Goal: Task Accomplishment & Management: Manage account settings

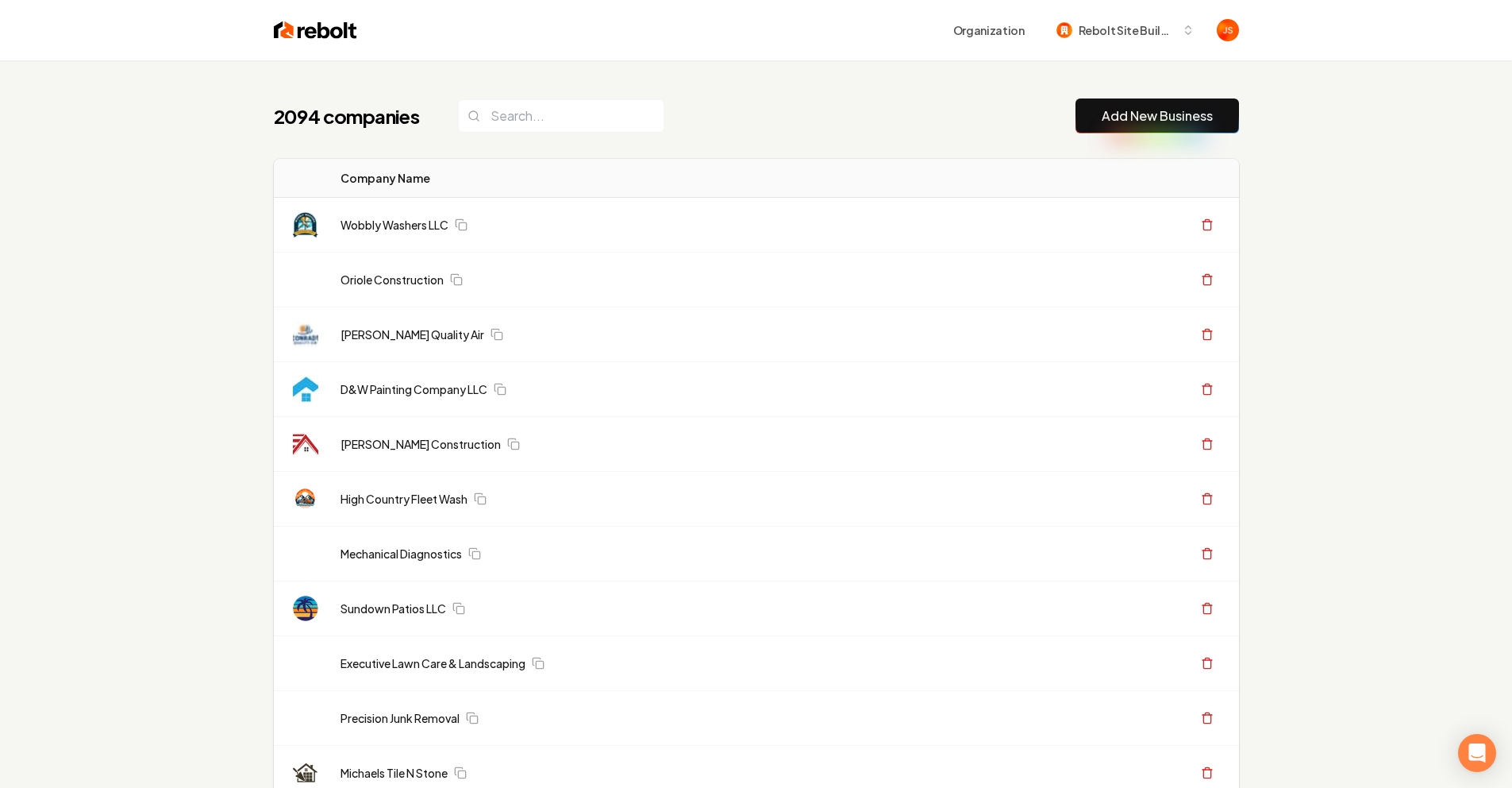
drag, startPoint x: 525, startPoint y: 99, endPoint x: 527, endPoint y: 118, distance: 19.1
click at [527, 118] on input "search" at bounding box center [561, 116] width 206 height 33
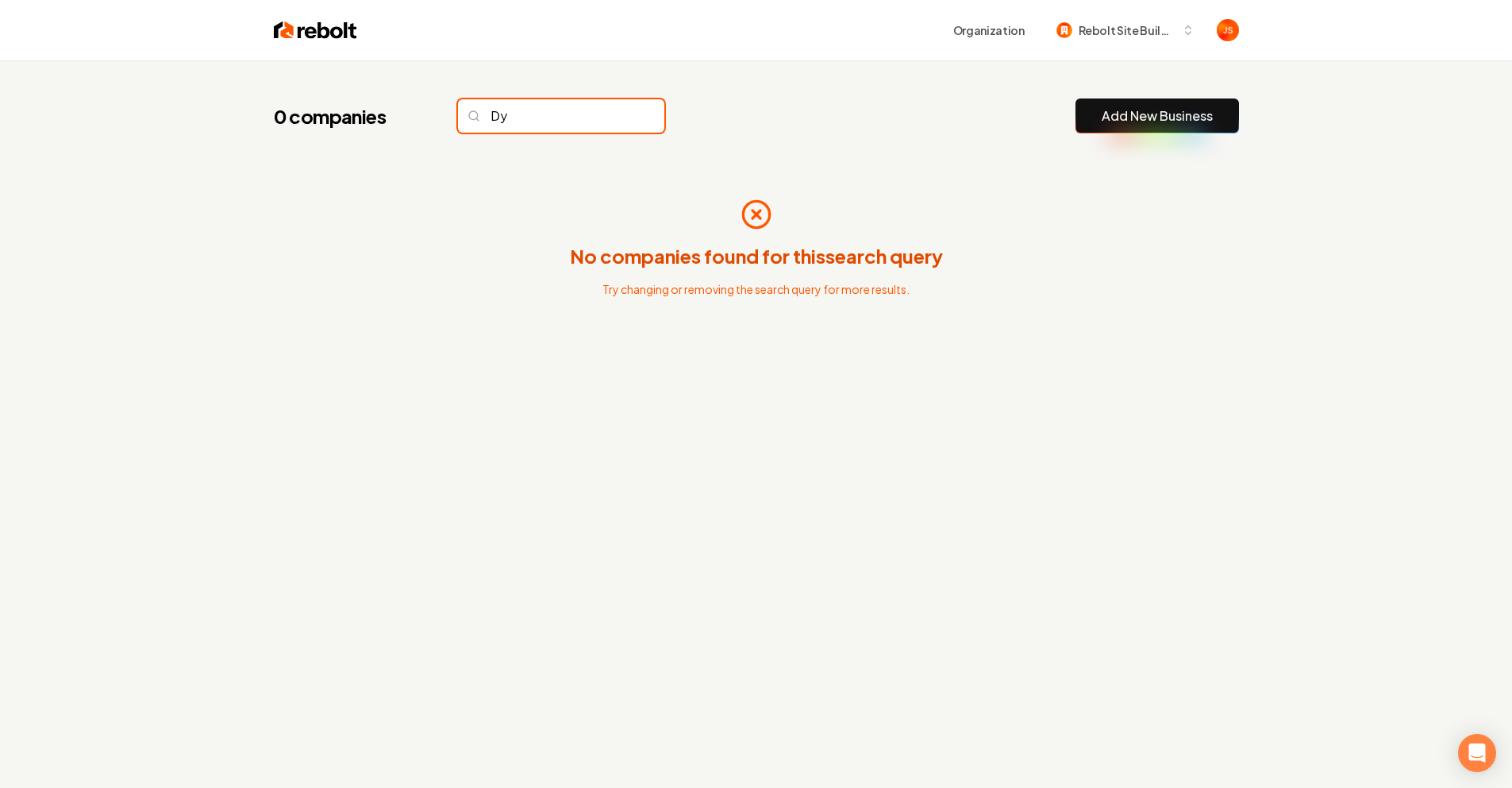
type input "D"
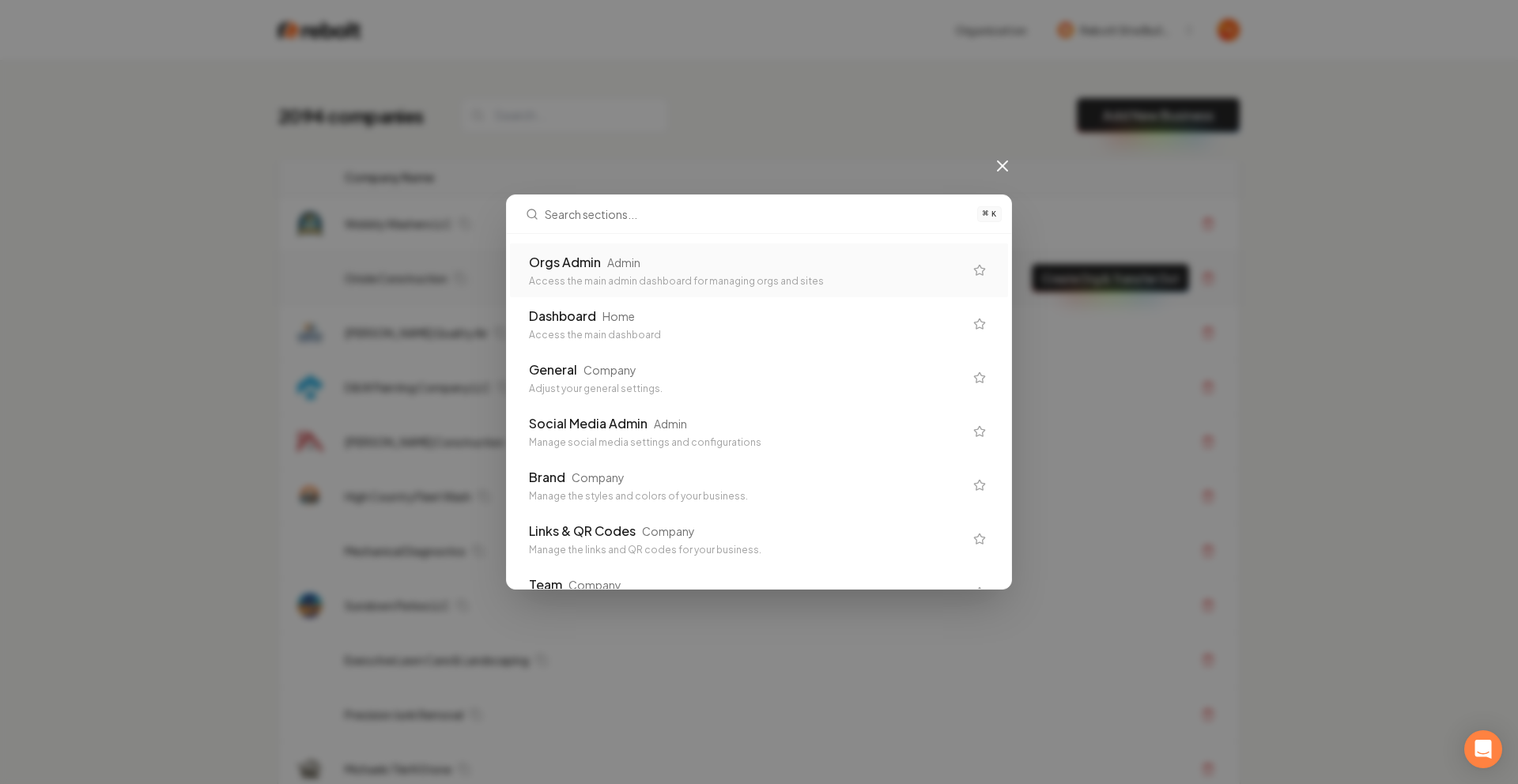
click at [560, 270] on div "Orgs Admin" at bounding box center [565, 263] width 72 height 19
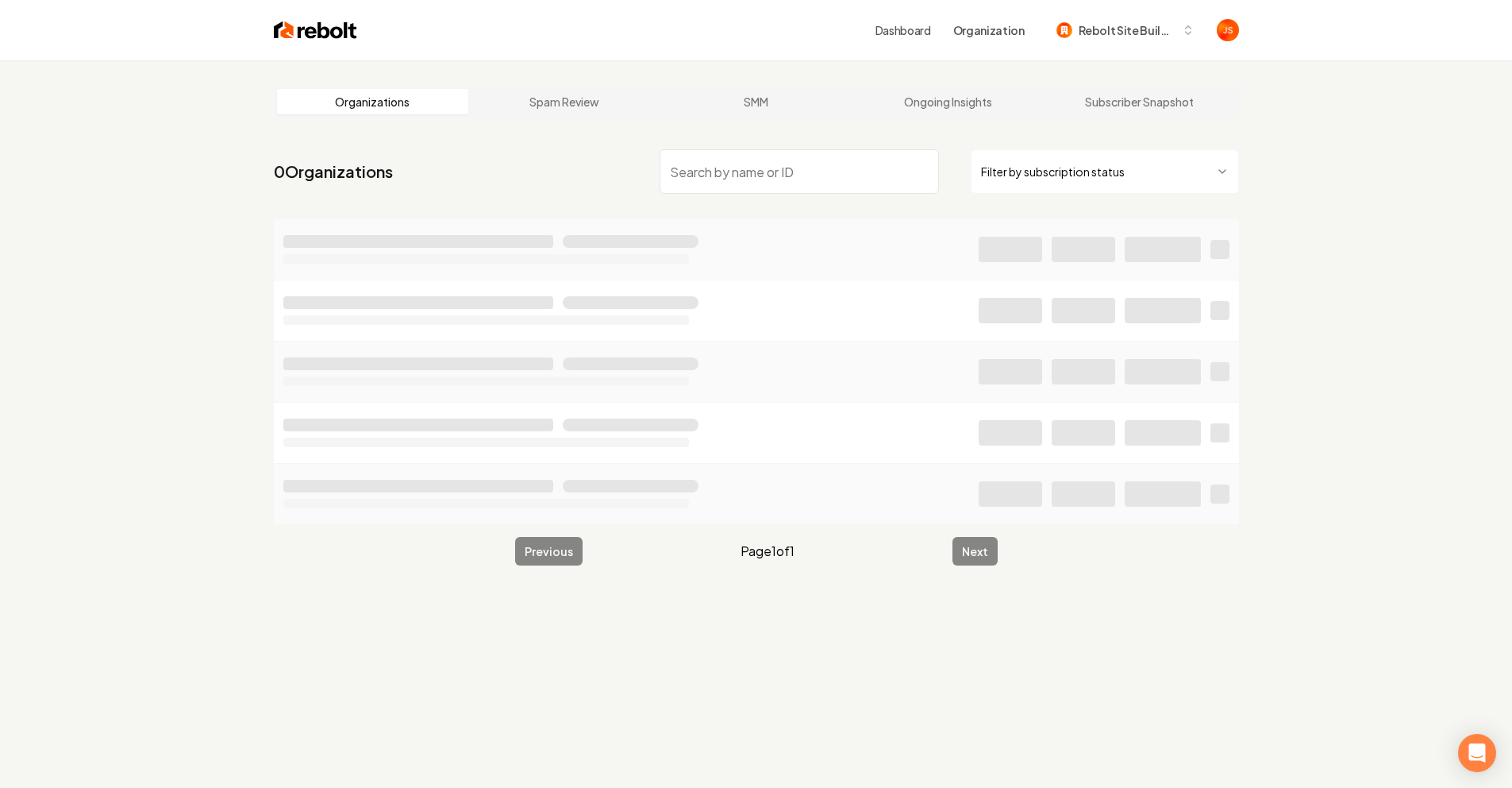
click at [1081, 139] on main "Organizations Spam Review SMM Ongoing Insights Subscriber Snapshot 0 Organizati…" at bounding box center [756, 325] width 1016 height 531
click at [1073, 172] on html "Dashboard Organization Rebolt Site Builder Organizations Spam Review SMM Ongoin…" at bounding box center [756, 394] width 1512 height 788
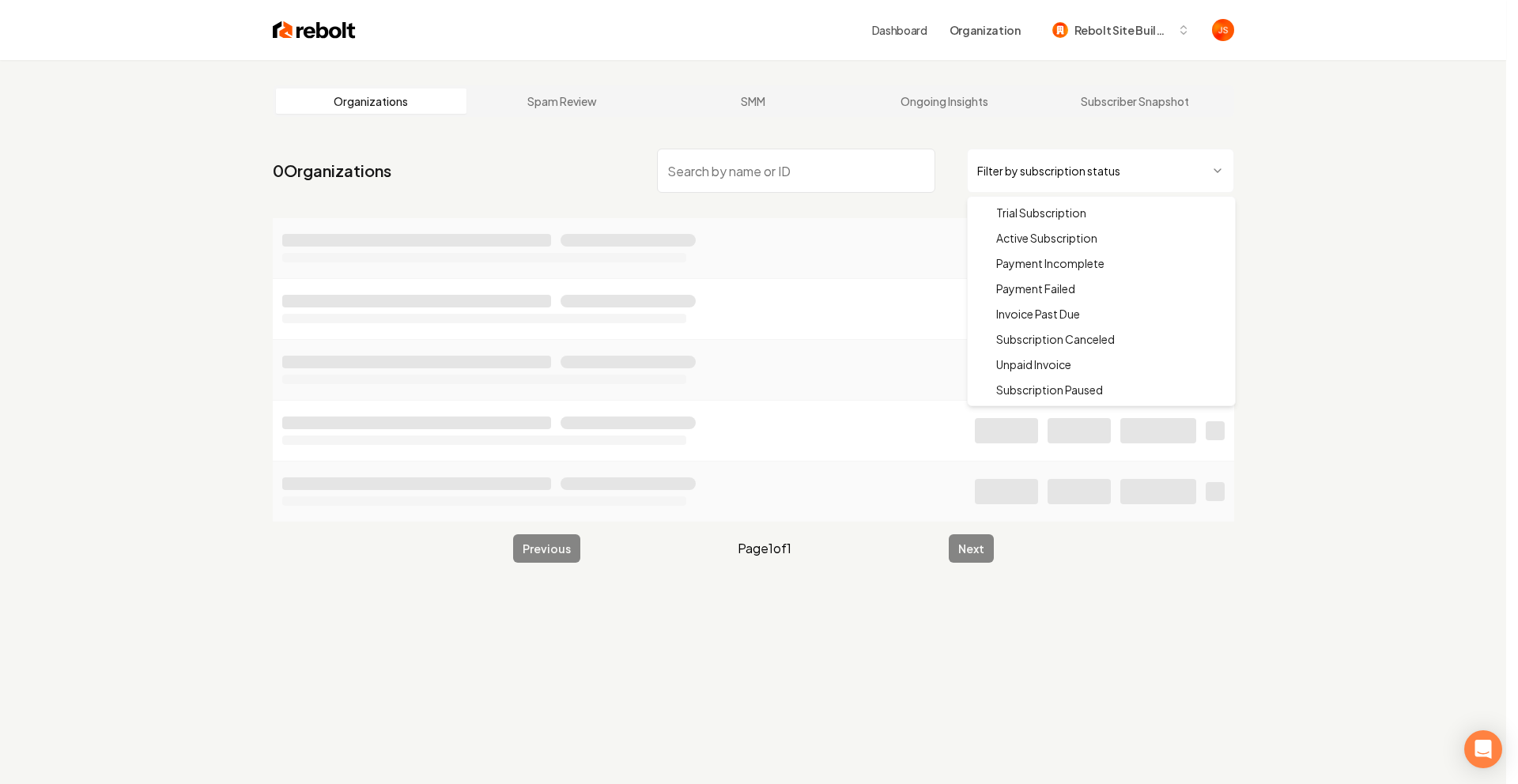
drag, startPoint x: 1042, startPoint y: 234, endPoint x: 1027, endPoint y: 235, distance: 15.0
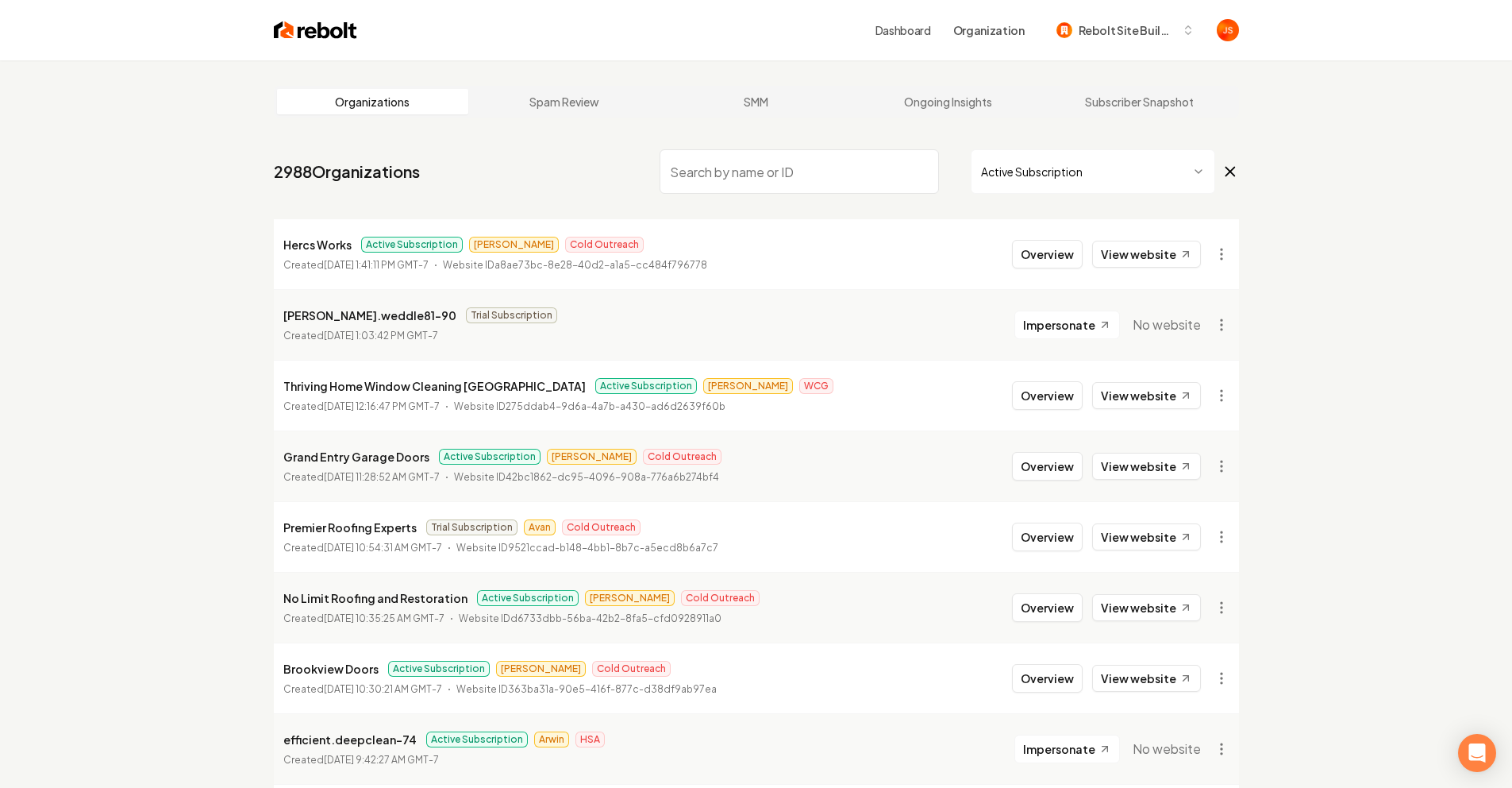
click at [875, 181] on input "search" at bounding box center [799, 171] width 279 height 45
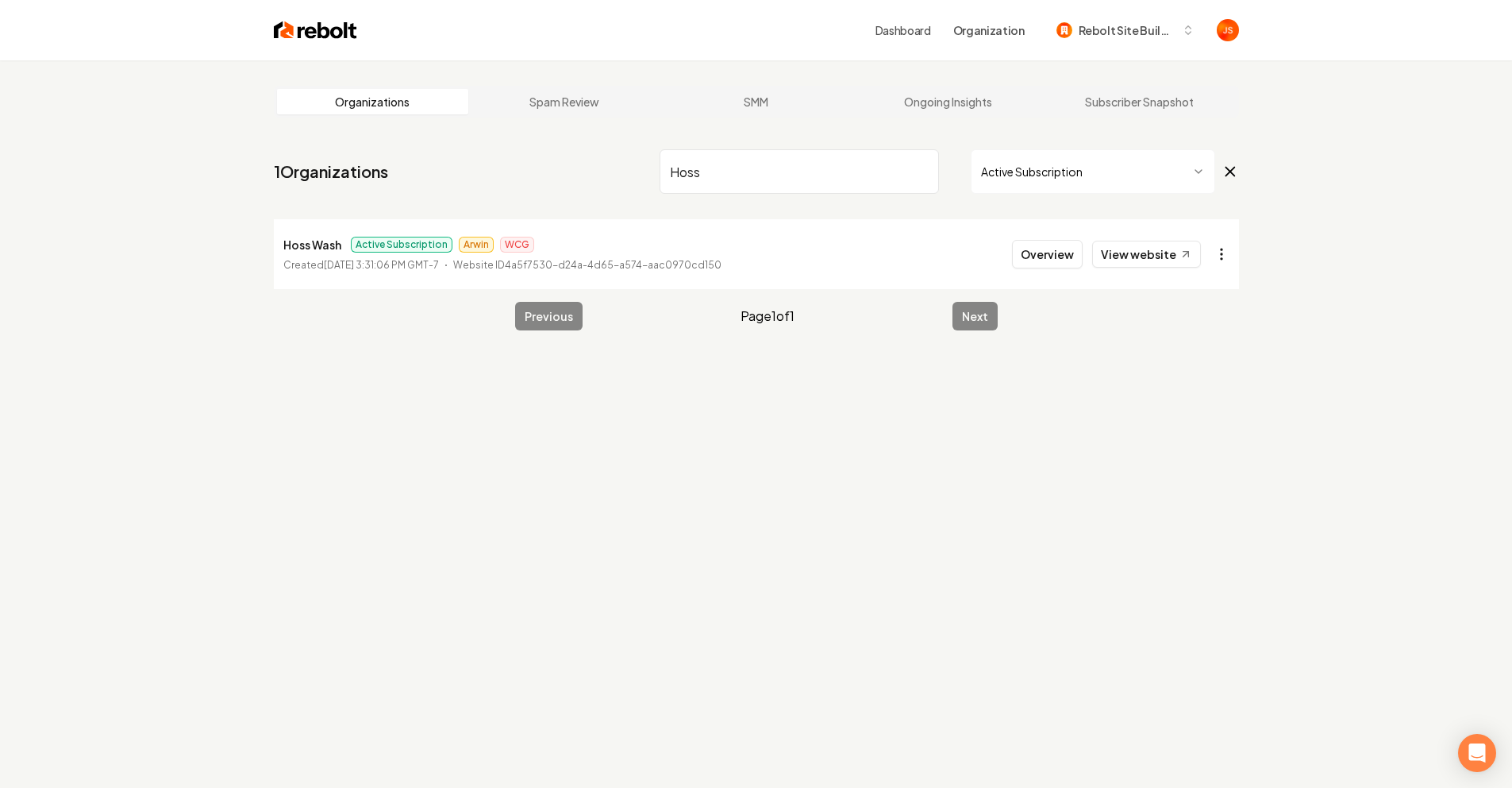
type input "Hoss"
click at [1224, 251] on html "Dashboard Organization Rebolt Site Builder Organizations Spam Review SMM Ongoin…" at bounding box center [762, 394] width 1524 height 788
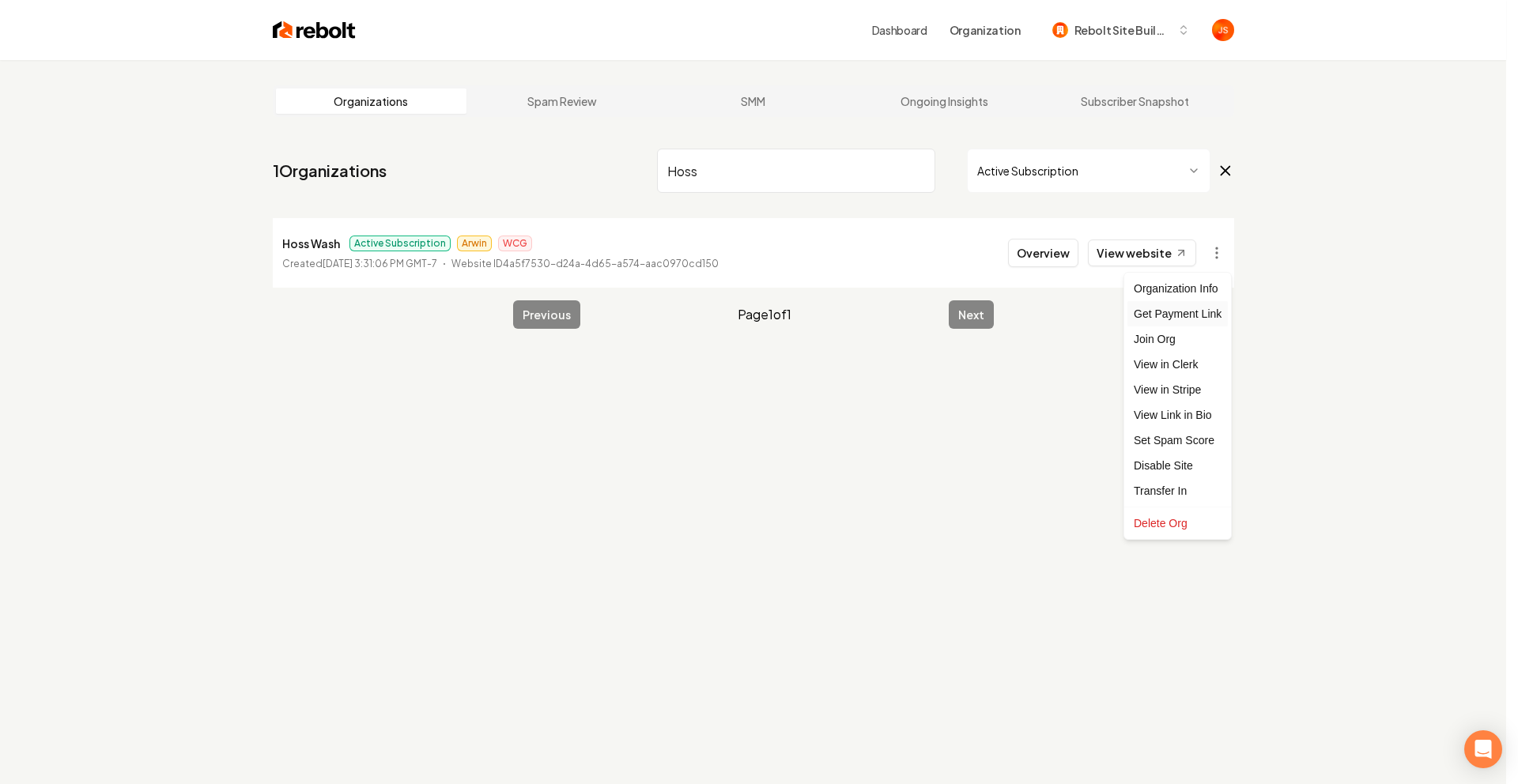
click at [1200, 311] on div "Get Payment Link" at bounding box center [1176, 313] width 100 height 26
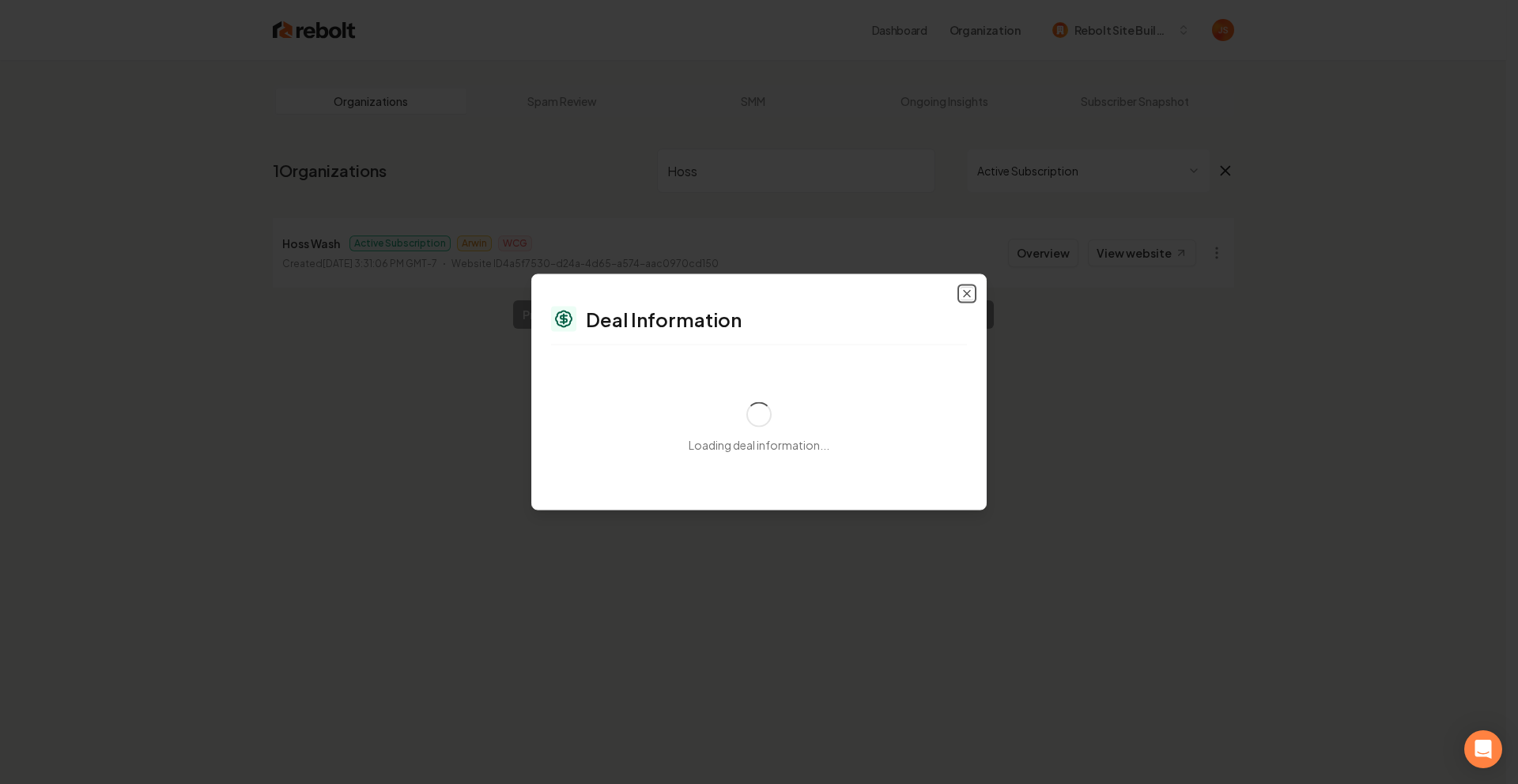
select select "**********"
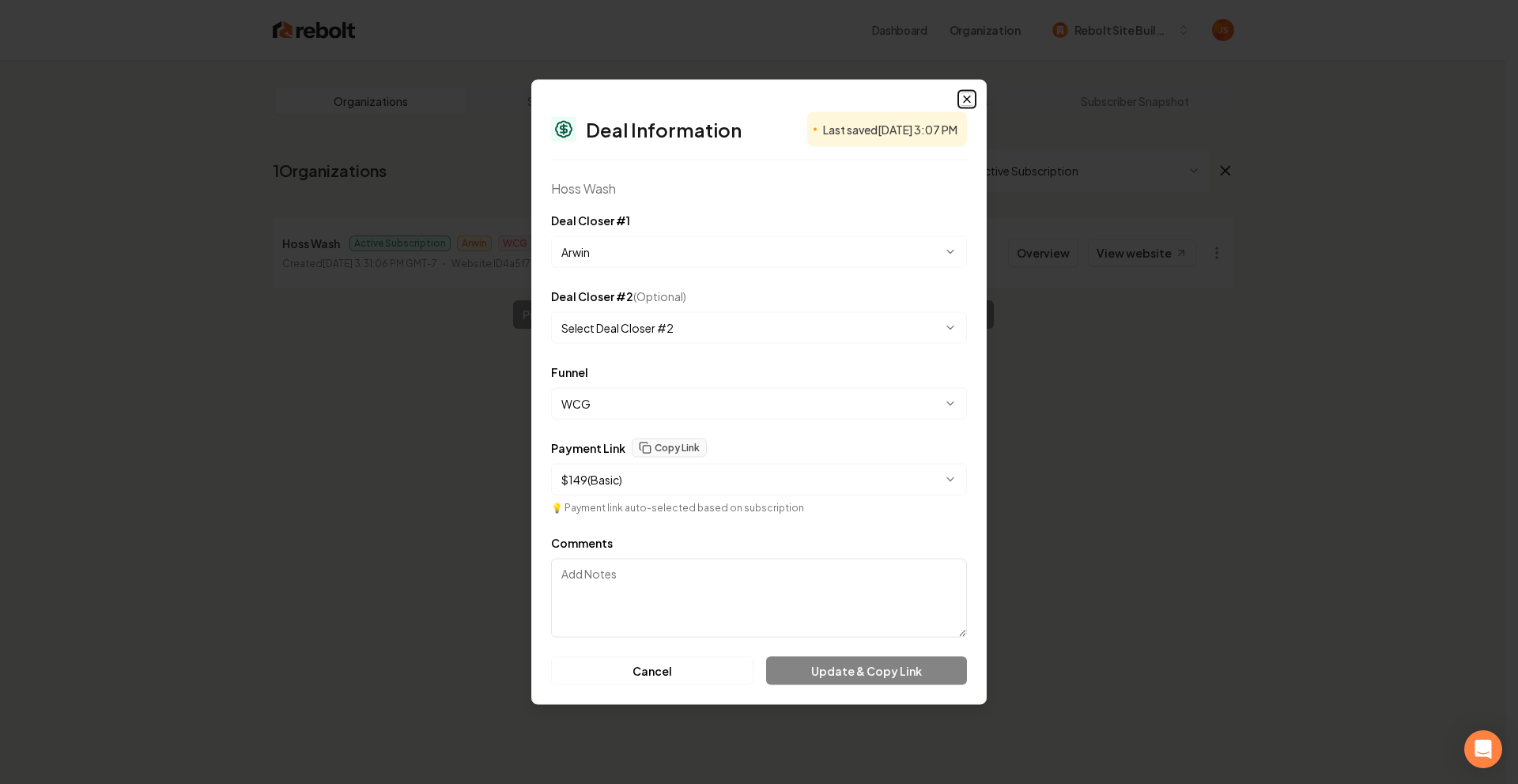
click at [971, 97] on icon "button" at bounding box center [966, 99] width 12 height 12
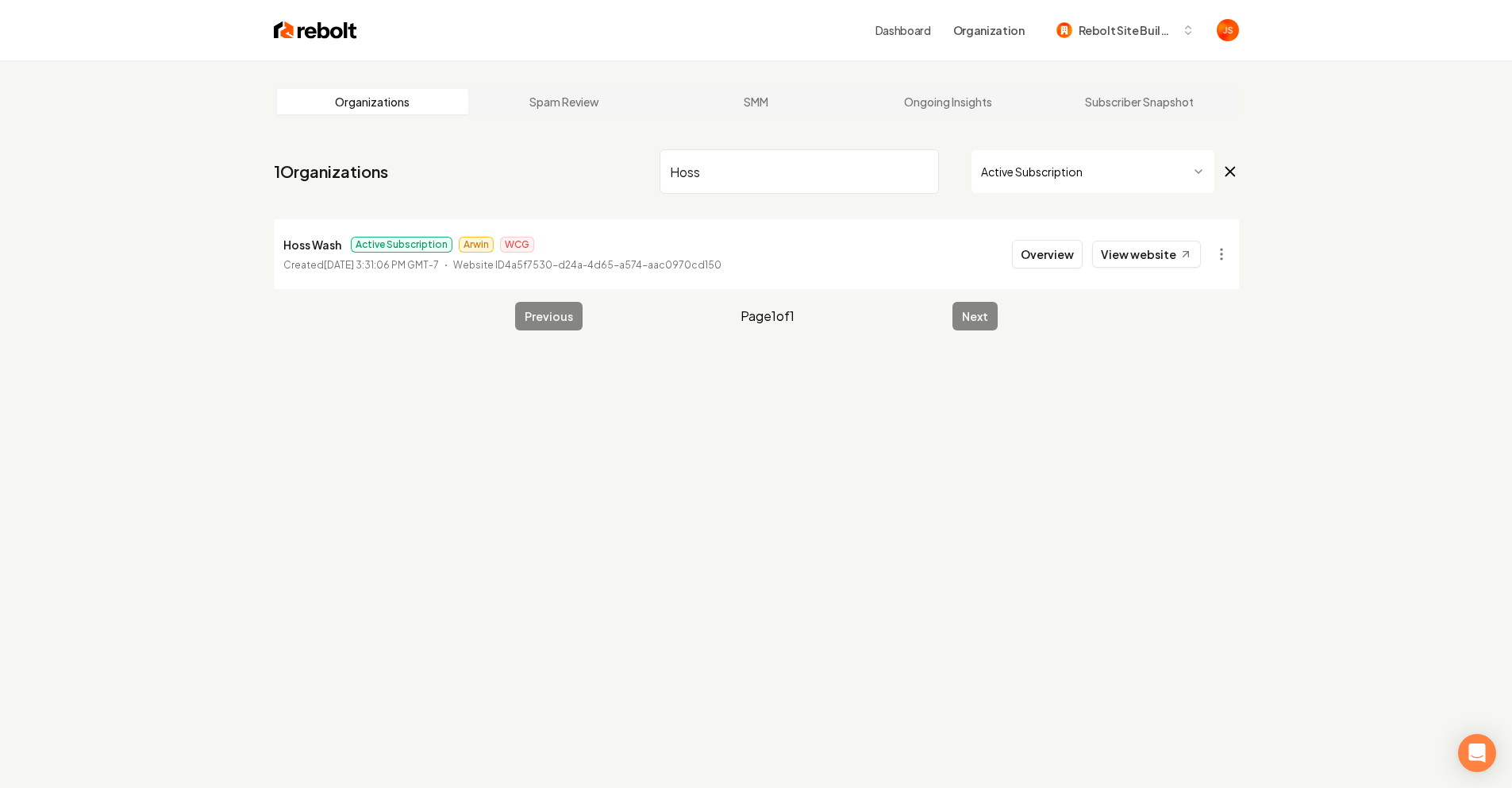
click at [1289, 222] on div "Organizations Spam Review SMM Ongoing Insights Subscriber Snapshot 1 Organizati…" at bounding box center [756, 454] width 1512 height 788
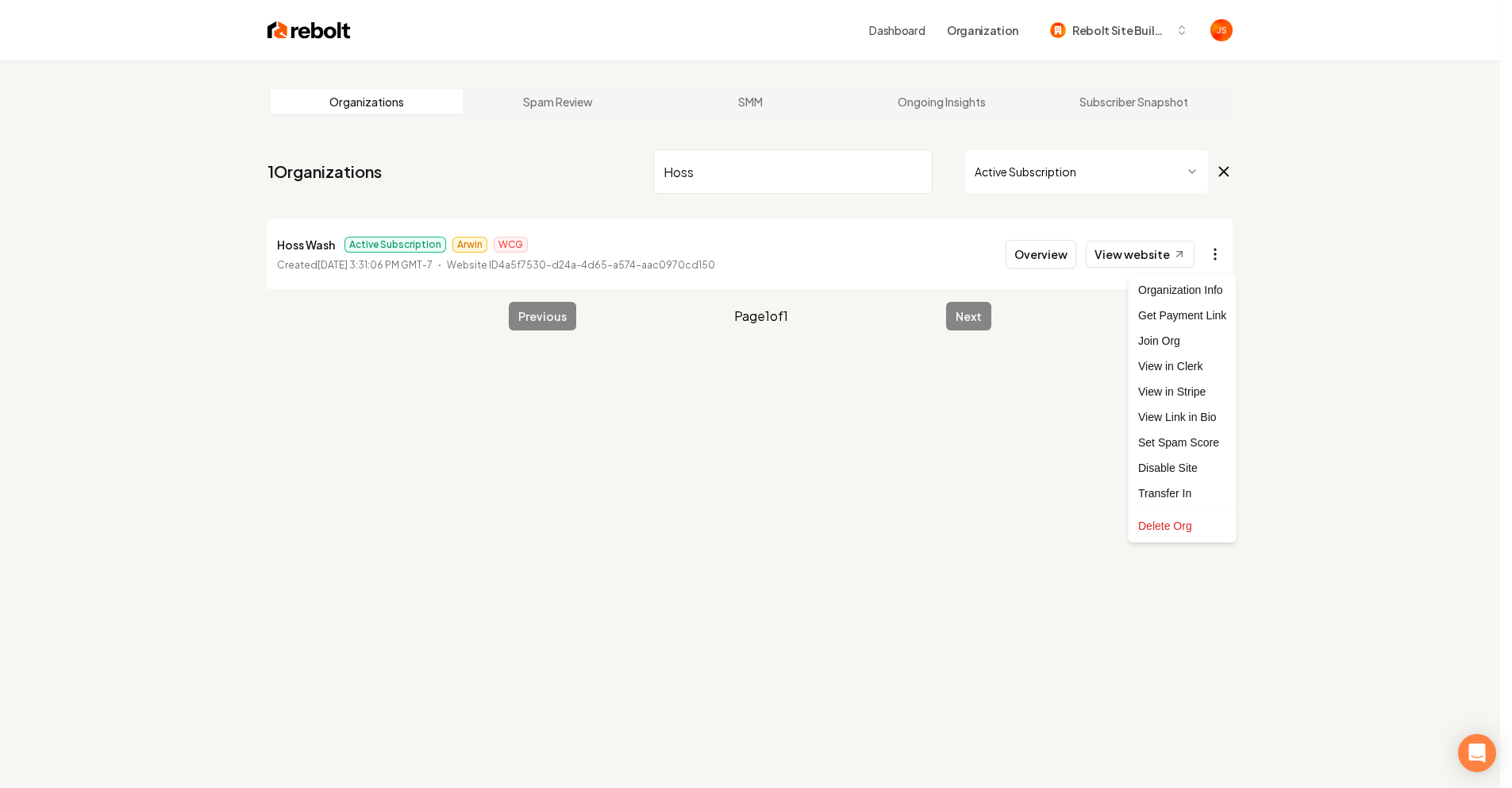
click at [1219, 252] on html "Dashboard Organization Rebolt Site Builder Organizations Spam Review SMM Ongoin…" at bounding box center [756, 394] width 1512 height 788
click at [1159, 388] on link "View in Stripe" at bounding box center [1181, 391] width 100 height 26
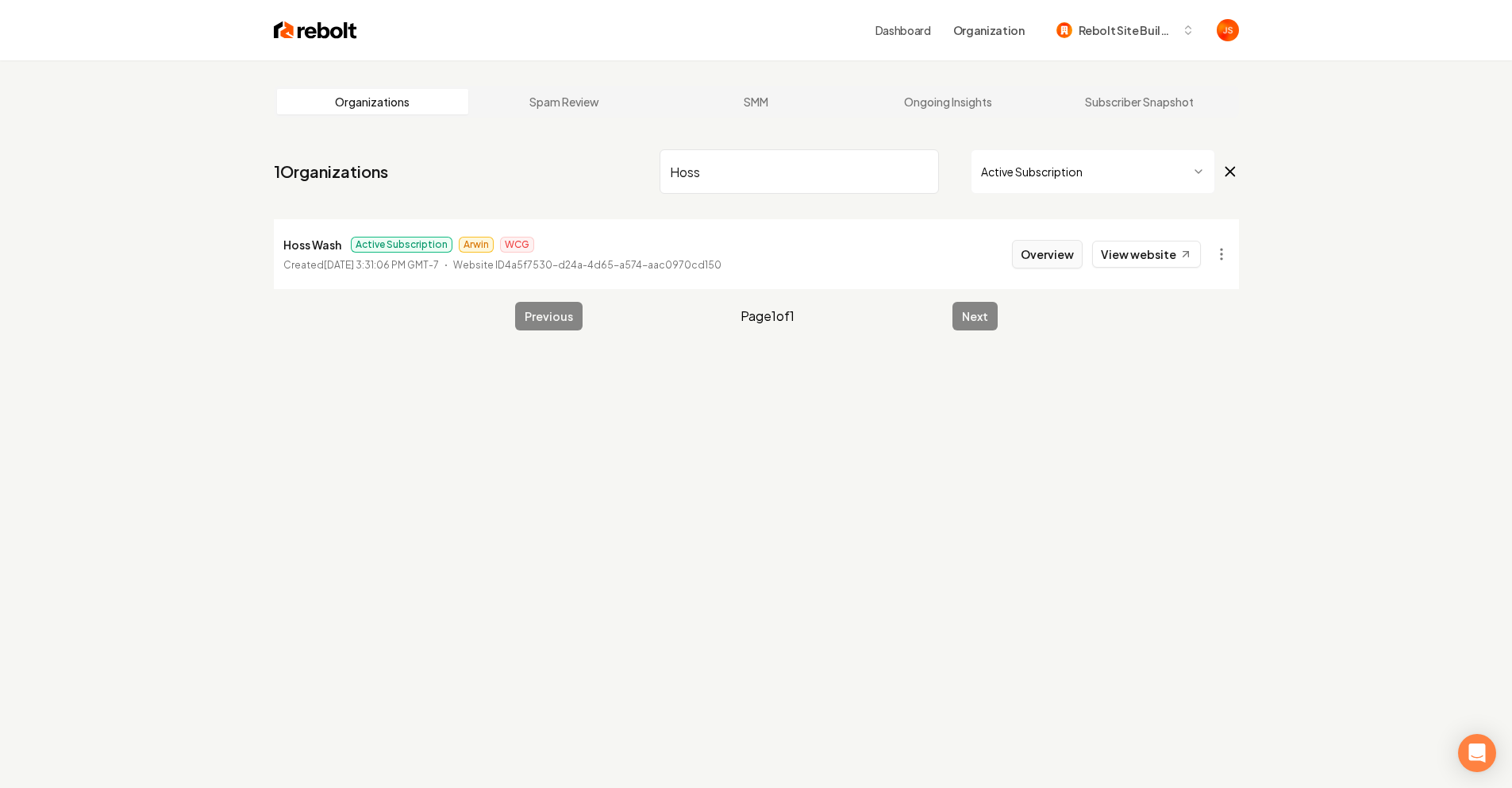
click at [1066, 256] on button "Overview" at bounding box center [1048, 254] width 71 height 29
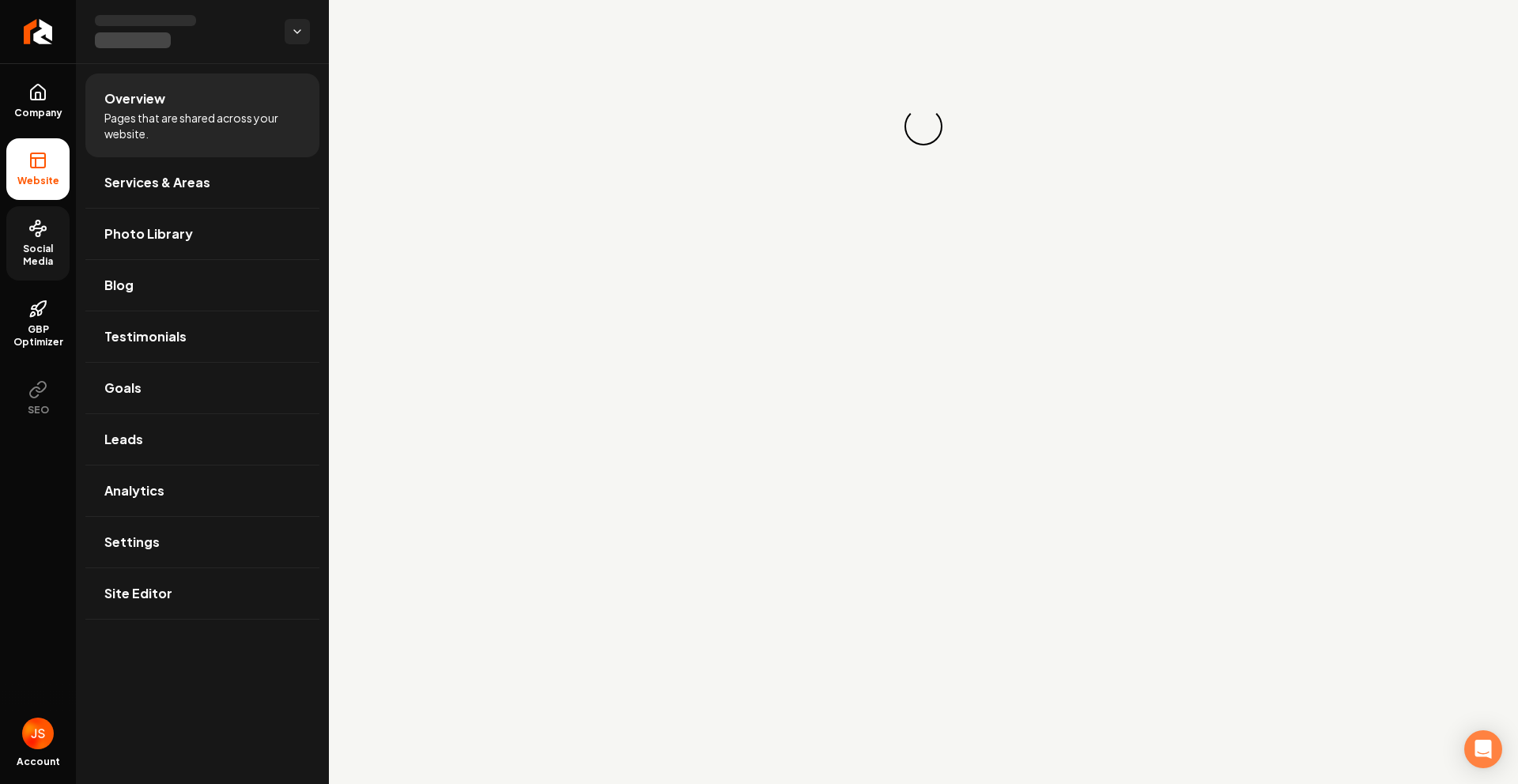
click at [28, 239] on link "Social Media" at bounding box center [38, 244] width 63 height 74
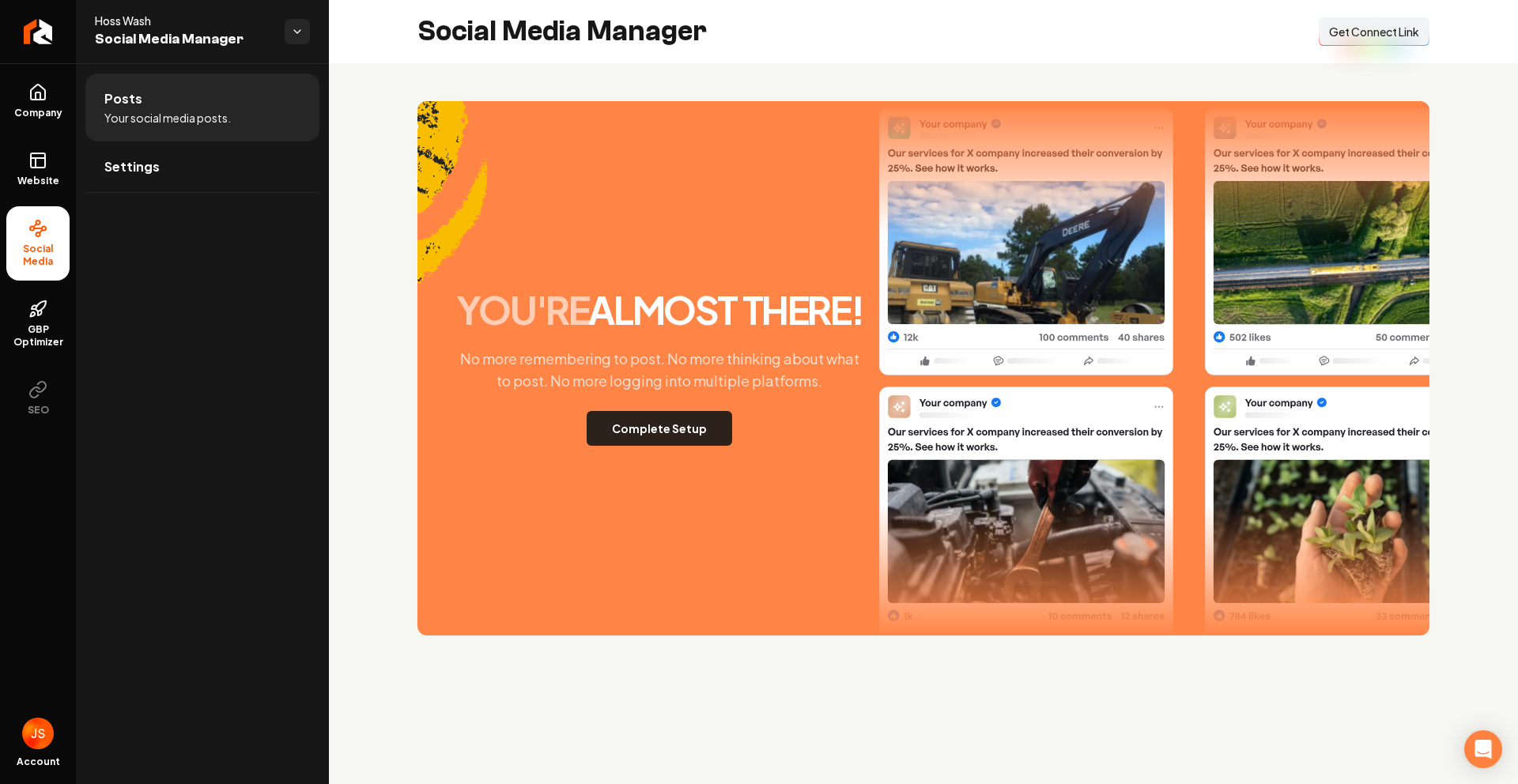
click at [660, 422] on button "Complete Setup" at bounding box center [659, 428] width 146 height 35
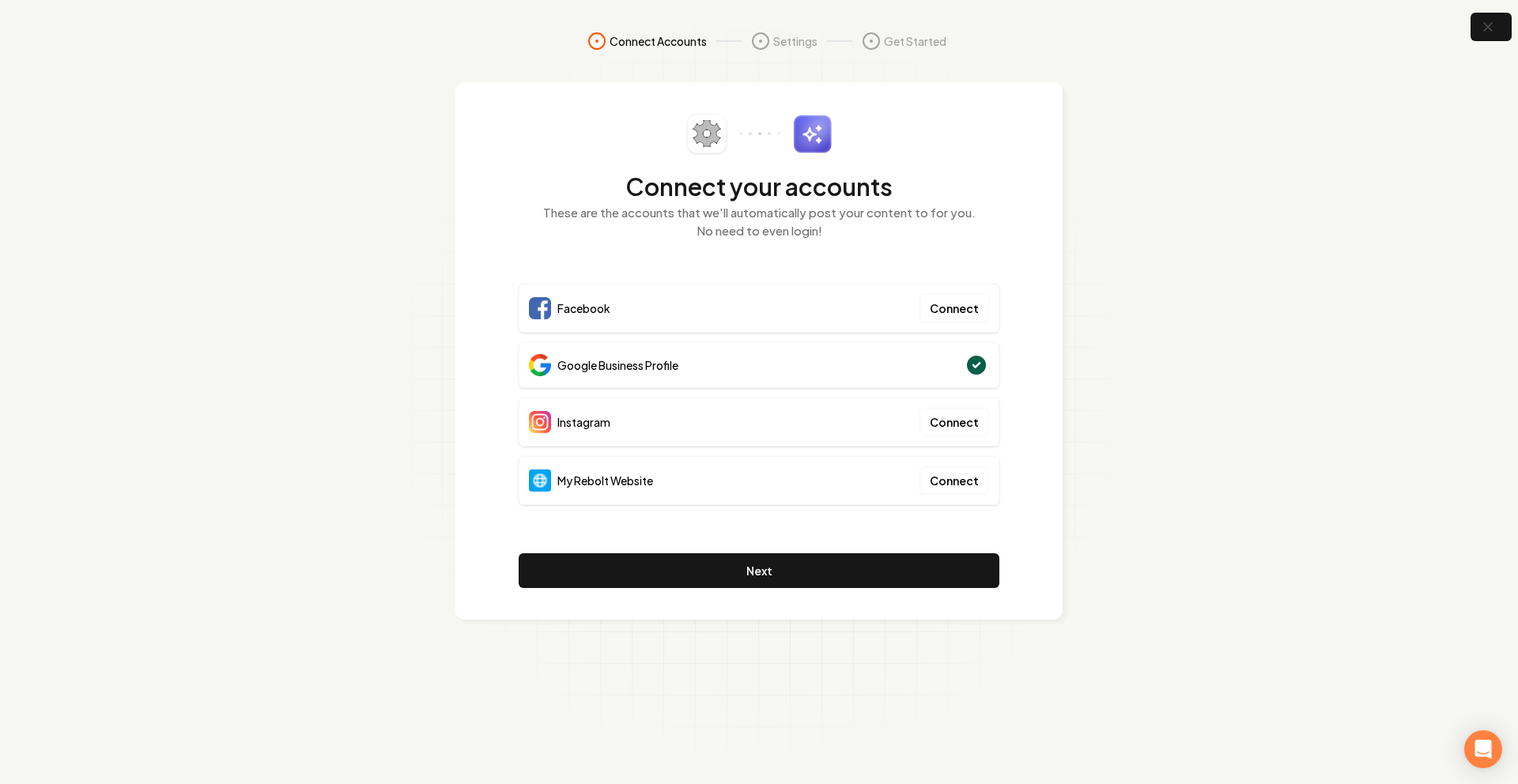
drag, startPoint x: 1271, startPoint y: 218, endPoint x: 1277, endPoint y: 207, distance: 12.5
click at [1271, 217] on section "Connect Accounts Settings Get Started Connect your accounts These are the accou…" at bounding box center [759, 392] width 1518 height 784
click at [964, 477] on button "Connect" at bounding box center [954, 480] width 69 height 29
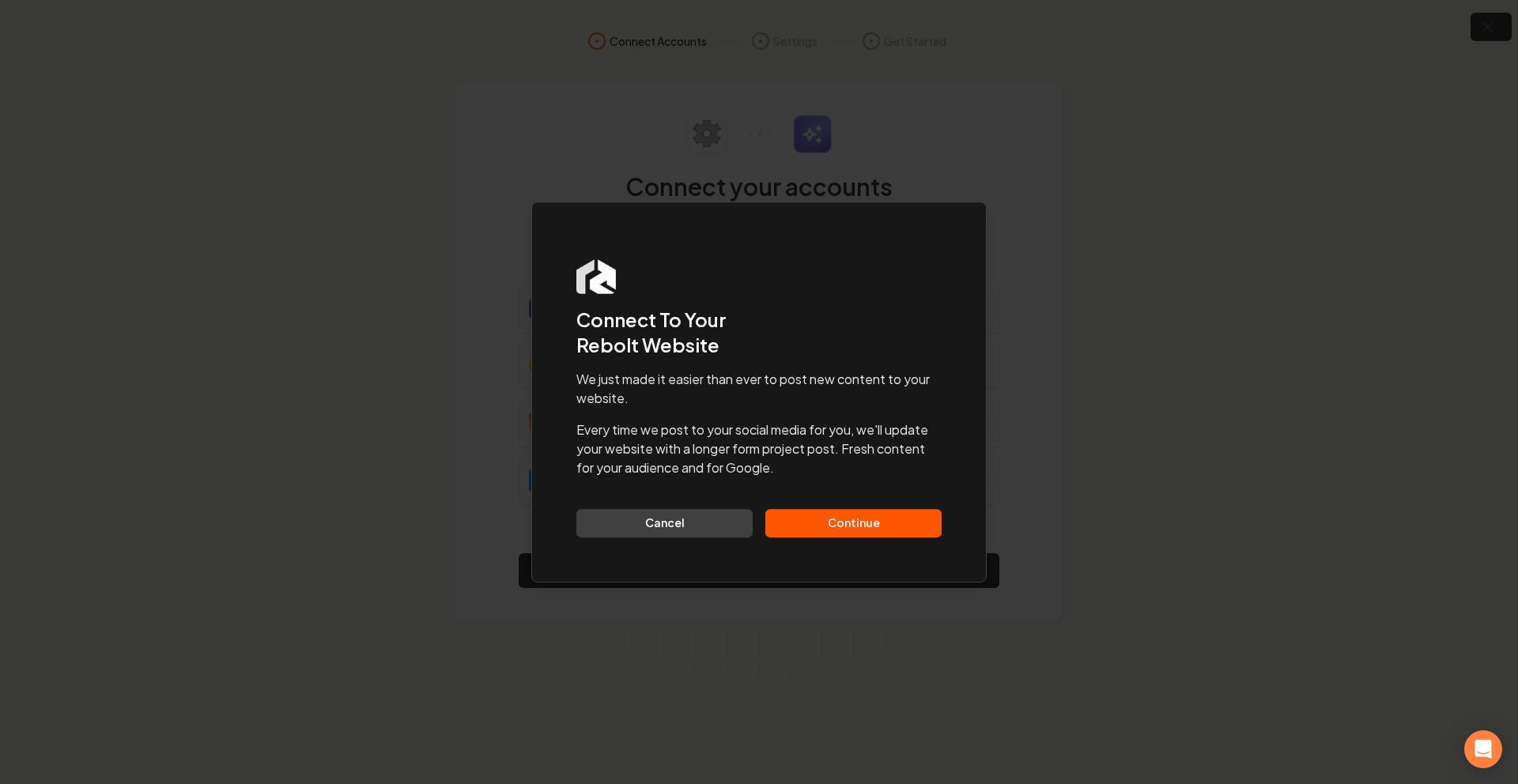
click at [886, 517] on button "Continue" at bounding box center [853, 523] width 176 height 29
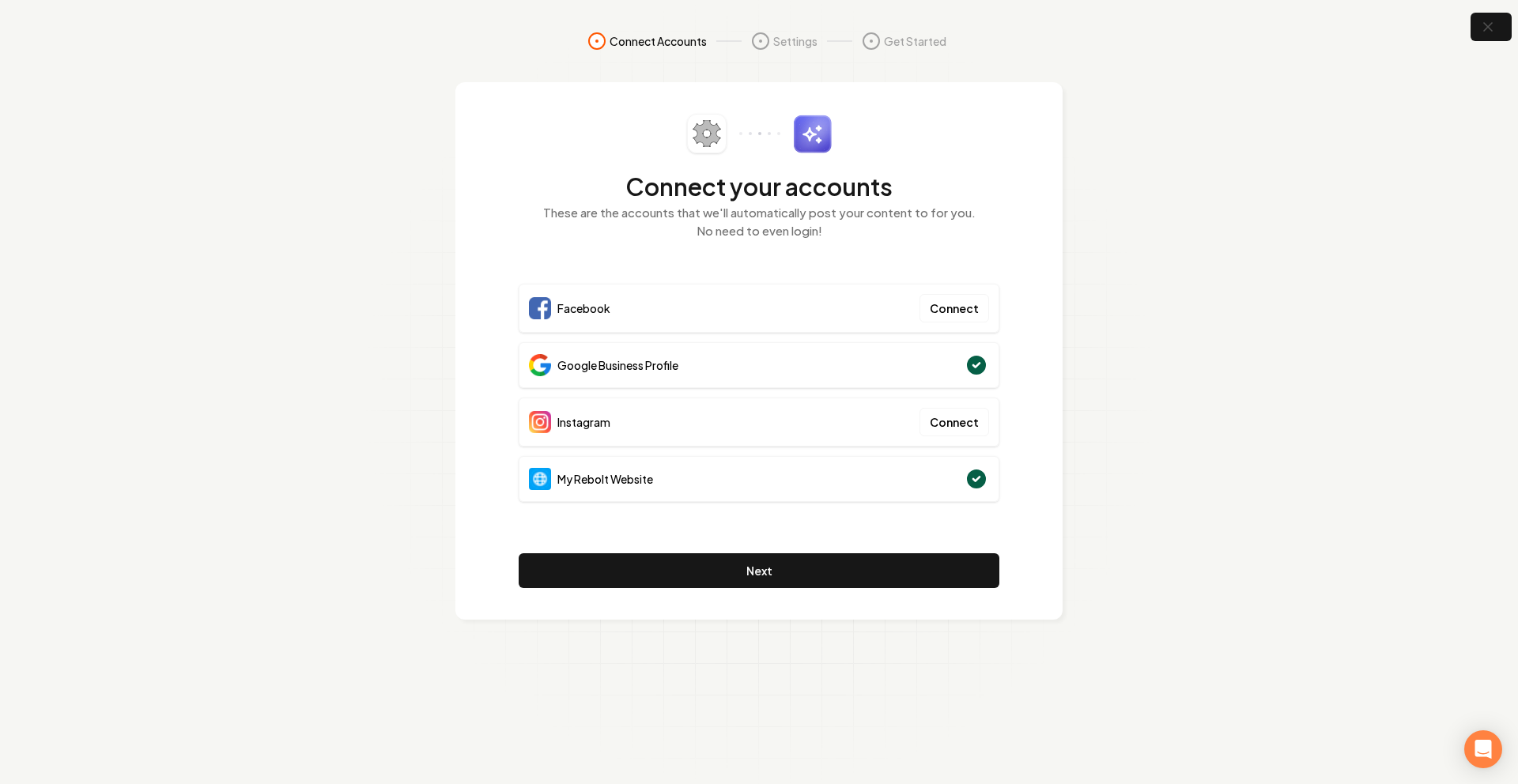
drag, startPoint x: 1493, startPoint y: 24, endPoint x: 1365, endPoint y: 214, distance: 229.1
click at [1365, 214] on div "Connect Accounts Settings Get Started Connect your accounts These are the accou…" at bounding box center [759, 392] width 1518 height 784
click at [1481, 26] on icon "button" at bounding box center [1487, 27] width 20 height 20
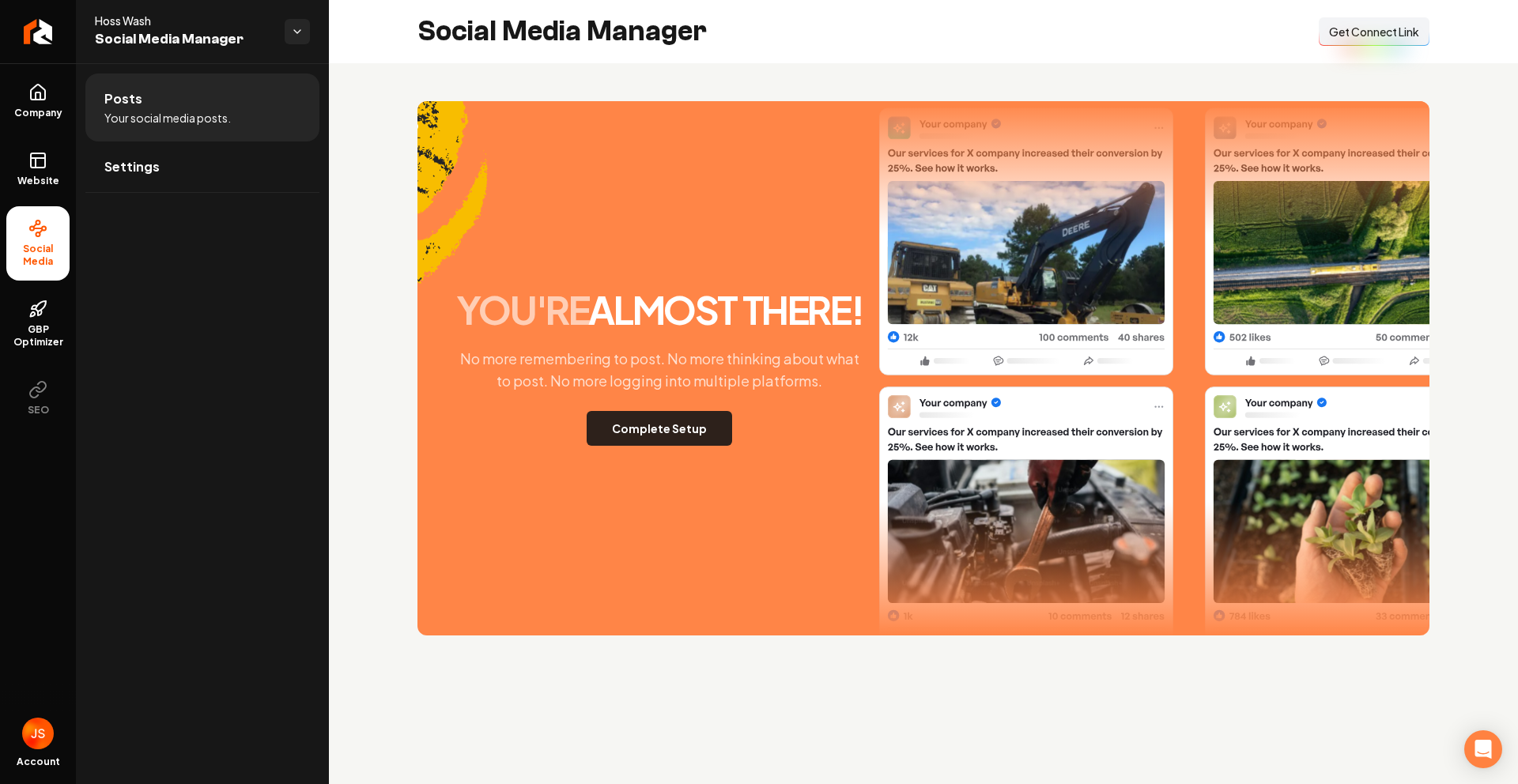
click at [675, 429] on button "Complete Setup" at bounding box center [659, 428] width 146 height 35
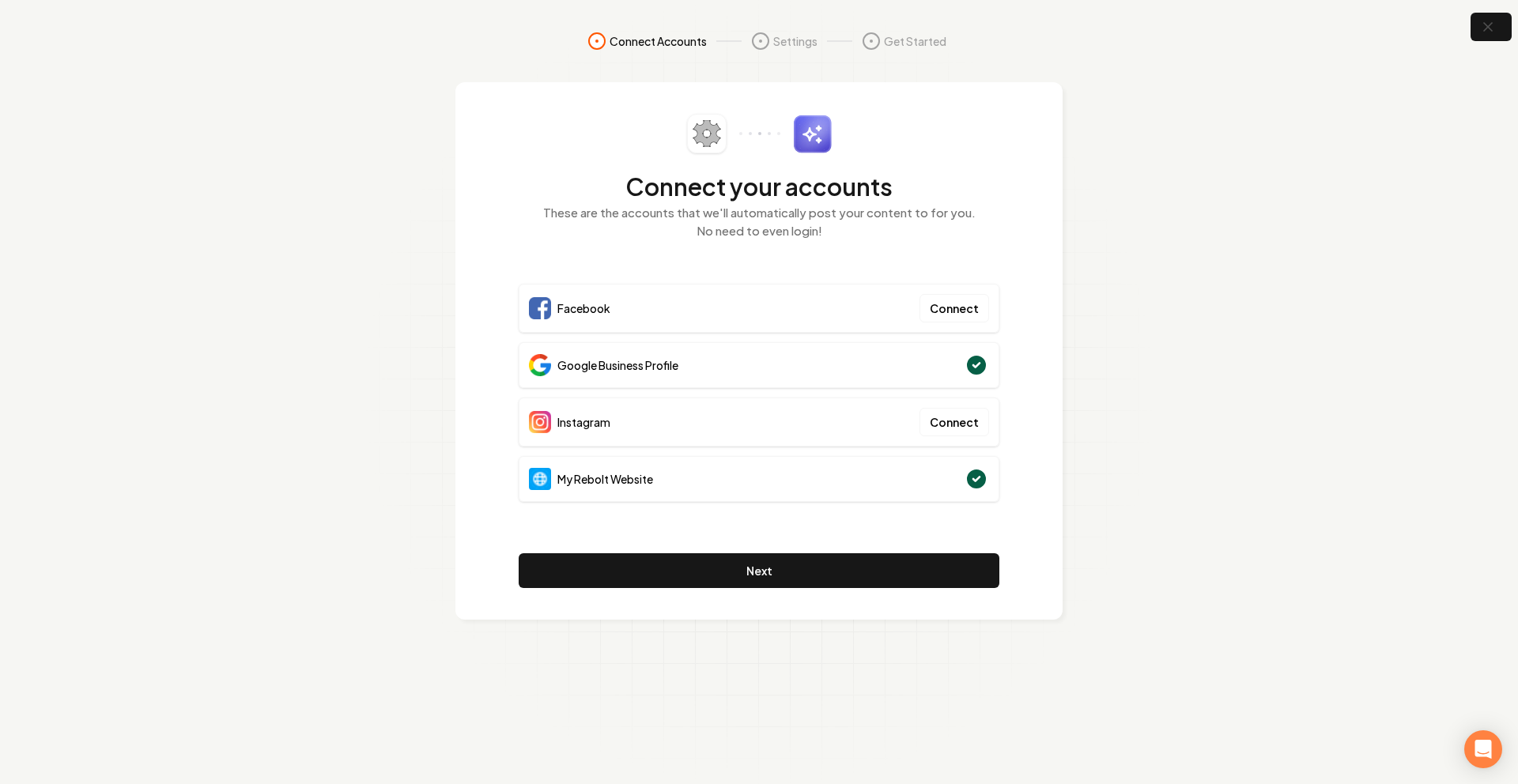
drag, startPoint x: 1160, startPoint y: 230, endPoint x: 1138, endPoint y: 232, distance: 22.1
click at [1148, 217] on section "Connect Accounts Settings Get Started Connect your accounts These are the accou…" at bounding box center [759, 392] width 1518 height 784
click at [1472, 35] on button "button" at bounding box center [1491, 27] width 51 height 35
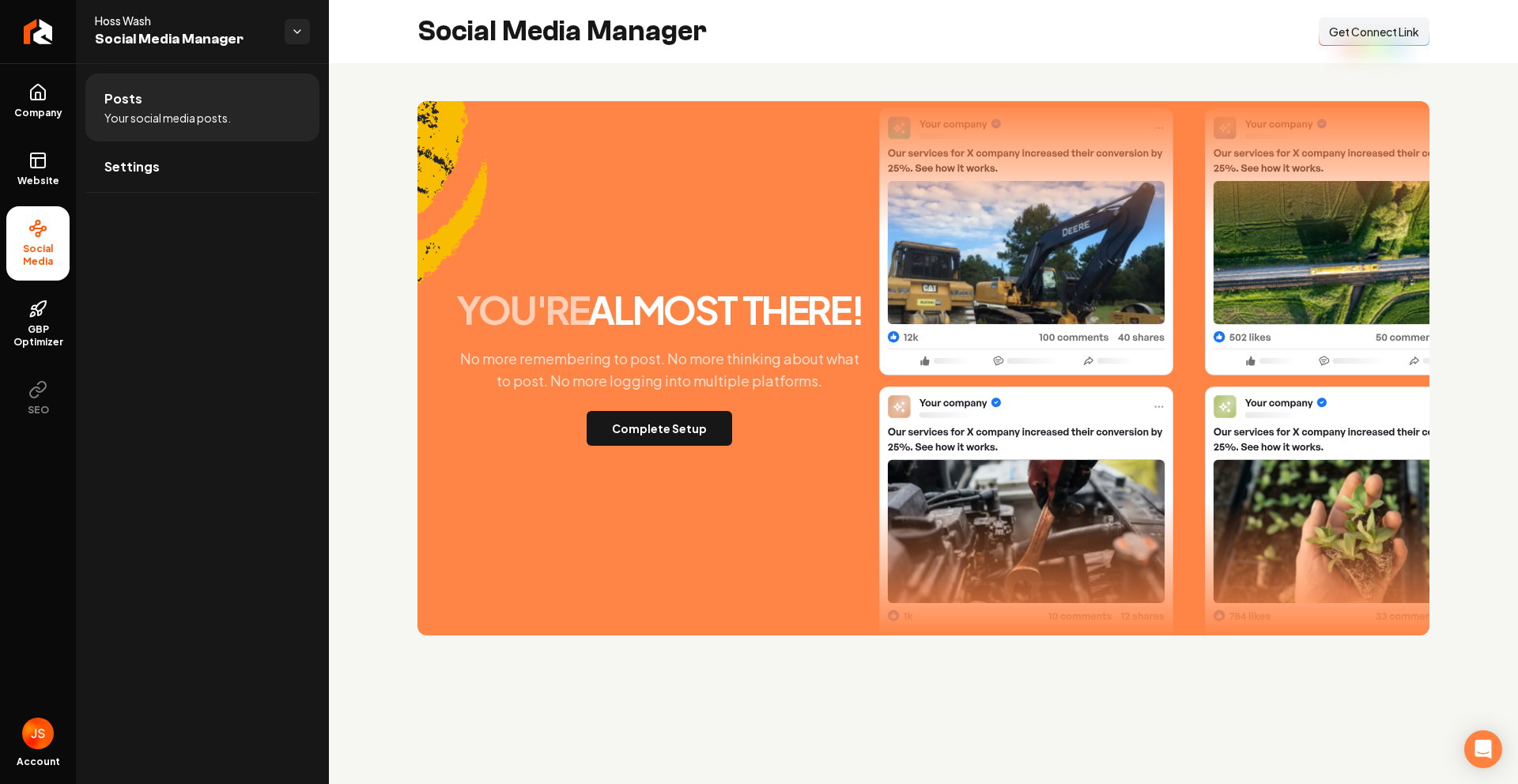
click at [1369, 34] on span "Get Connect Link" at bounding box center [1373, 31] width 90 height 16
click at [0, 167] on ul "Company Website Social Media GBP Optimizer SEO" at bounding box center [38, 248] width 76 height 372
click at [26, 167] on link "Website" at bounding box center [38, 168] width 63 height 62
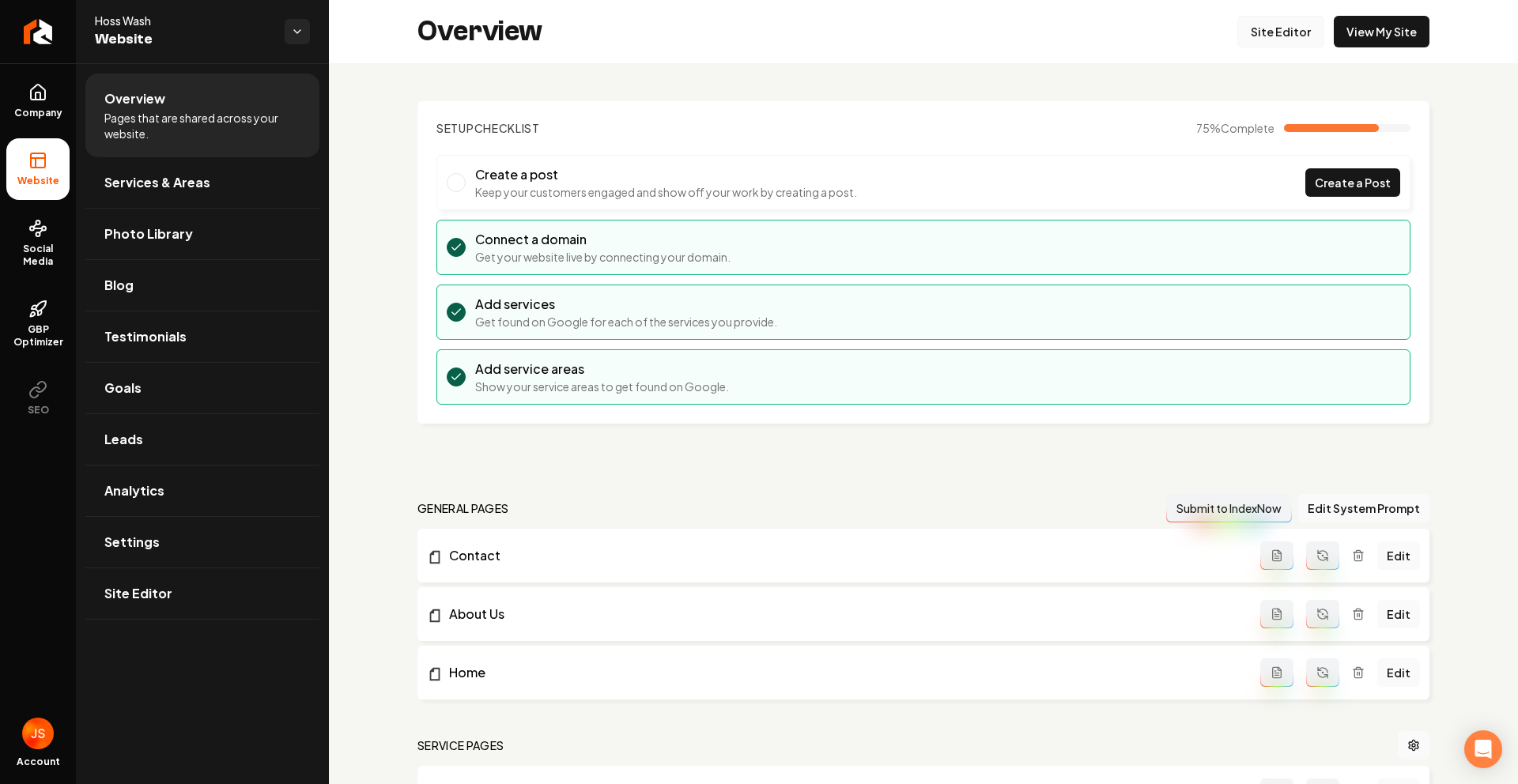
click at [1244, 35] on link "Site Editor" at bounding box center [1280, 31] width 87 height 31
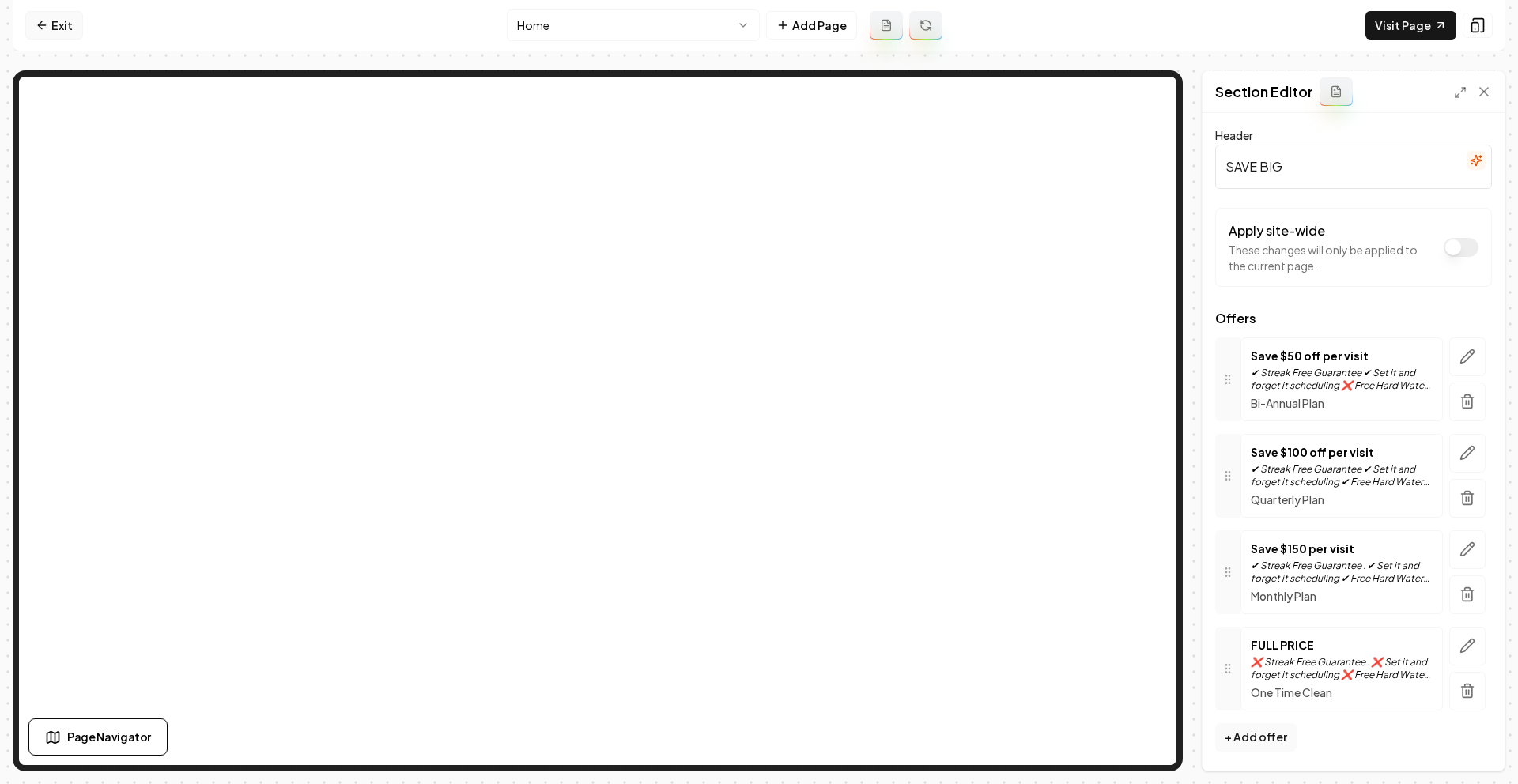
click at [49, 23] on link "Exit" at bounding box center [54, 26] width 58 height 29
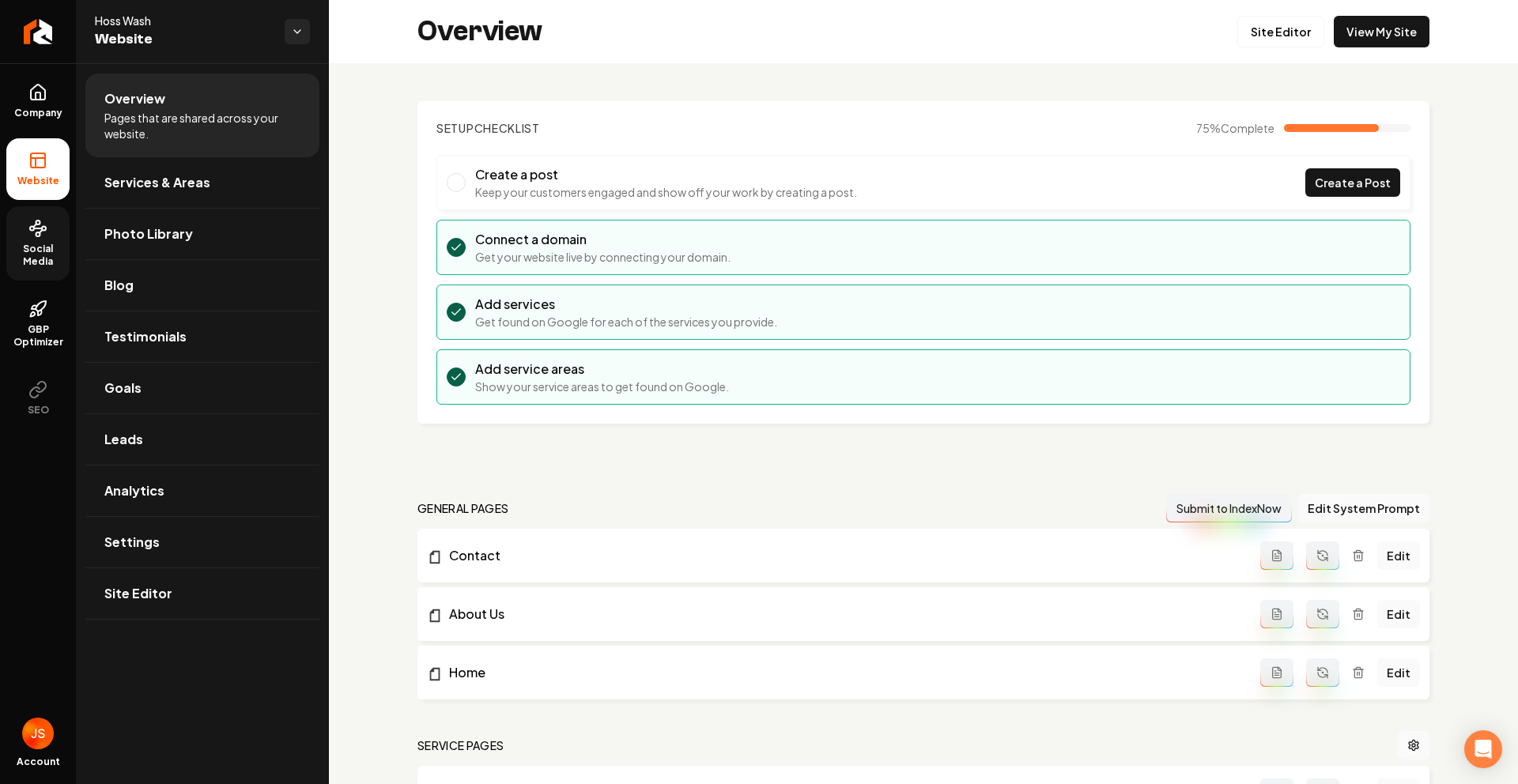
click at [36, 237] on icon at bounding box center [38, 228] width 19 height 19
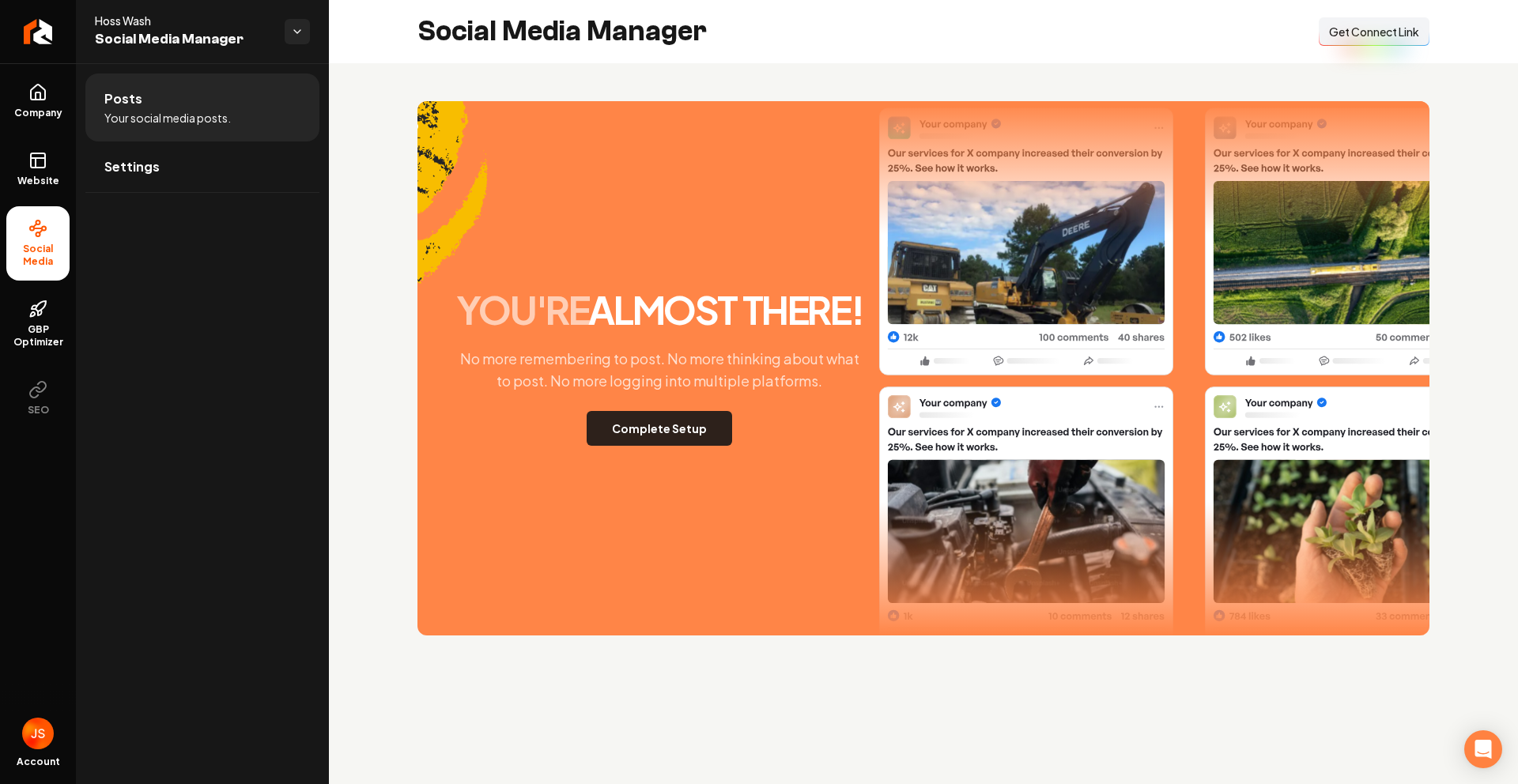
click at [679, 443] on button "Complete Setup" at bounding box center [659, 428] width 146 height 35
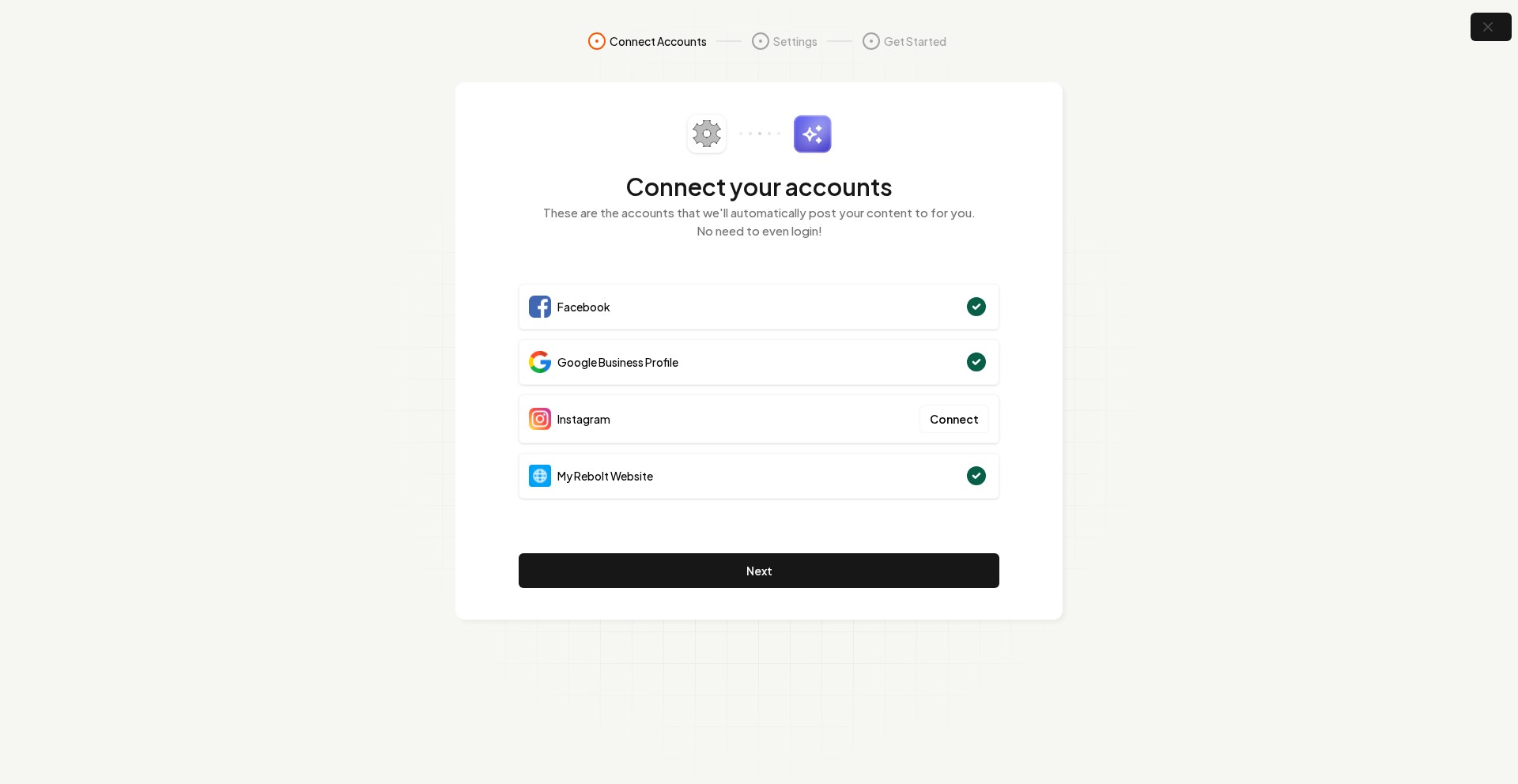
click at [1207, 193] on section "Connect Accounts Settings Get Started Connect your accounts These are the accou…" at bounding box center [759, 392] width 1518 height 784
click at [1486, 32] on icon "button" at bounding box center [1487, 27] width 20 height 20
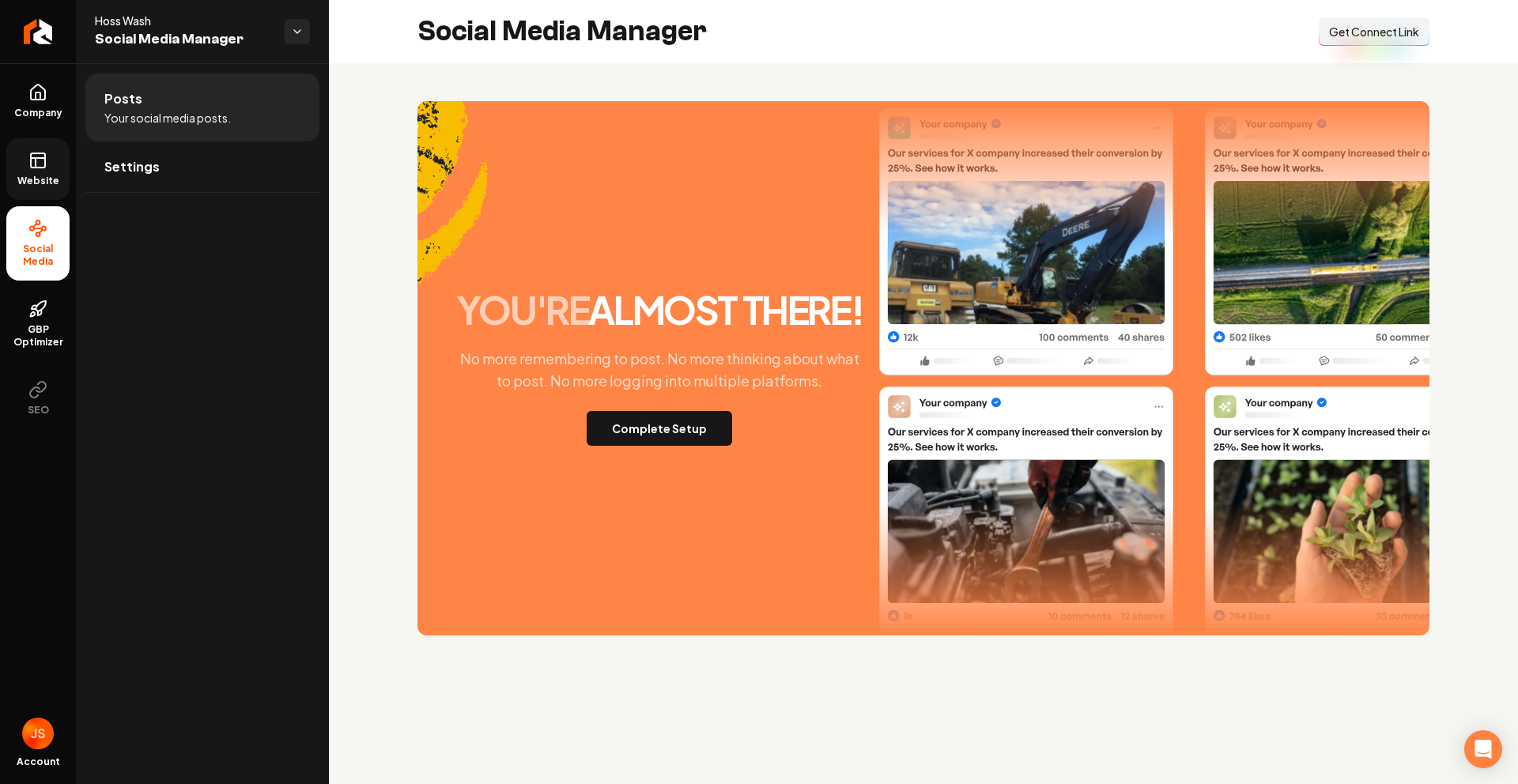
click at [44, 166] on icon at bounding box center [38, 161] width 19 height 19
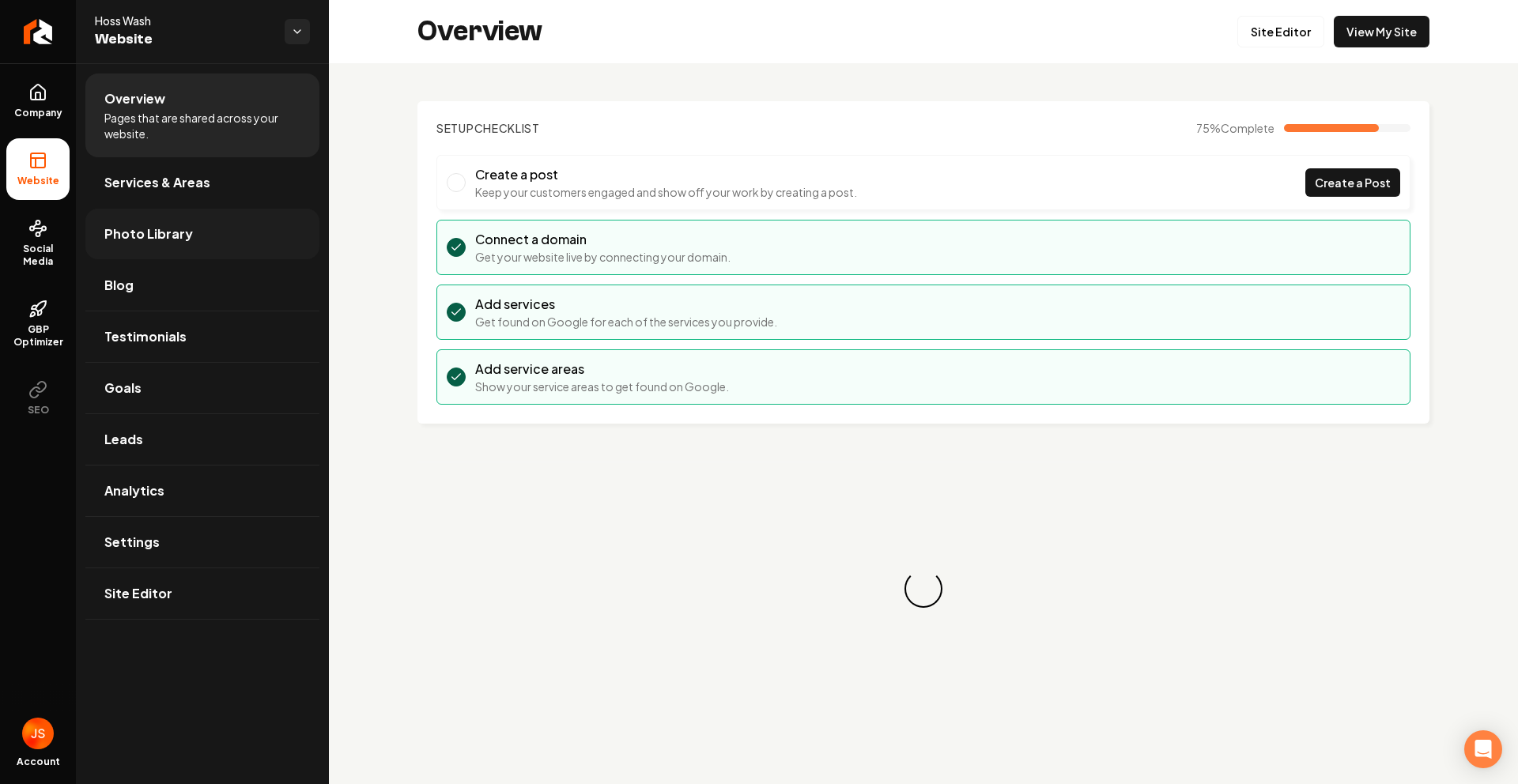
click at [165, 237] on span "Photo Library" at bounding box center [148, 234] width 89 height 19
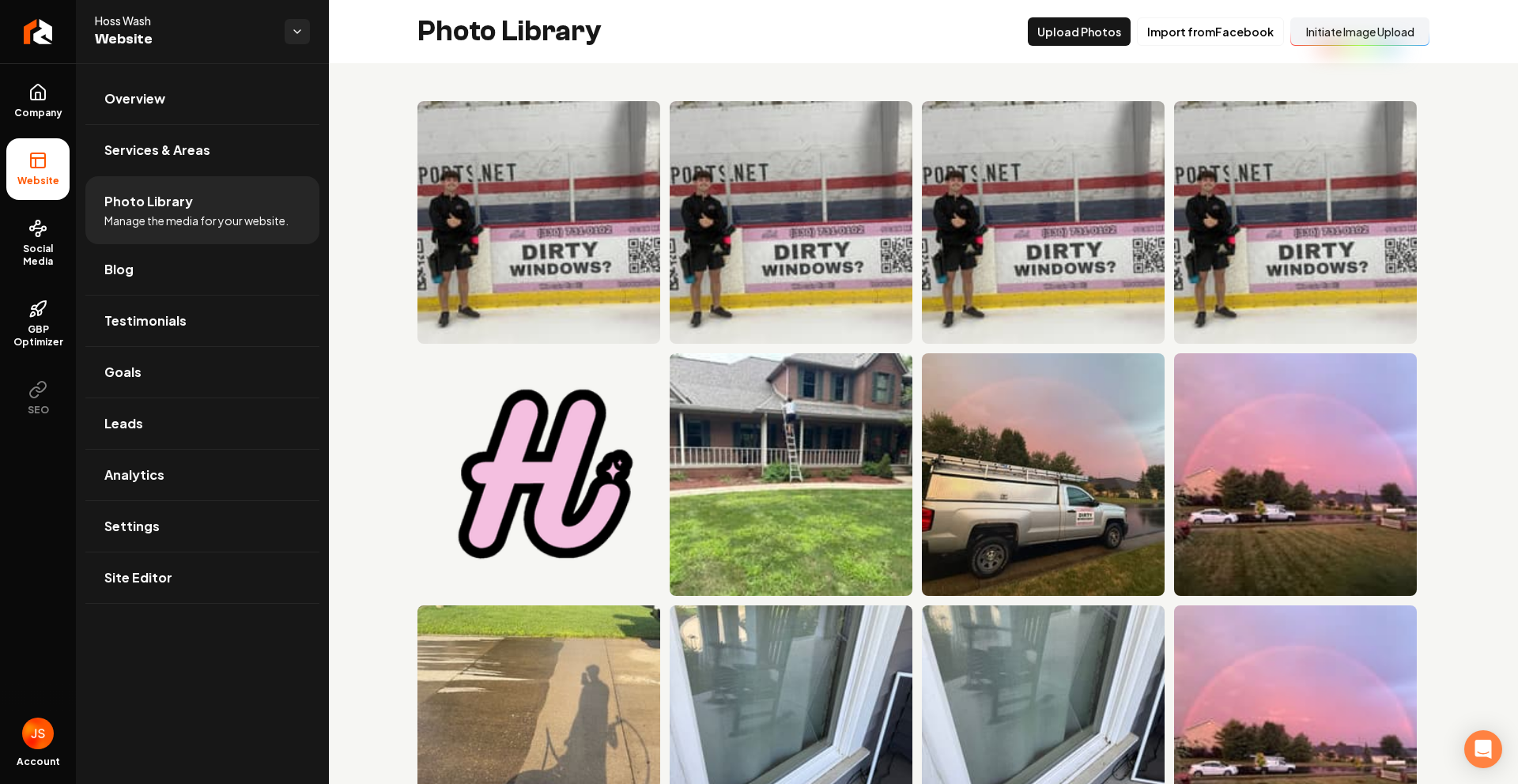
click at [1313, 29] on button "Initiate Image Upload" at bounding box center [1359, 31] width 139 height 29
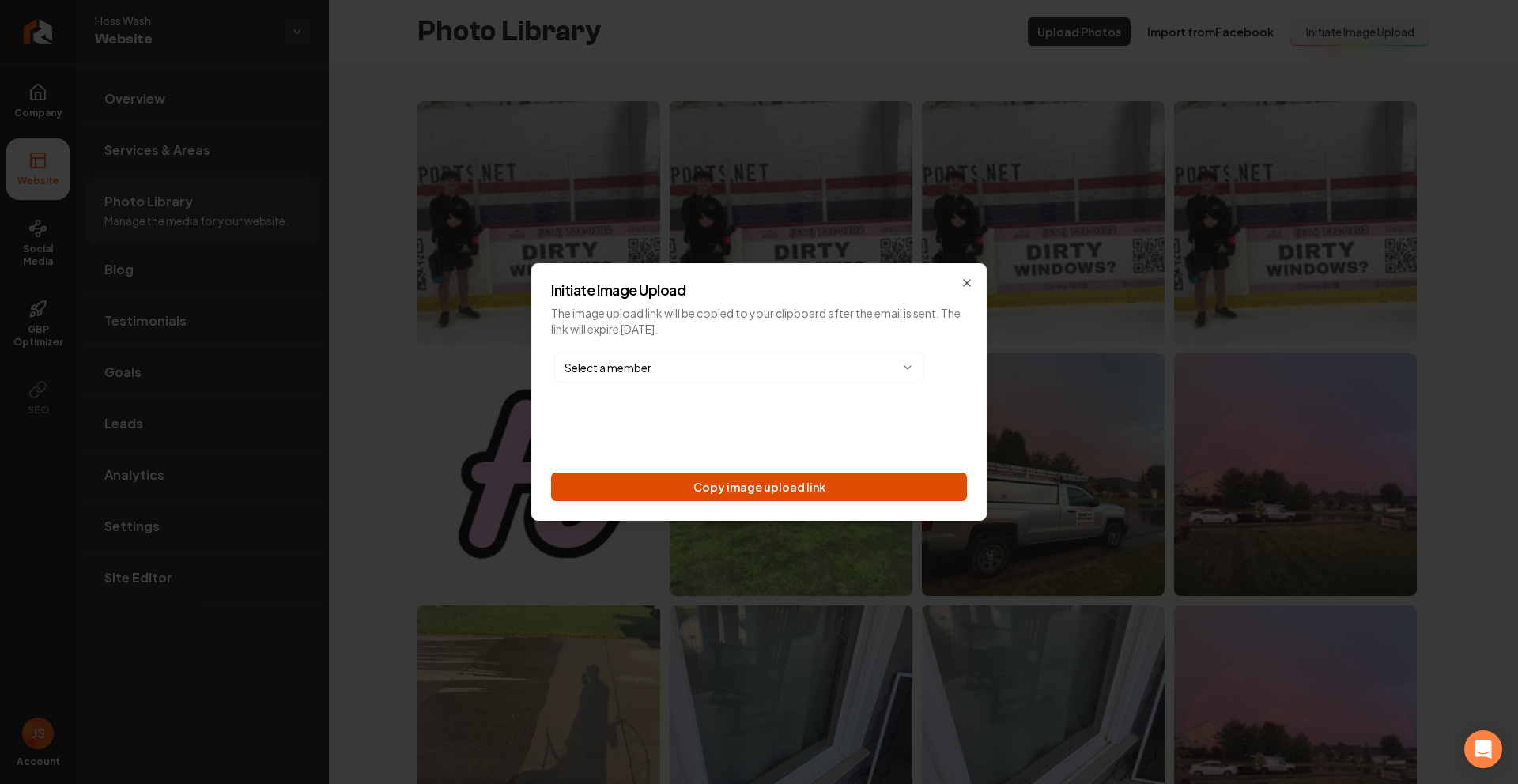
click at [759, 492] on button "Copy image upload link" at bounding box center [759, 487] width 416 height 29
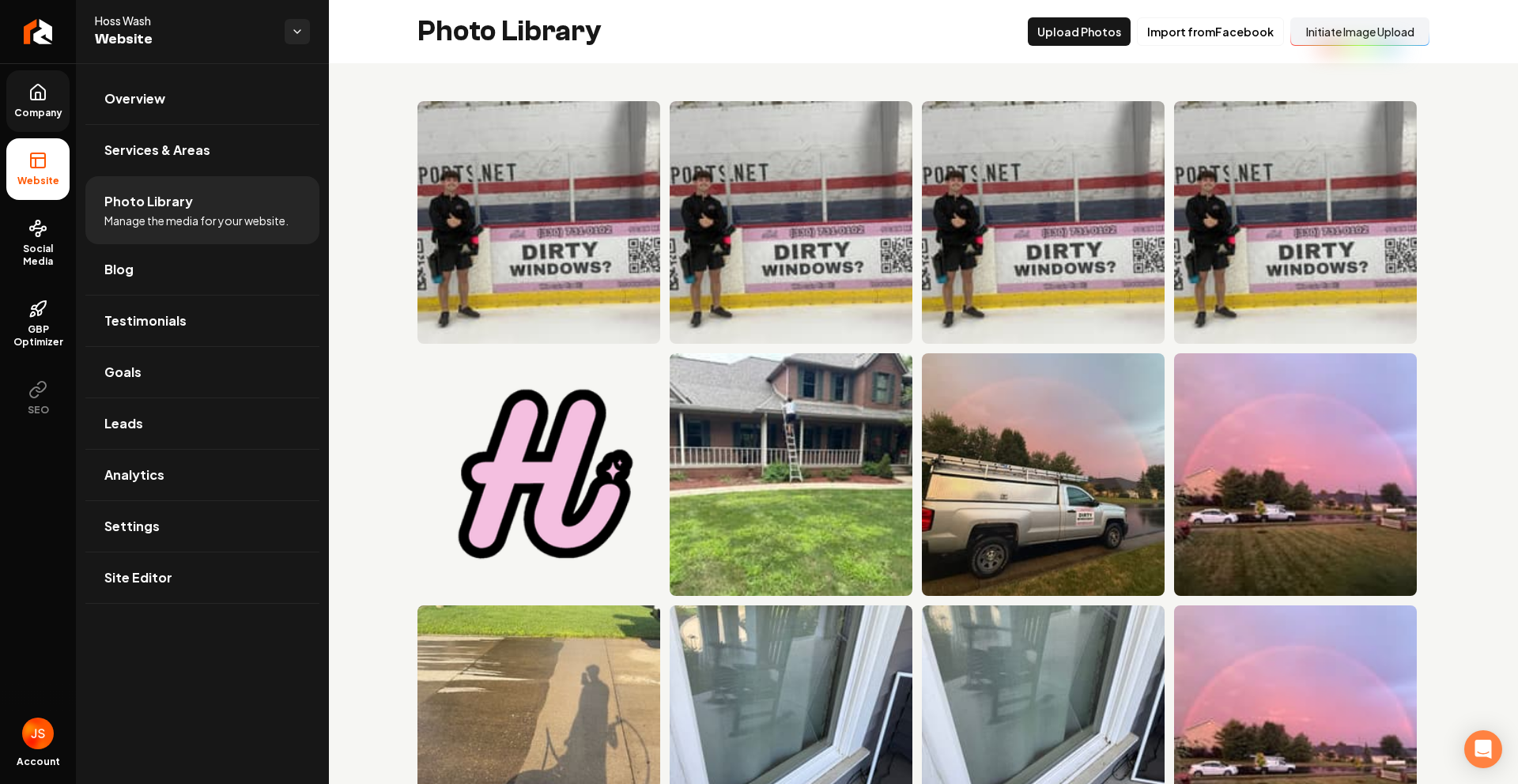
click at [41, 116] on span "Company" at bounding box center [38, 112] width 61 height 12
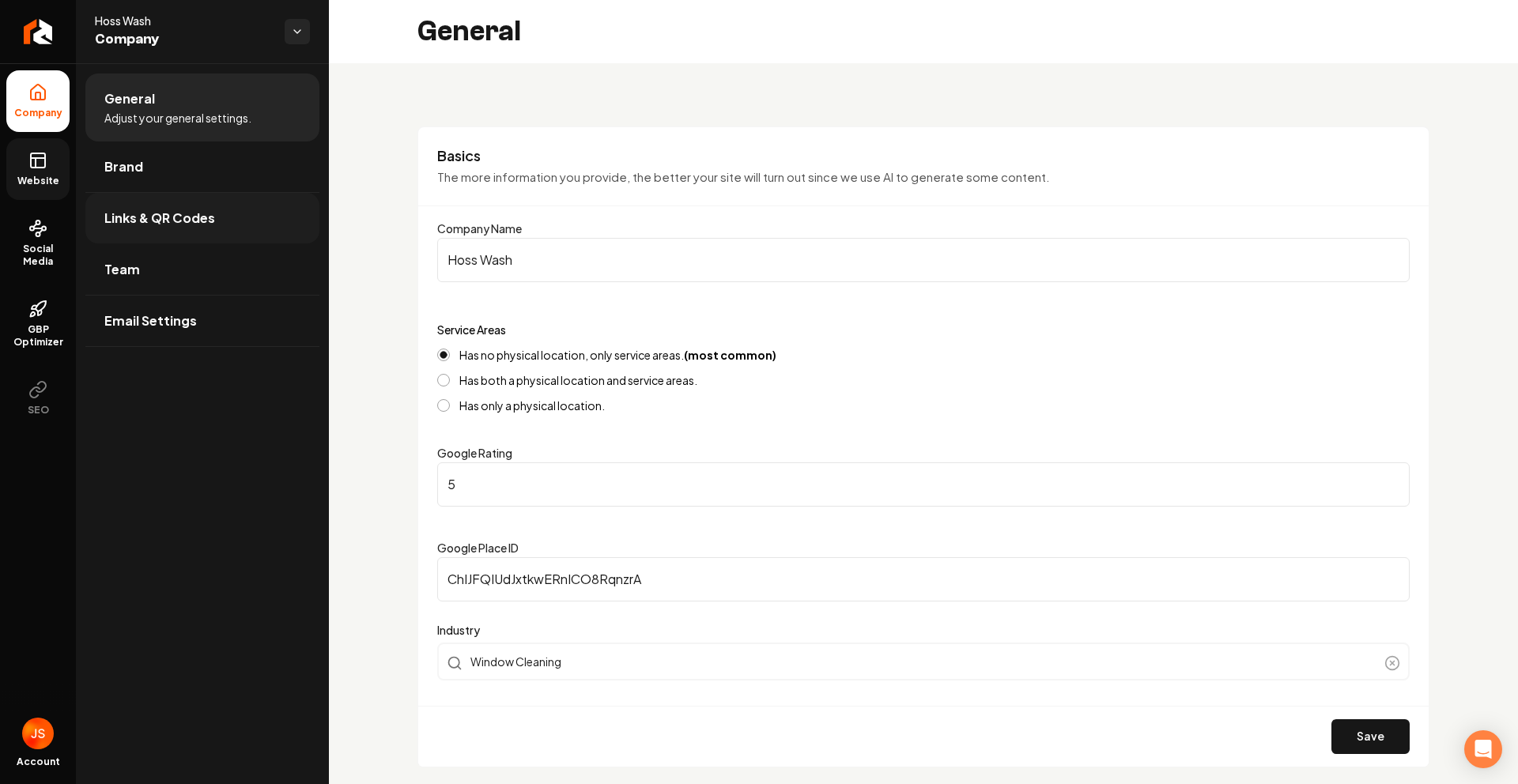
click at [116, 208] on span "Links & QR Codes" at bounding box center [160, 218] width 110 height 19
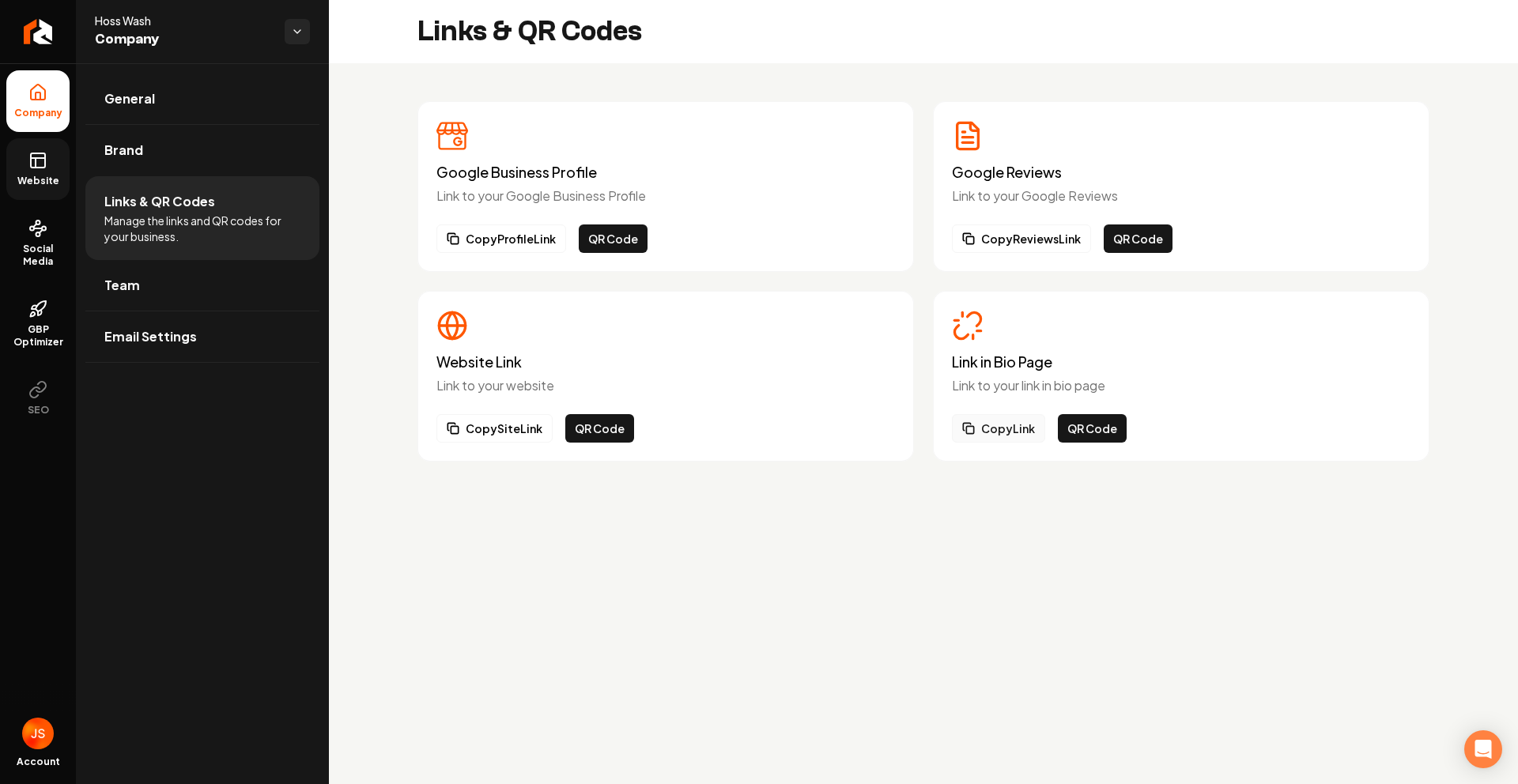
click at [1010, 422] on button "Copy Link" at bounding box center [998, 428] width 93 height 29
click at [14, 252] on span "Social Media" at bounding box center [38, 255] width 63 height 26
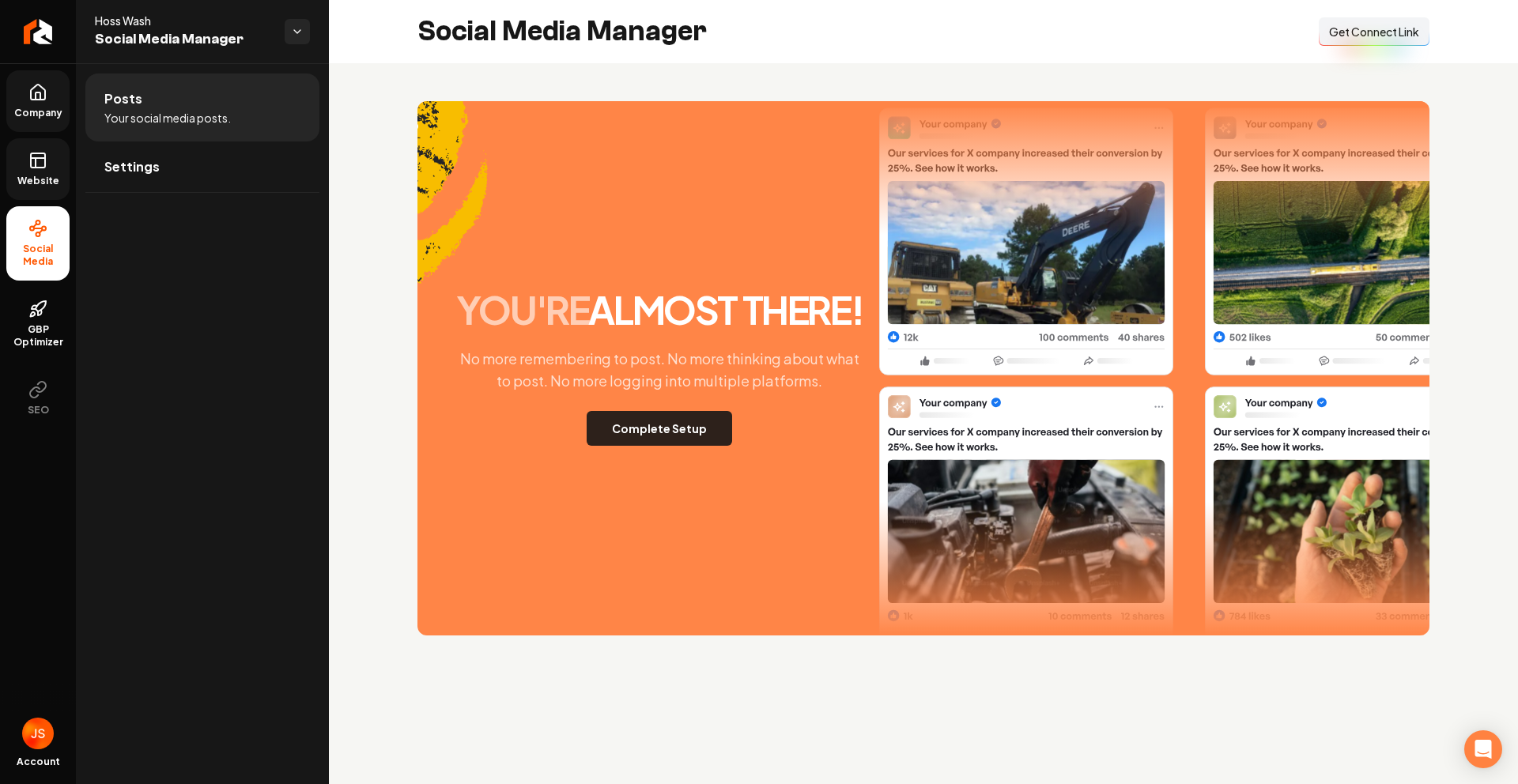
click at [691, 436] on button "Complete Setup" at bounding box center [659, 428] width 146 height 35
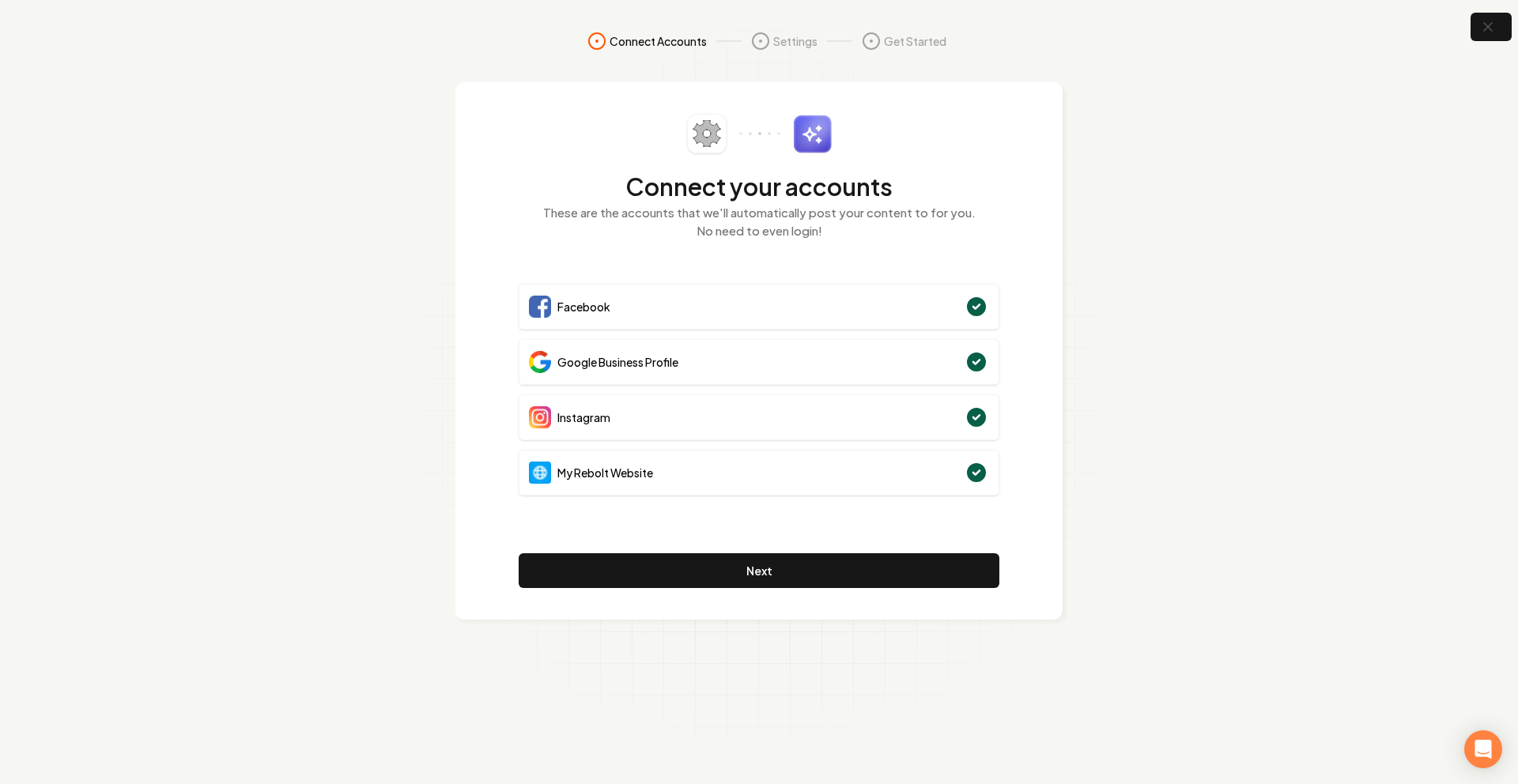
click at [1211, 323] on section "Connect Accounts Settings Get Started Connect your accounts These are the accou…" at bounding box center [759, 392] width 1518 height 784
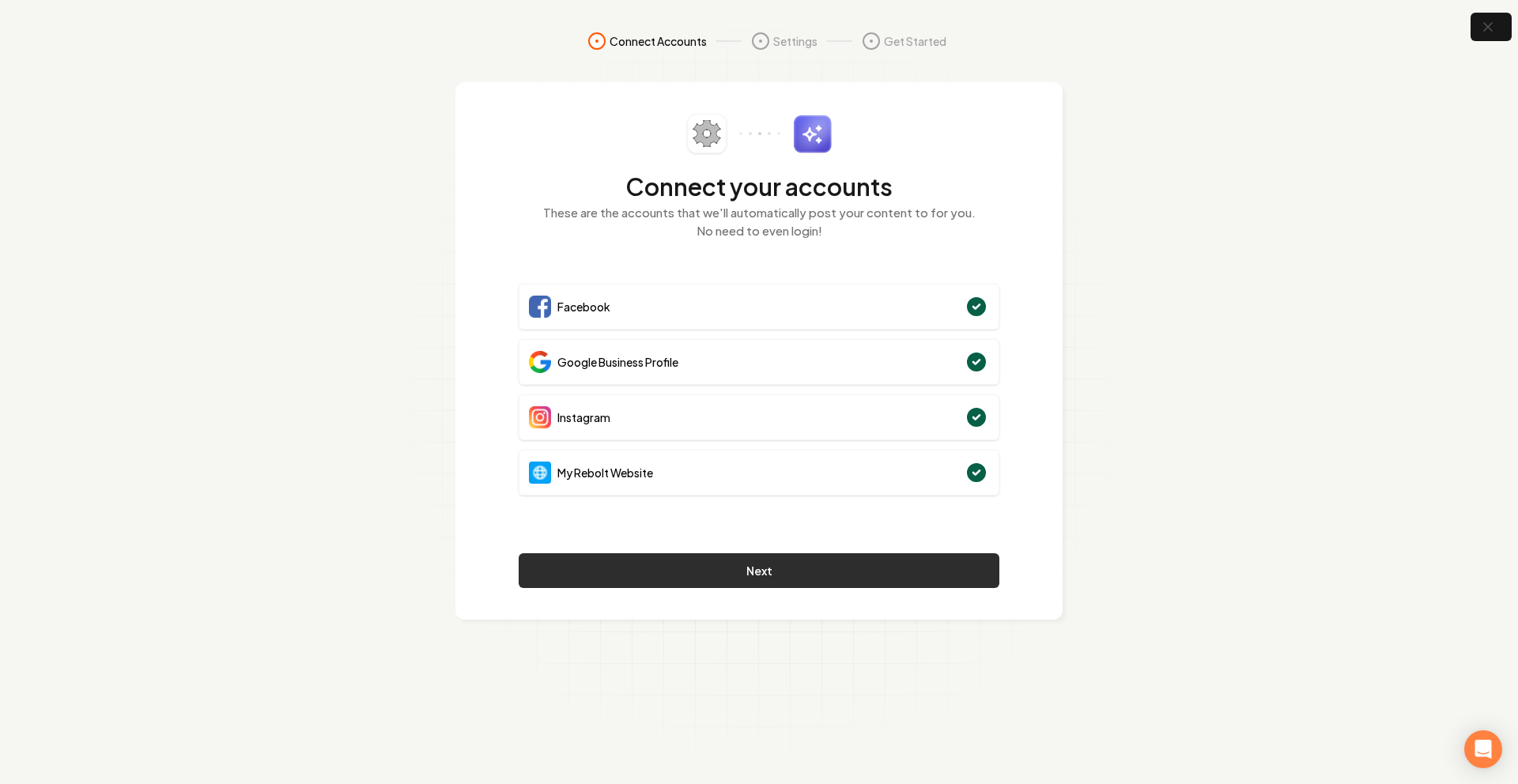
click at [848, 578] on button "Next" at bounding box center [759, 570] width 481 height 35
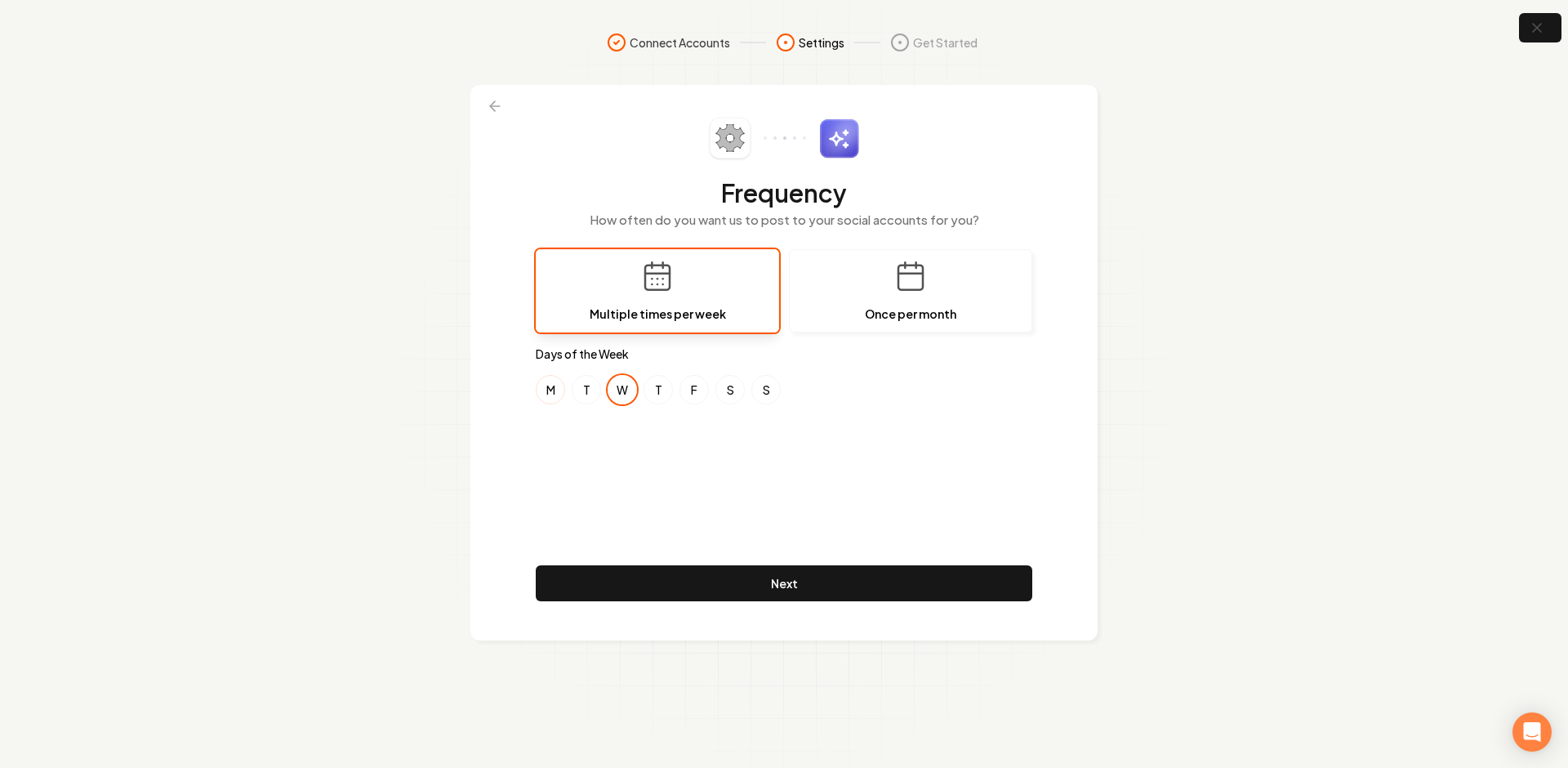
click at [553, 384] on button "M" at bounding box center [551, 389] width 29 height 30
click at [691, 379] on button "F" at bounding box center [694, 389] width 29 height 30
drag, startPoint x: 585, startPoint y: 389, endPoint x: 643, endPoint y: 395, distance: 58.3
click at [590, 390] on button "T" at bounding box center [586, 389] width 29 height 30
click at [662, 391] on button "T" at bounding box center [658, 389] width 29 height 30
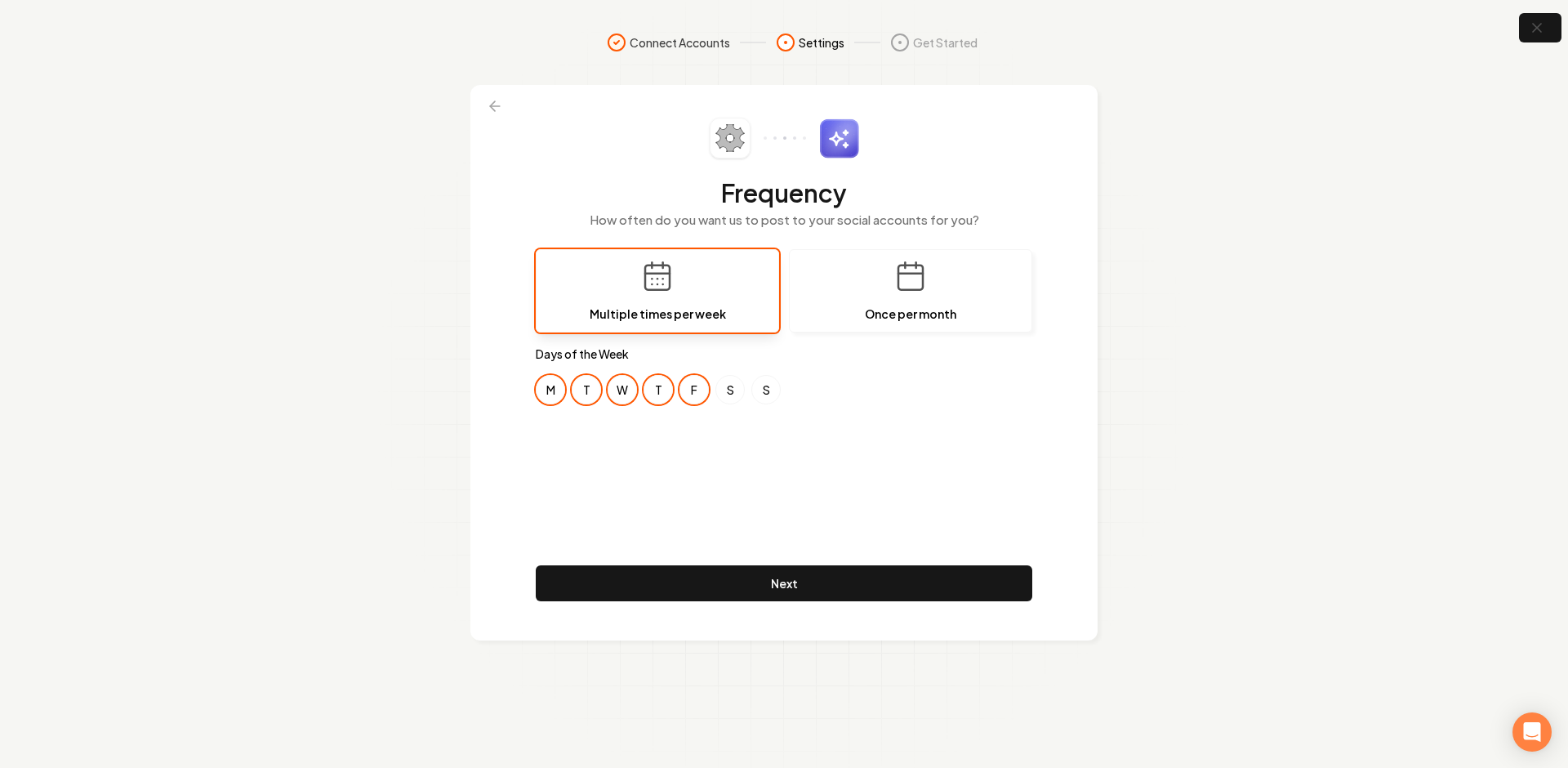
click at [708, 392] on button "F" at bounding box center [694, 389] width 29 height 30
click at [750, 392] on div "M T W T F S S" at bounding box center [784, 389] width 496 height 30
click at [767, 390] on button "S" at bounding box center [766, 389] width 29 height 30
drag, startPoint x: 736, startPoint y: 392, endPoint x: 716, endPoint y: 393, distance: 20.0
click at [733, 392] on button "S" at bounding box center [730, 389] width 29 height 30
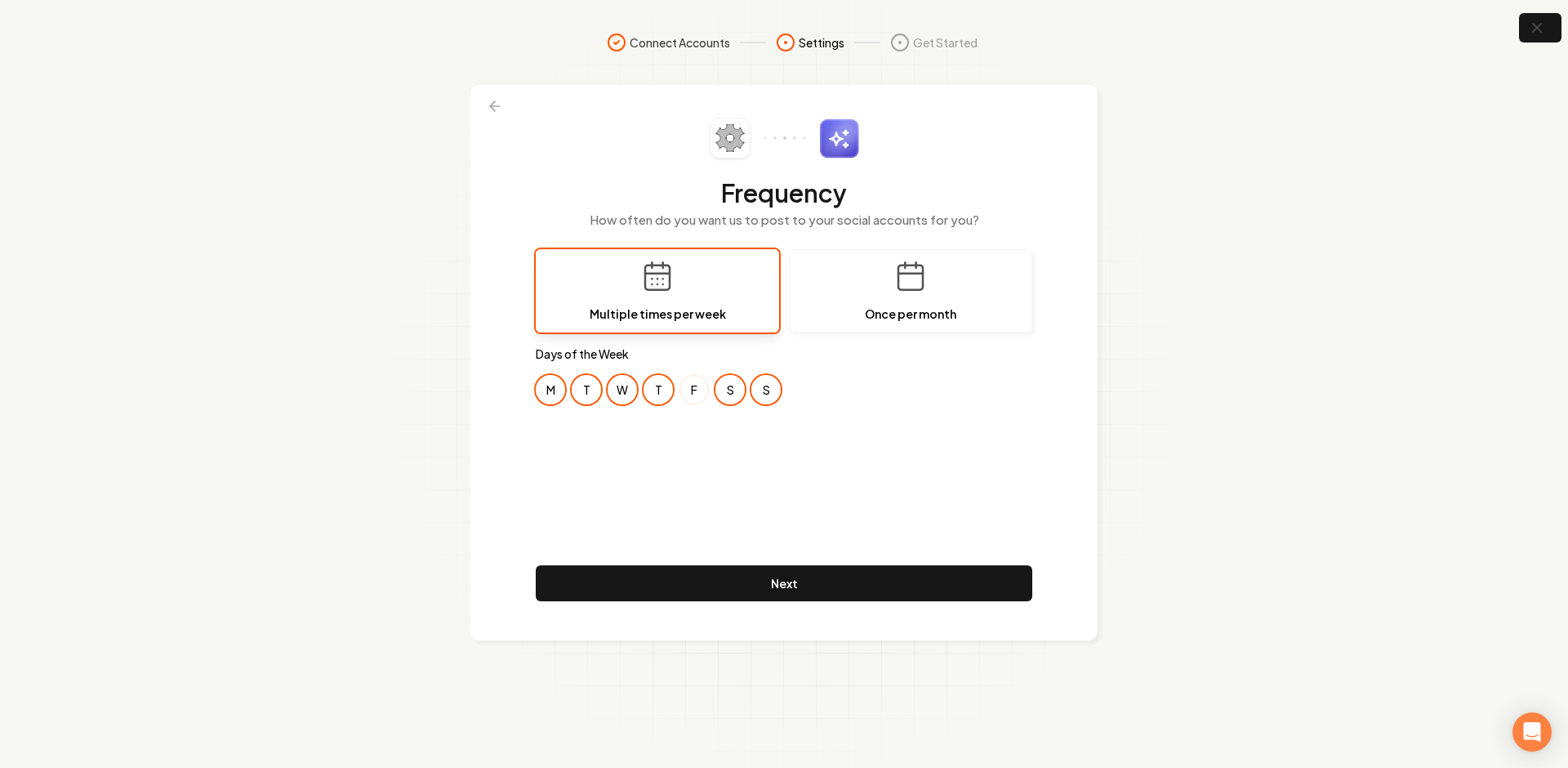
click at [682, 390] on button "F" at bounding box center [694, 389] width 29 height 30
click at [706, 448] on div "Frequency How often do you want us to post to your social accounts for you? Mul…" at bounding box center [784, 363] width 496 height 490
click at [542, 455] on div "Frequency How often do you want us to post to your social accounts for you? Mul…" at bounding box center [784, 363] width 496 height 490
click at [615, 492] on div "Frequency How often do you want us to post to your social accounts for you? Mul…" at bounding box center [784, 363] width 496 height 490
click at [613, 490] on div "Frequency How often do you want us to post to your social accounts for you? Mul…" at bounding box center [784, 363] width 496 height 490
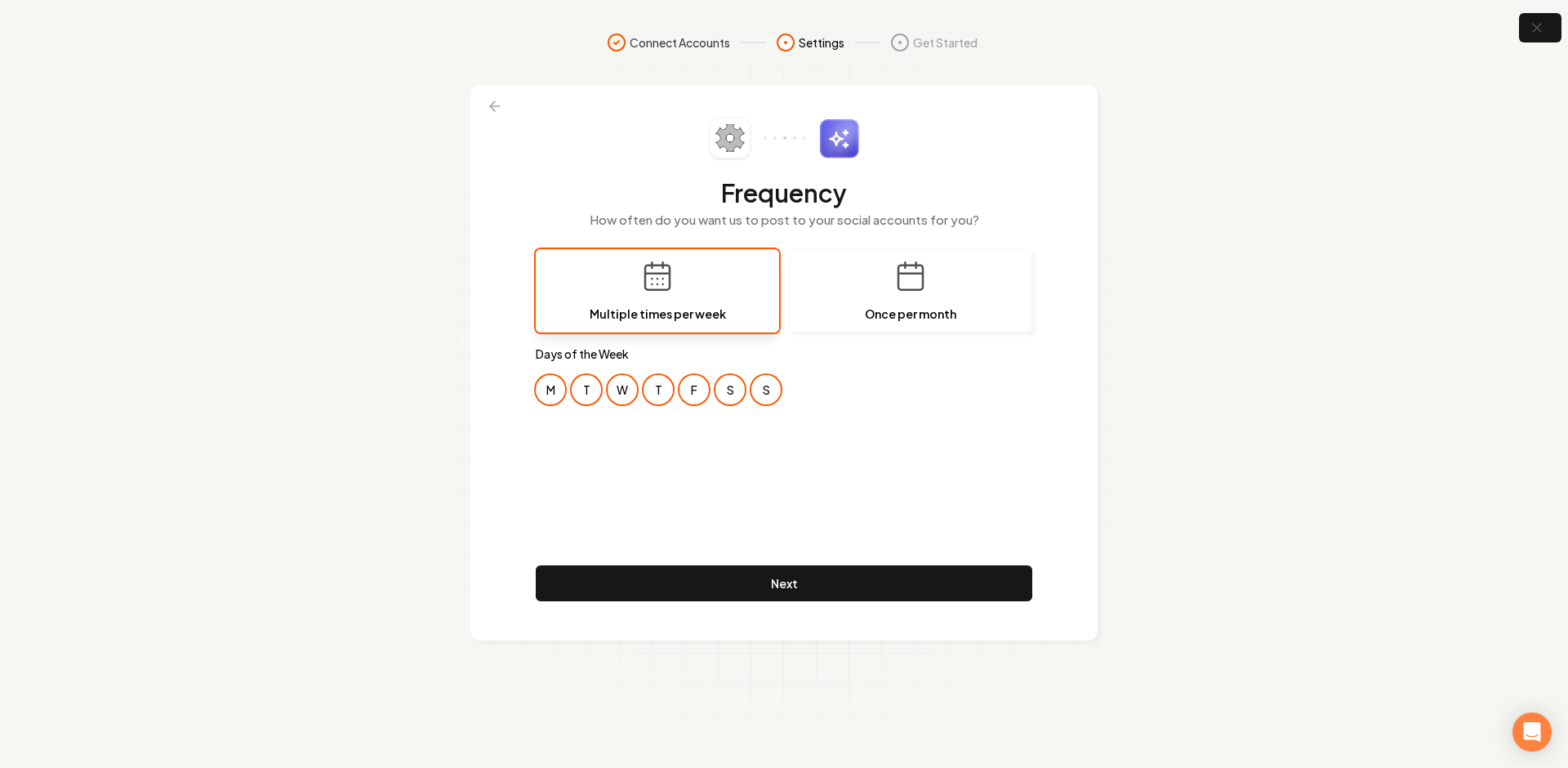
click at [580, 399] on button "T" at bounding box center [586, 389] width 29 height 30
click at [667, 387] on button "T" at bounding box center [658, 389] width 29 height 30
drag, startPoint x: 721, startPoint y: 389, endPoint x: 754, endPoint y: 387, distance: 33.1
click at [722, 388] on button "S" at bounding box center [730, 389] width 29 height 30
drag, startPoint x: 757, startPoint y: 387, endPoint x: 773, endPoint y: 412, distance: 29.7
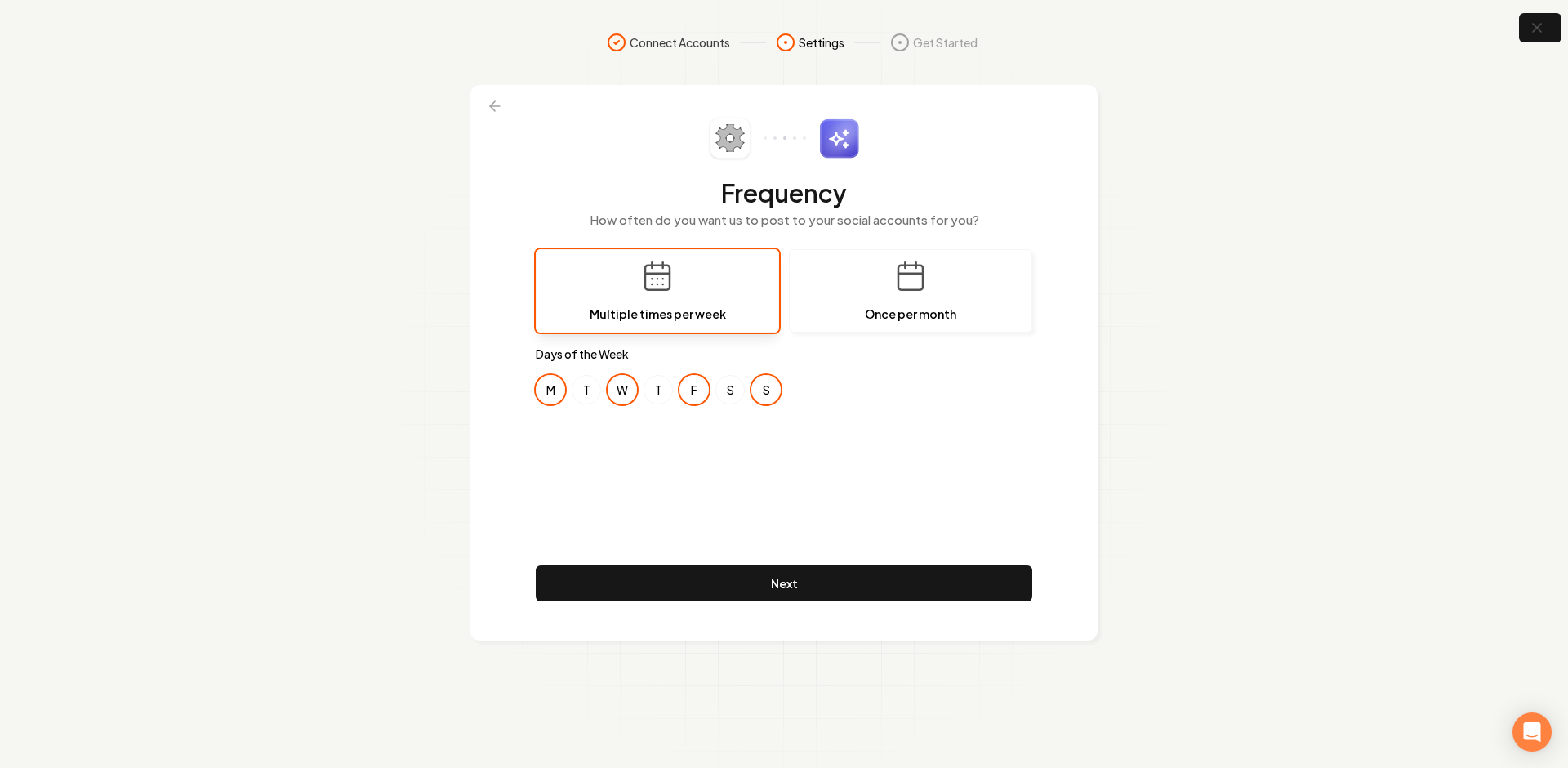
click at [758, 387] on button "S" at bounding box center [766, 389] width 29 height 30
click at [746, 472] on div "Frequency How often do you want us to post to your social accounts for you? Mul…" at bounding box center [784, 363] width 496 height 490
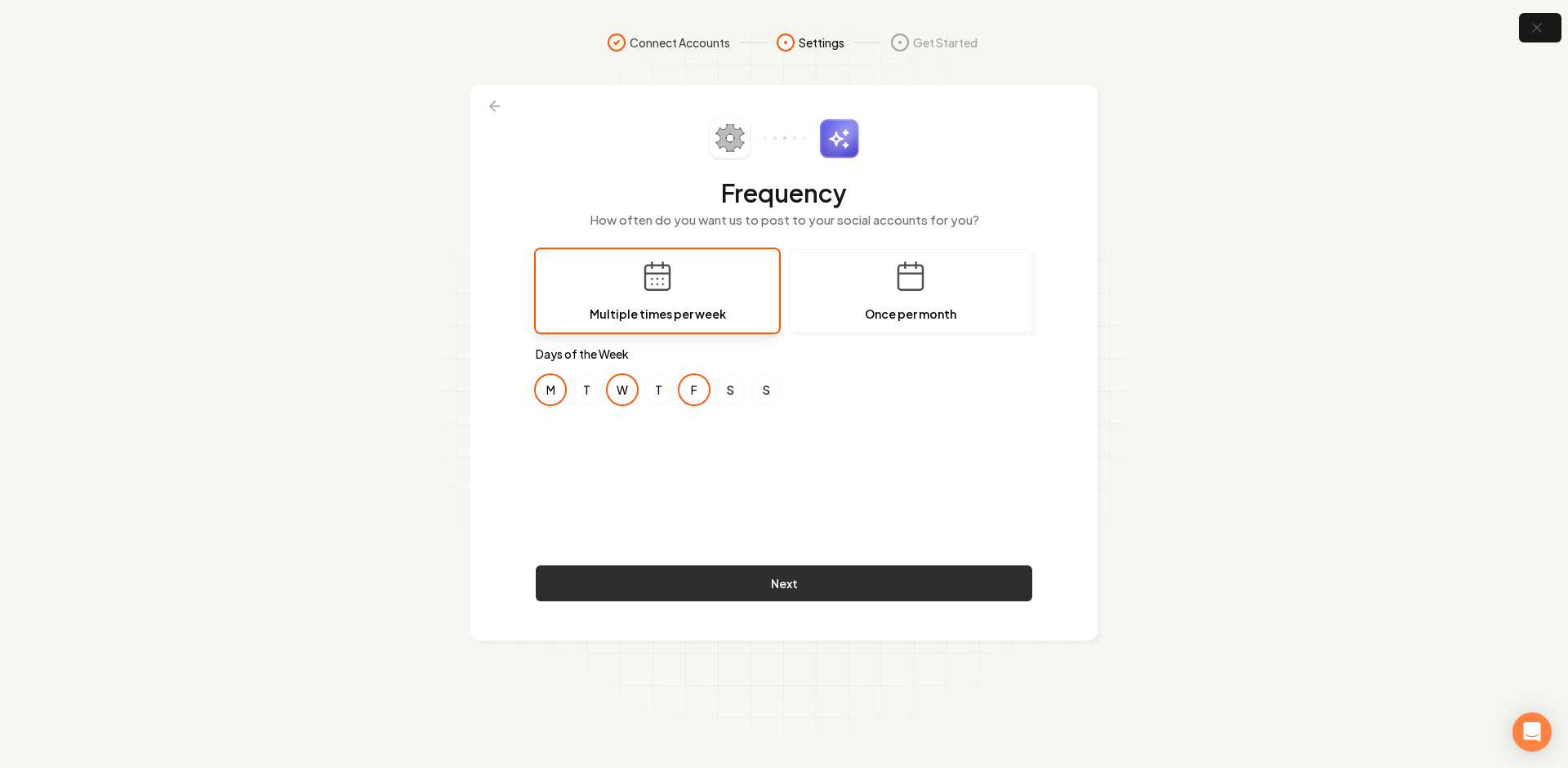
click at [701, 586] on button "Next" at bounding box center [784, 583] width 496 height 36
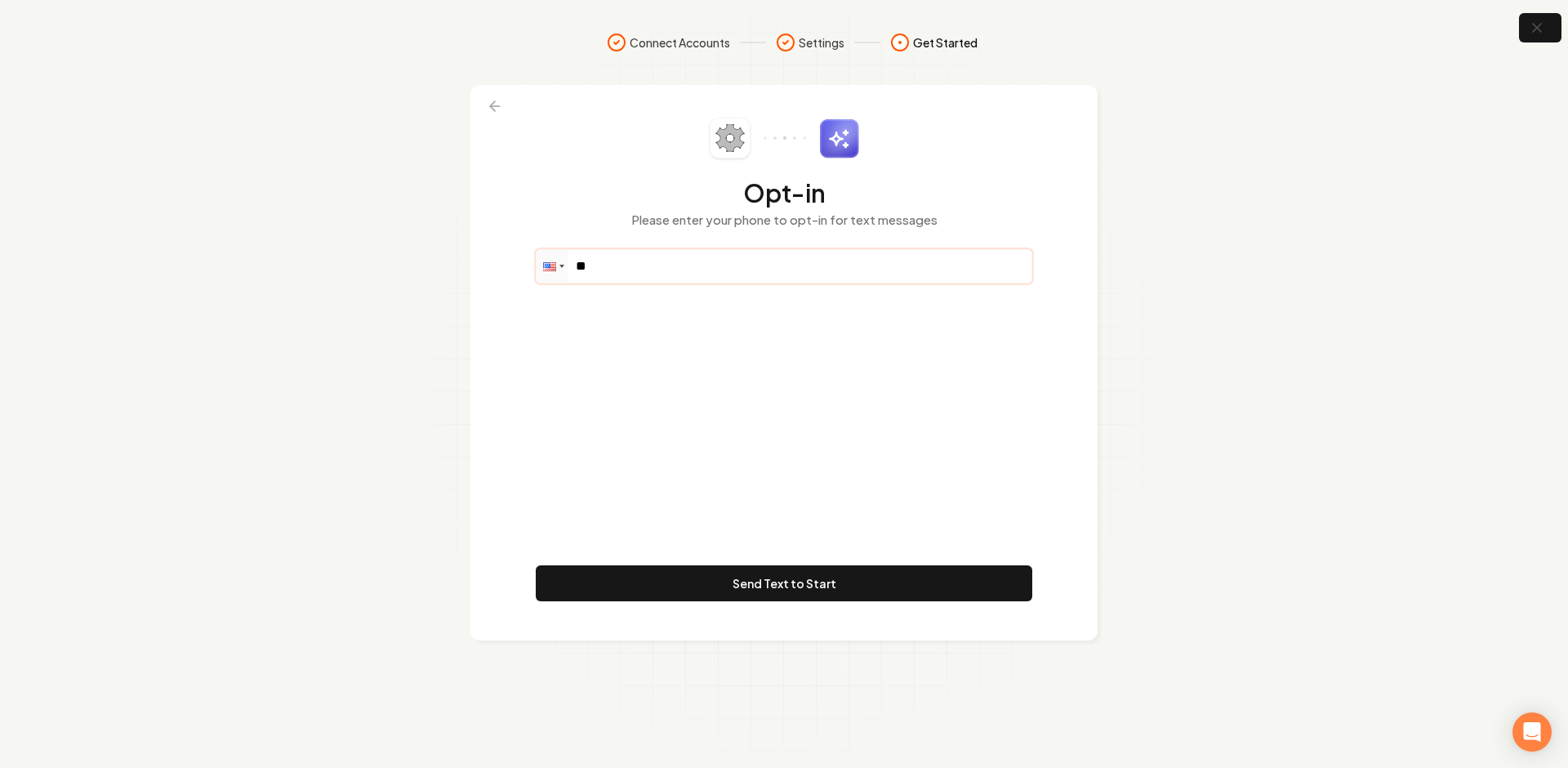
click at [672, 275] on input "**" at bounding box center [784, 266] width 494 height 32
paste input "**********"
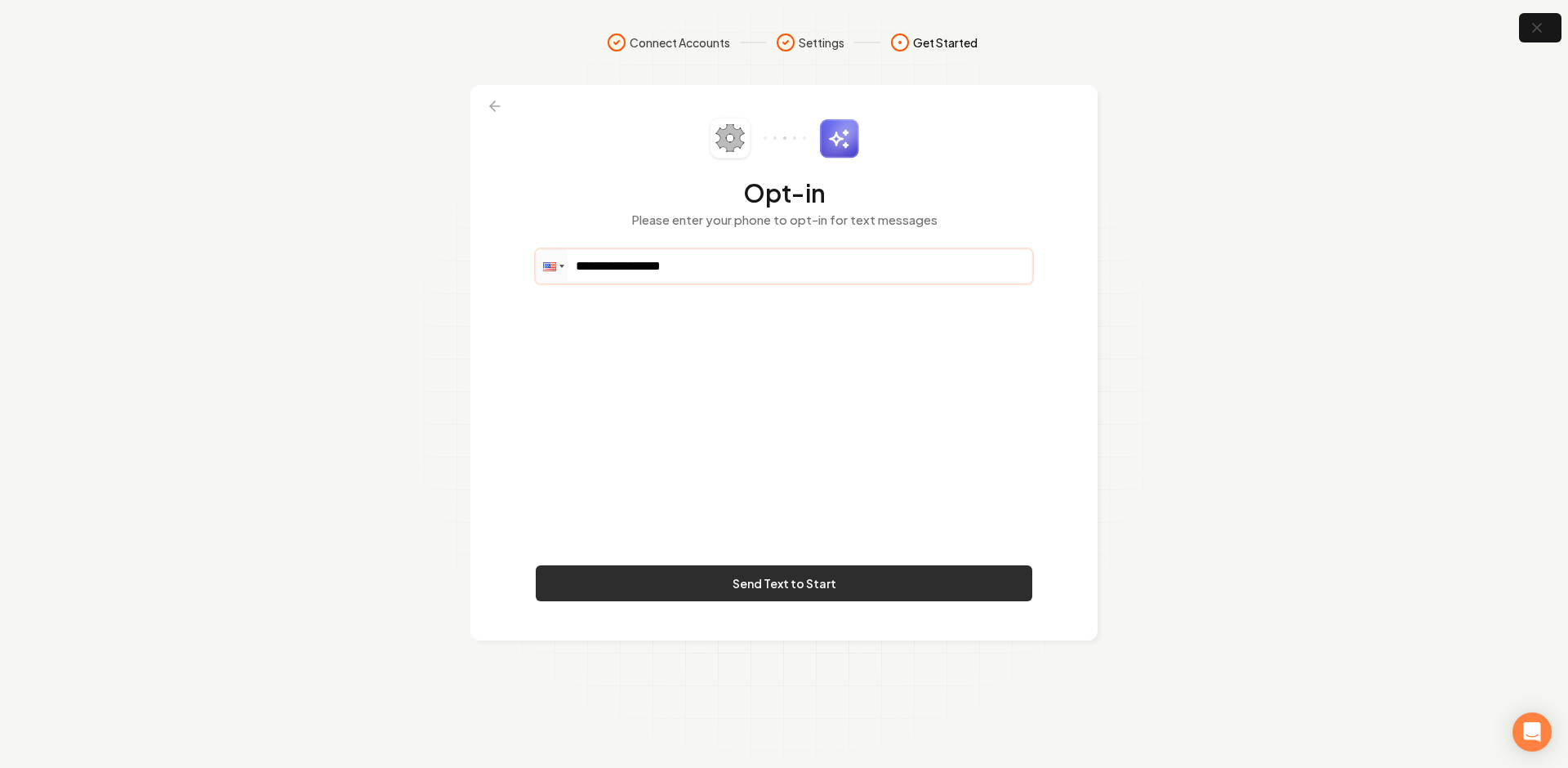
type input "**********"
click at [762, 585] on button "Send Text to Start" at bounding box center [784, 583] width 496 height 36
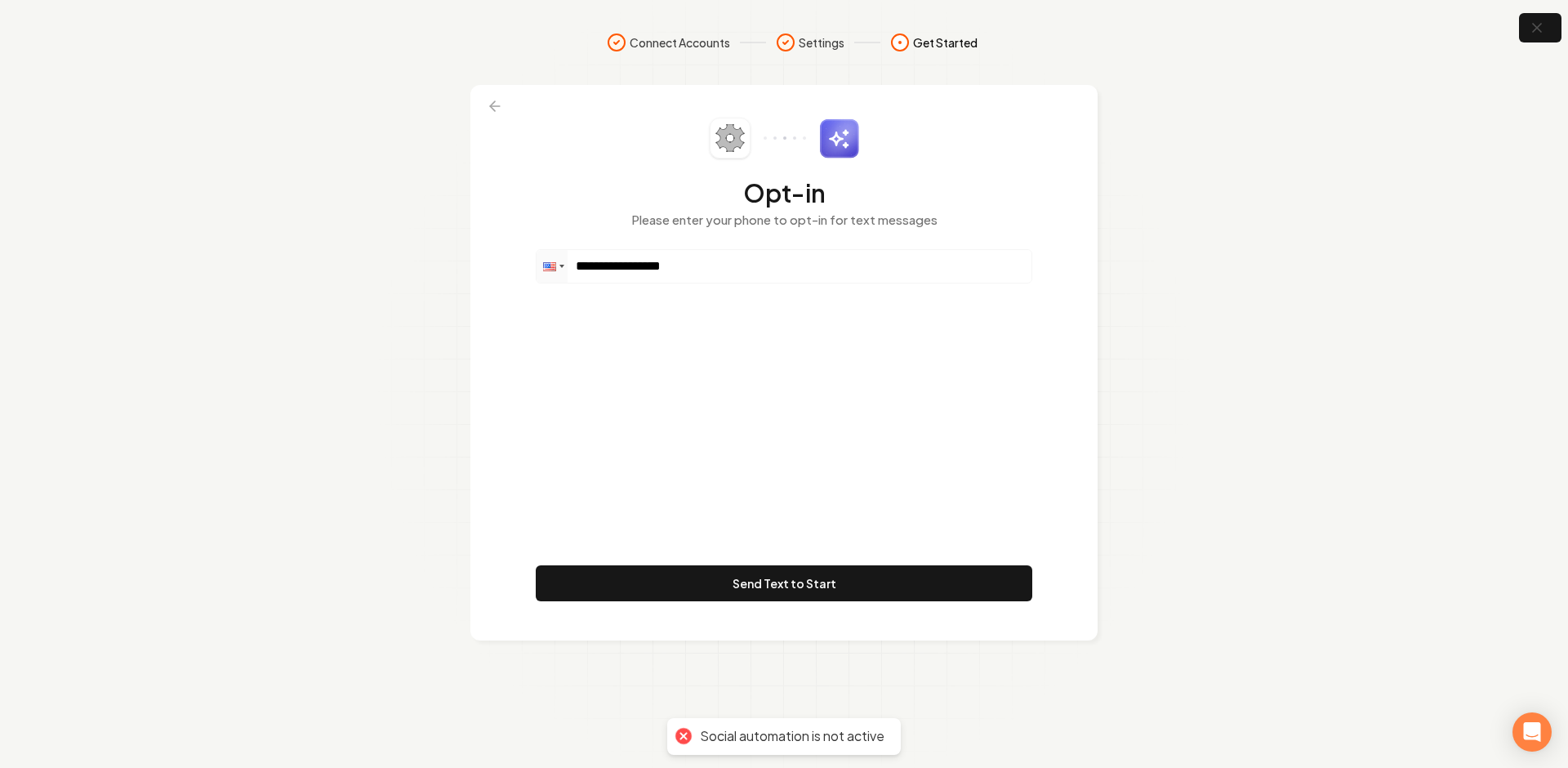
click at [958, 305] on div "**********" at bounding box center [784, 363] width 496 height 490
click at [747, 263] on input "**********" at bounding box center [784, 266] width 494 height 32
drag, startPoint x: 747, startPoint y: 263, endPoint x: 600, endPoint y: 266, distance: 147.0
click at [600, 266] on input "**********" at bounding box center [784, 266] width 494 height 32
drag, startPoint x: 764, startPoint y: 256, endPoint x: 601, endPoint y: 271, distance: 163.7
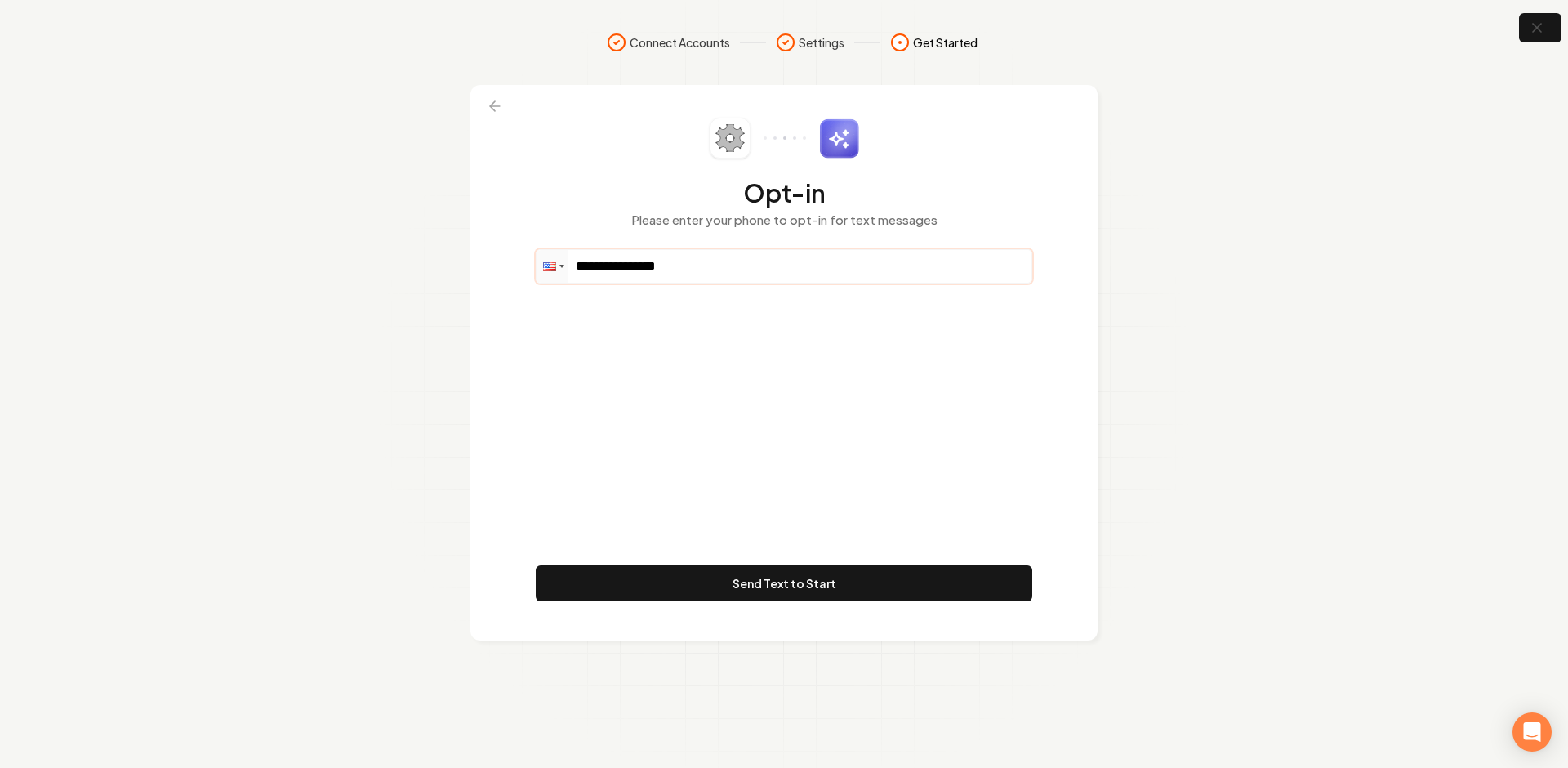
click at [601, 271] on input "**********" at bounding box center [784, 266] width 494 height 32
type input "**"
click at [1544, 17] on button "button" at bounding box center [1540, 28] width 53 height 36
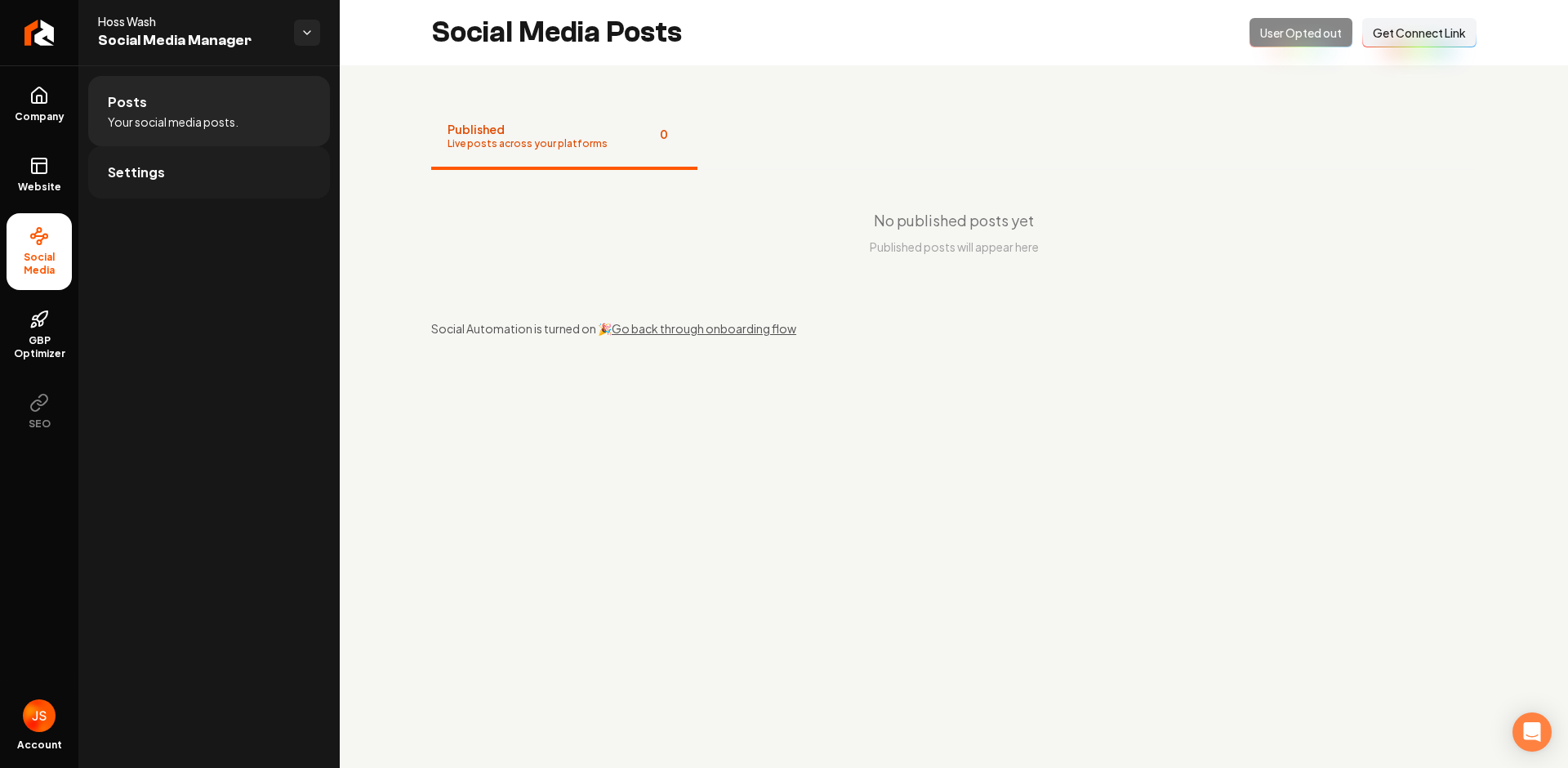
click at [170, 182] on link "Settings" at bounding box center [209, 172] width 242 height 52
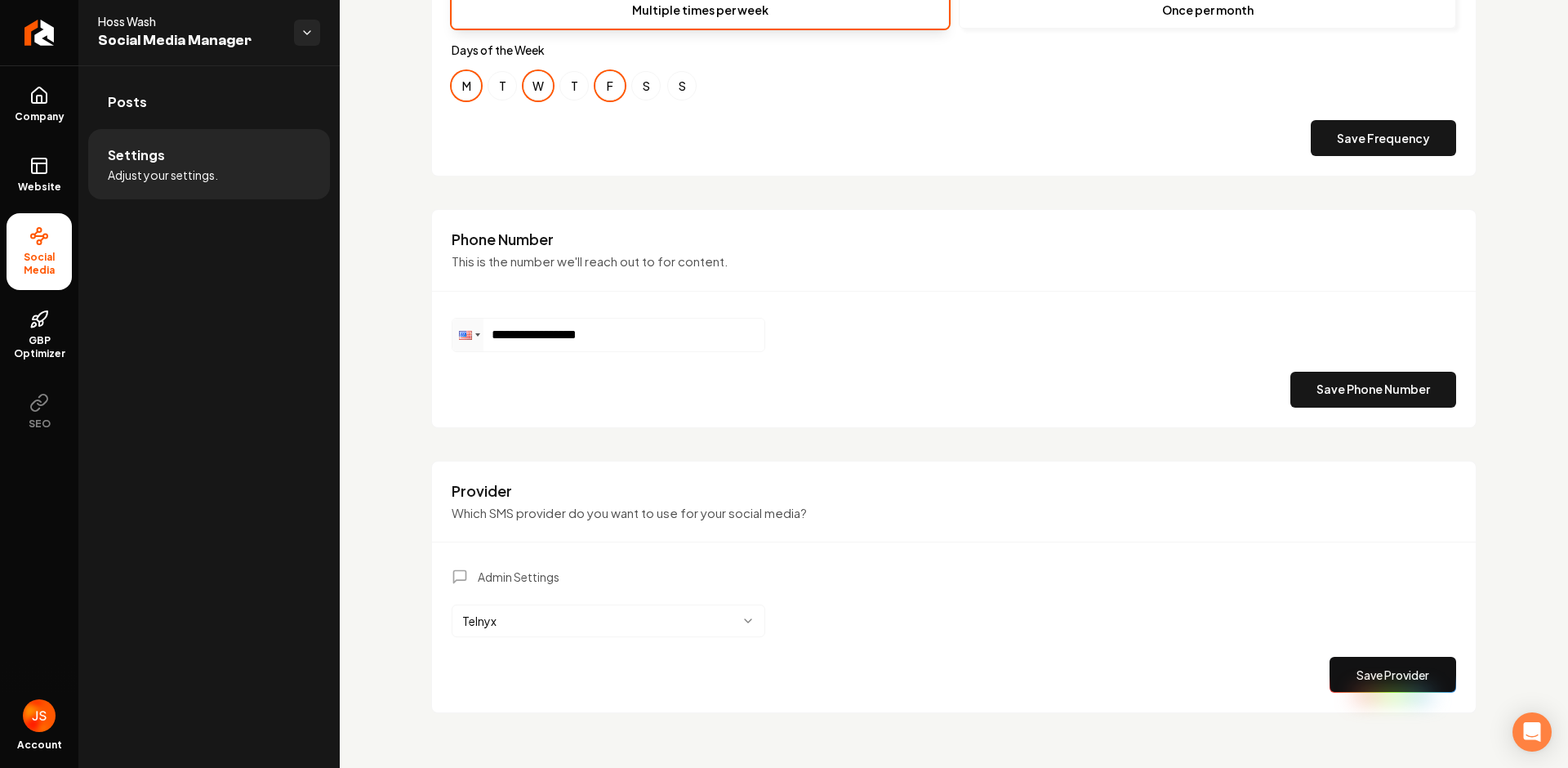
scroll to position [694, 0]
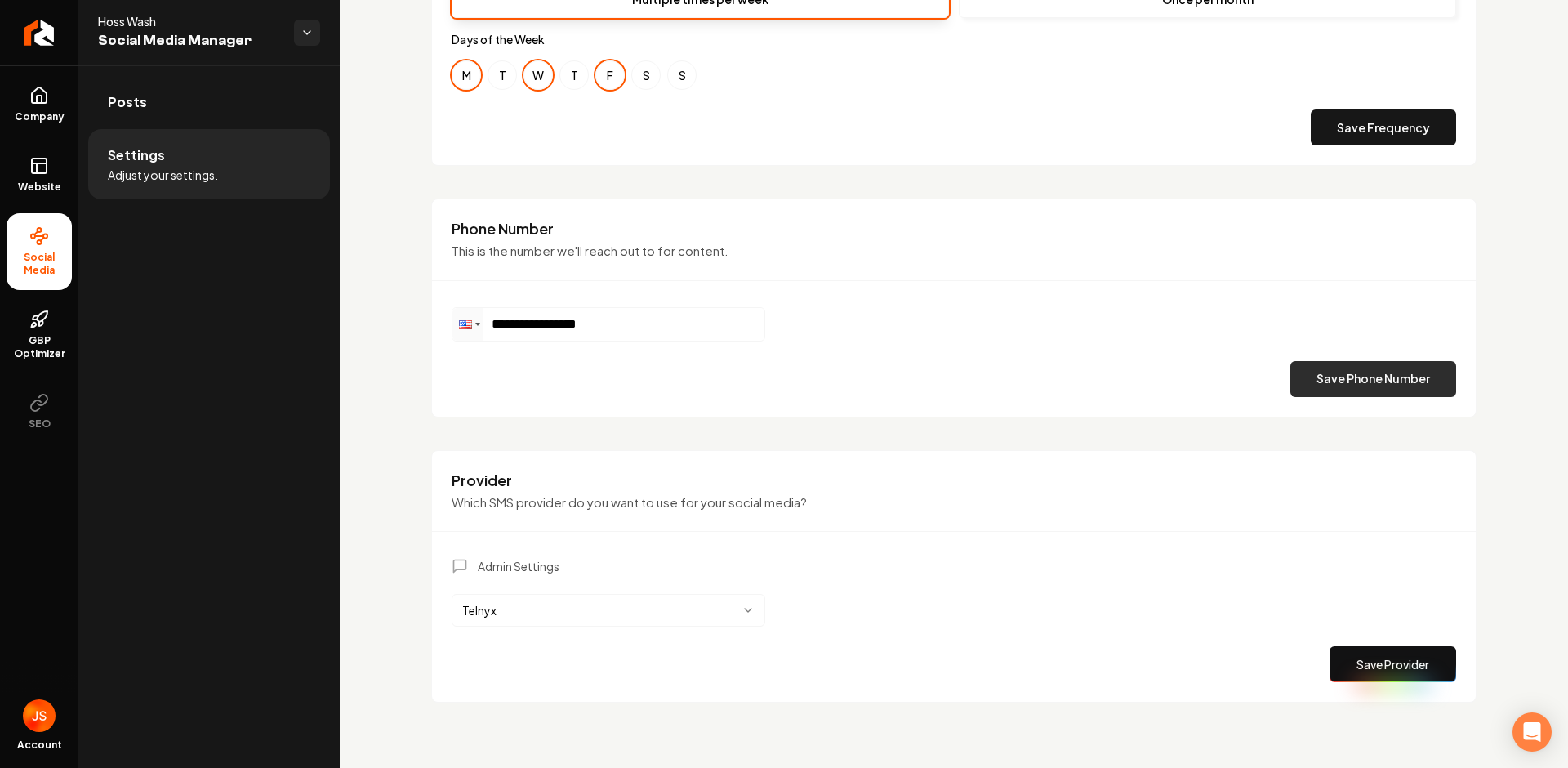
click at [1320, 373] on button "Save Phone Number" at bounding box center [1372, 379] width 166 height 36
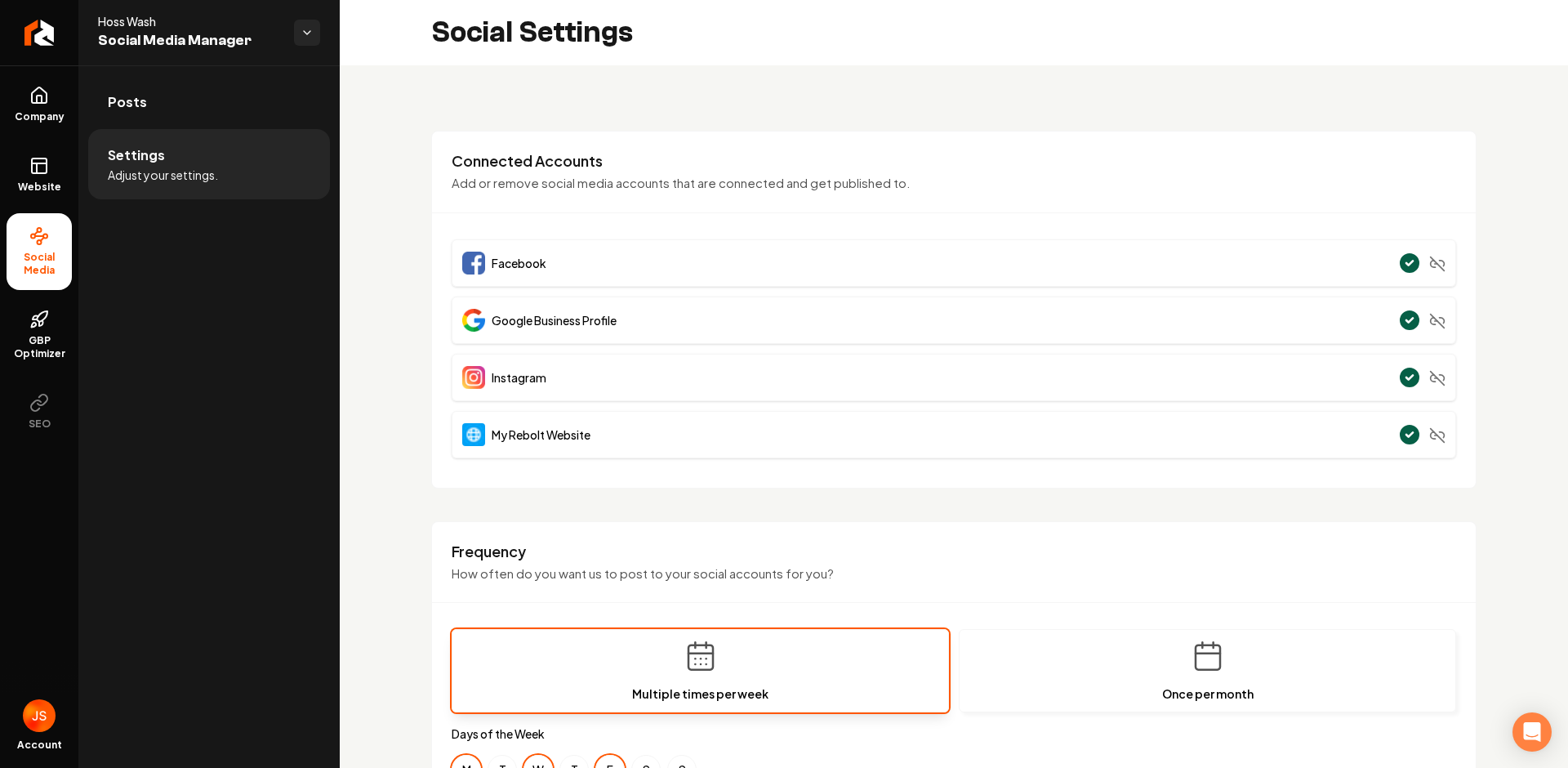
click at [910, 96] on div "**********" at bounding box center [953, 763] width 1228 height 1396
click at [174, 109] on link "Posts" at bounding box center [209, 101] width 242 height 52
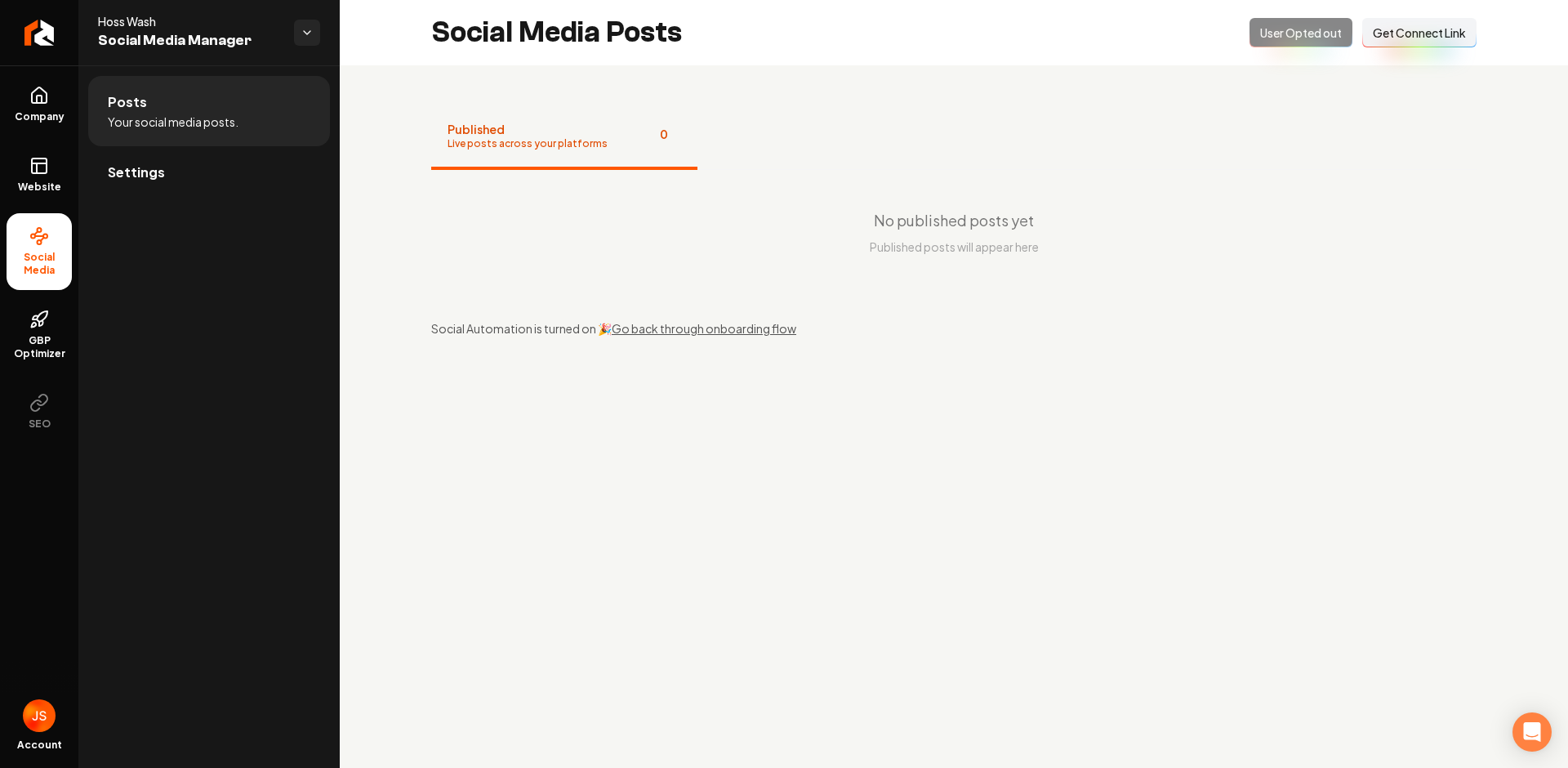
click at [1393, 31] on span "Get Connect Link" at bounding box center [1419, 32] width 93 height 17
click at [1305, 38] on div "Opted Out User Opted out Connect Link Get Connect Link" at bounding box center [1363, 32] width 227 height 30
click at [817, 282] on div "No published posts yet Published posts will appear here" at bounding box center [954, 232] width 1045 height 124
click at [195, 171] on link "Settings" at bounding box center [209, 172] width 242 height 52
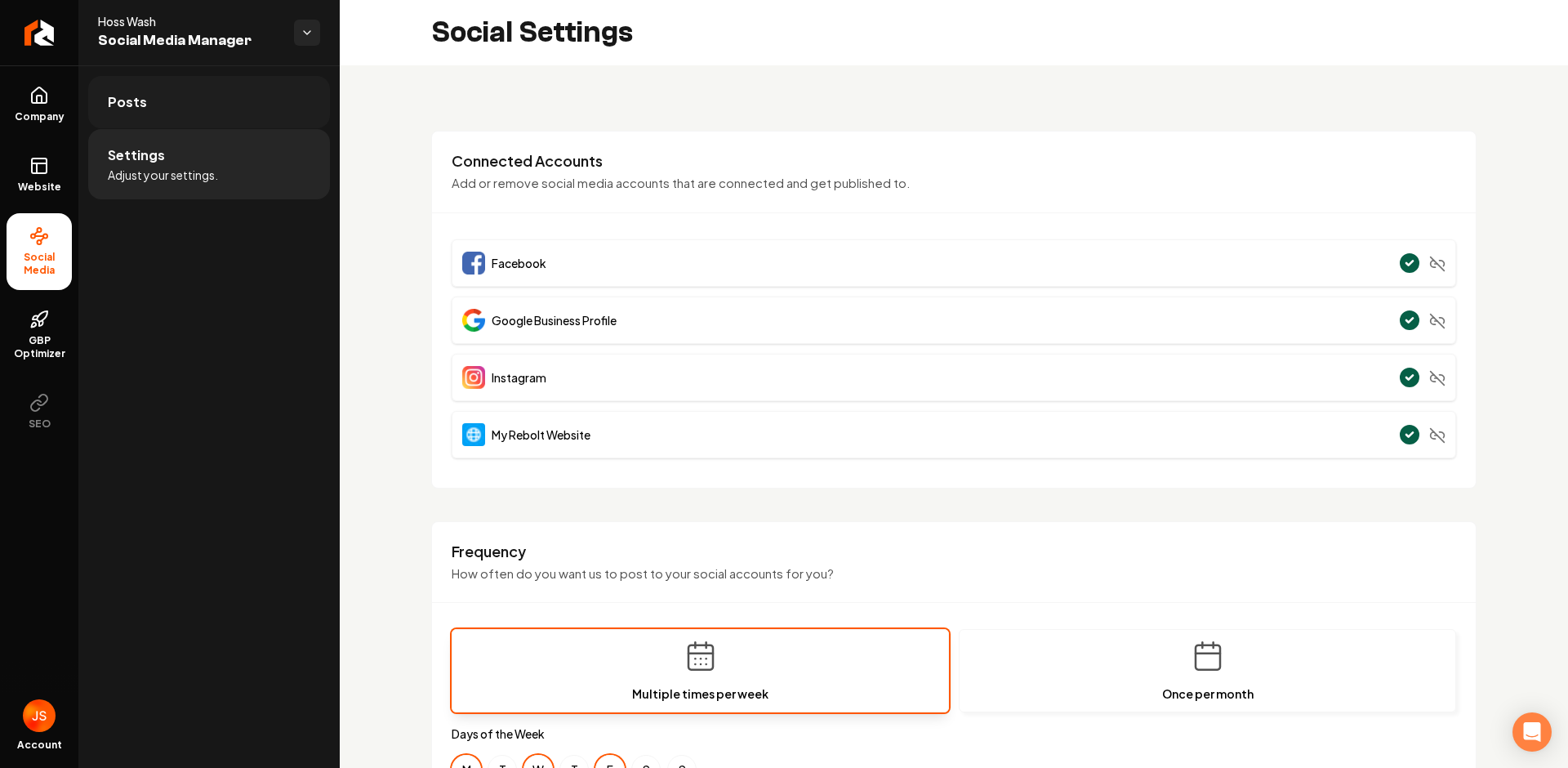
click at [188, 106] on link "Posts" at bounding box center [209, 101] width 242 height 52
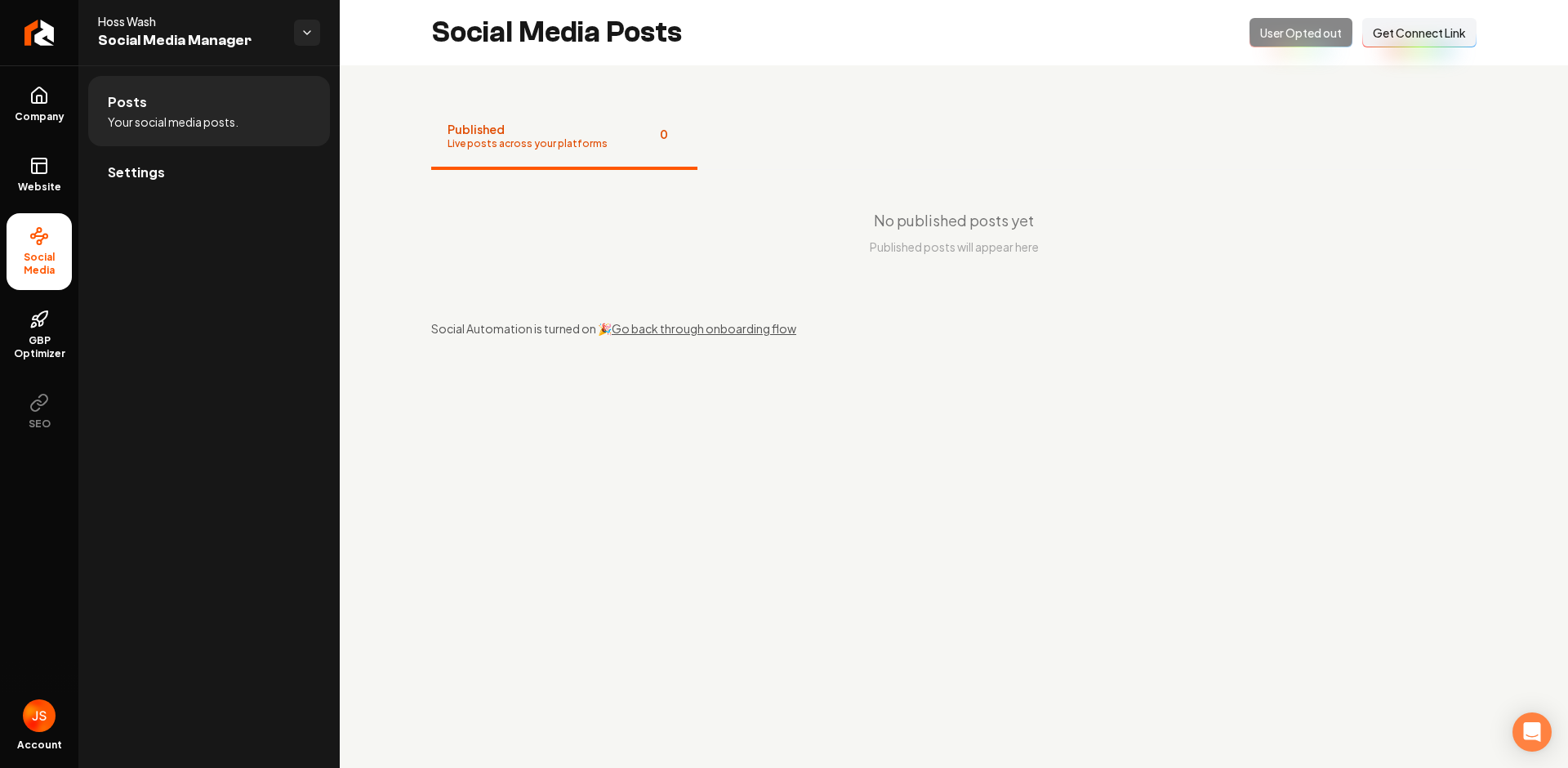
click at [1051, 171] on div "No published posts yet Published posts will appear here" at bounding box center [954, 232] width 1045 height 124
click at [632, 162] on button "Published Live posts across your platforms 0" at bounding box center [564, 137] width 266 height 65
click at [12, 181] on span "Website" at bounding box center [39, 187] width 56 height 13
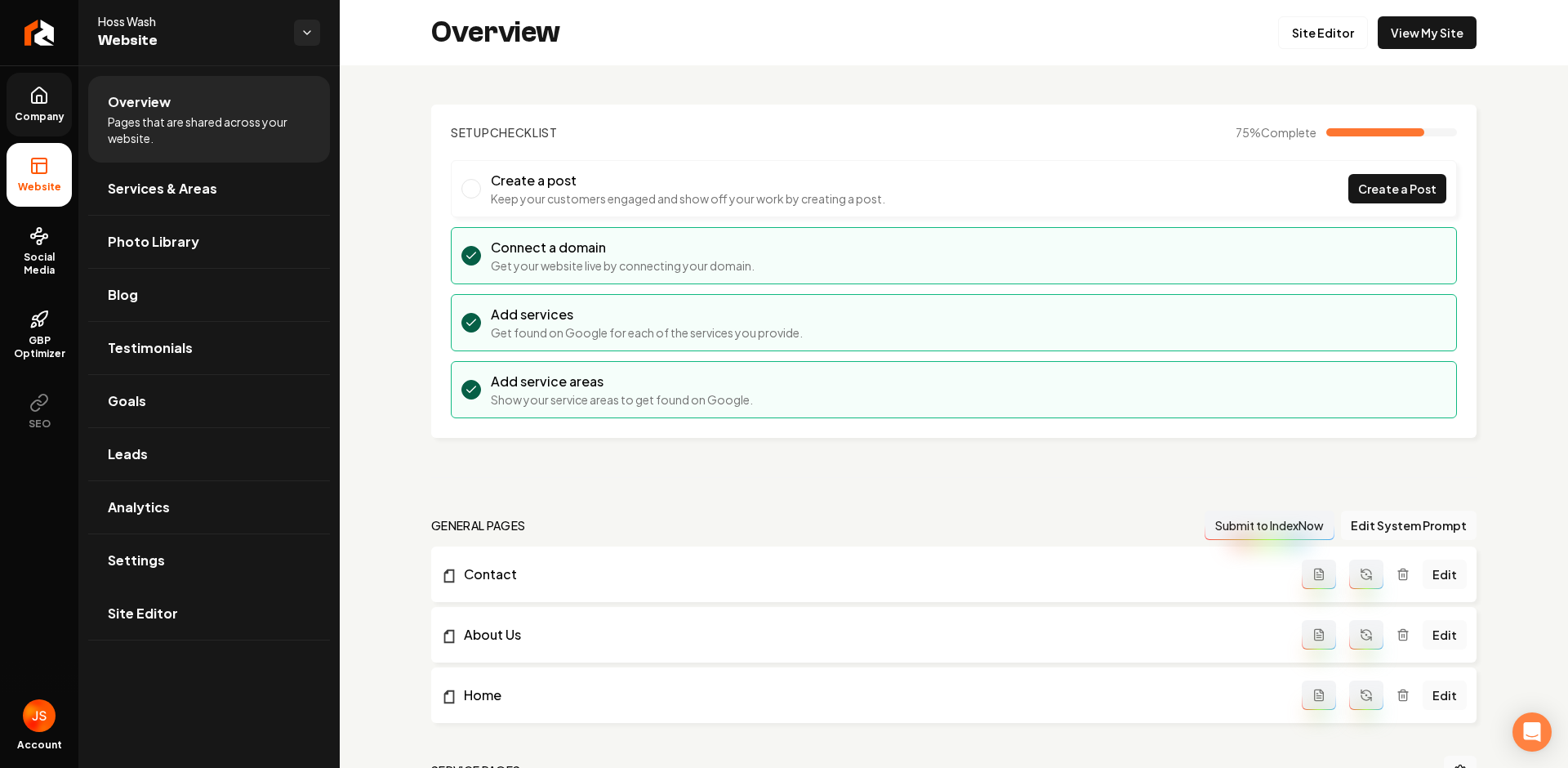
click at [49, 100] on link "Company" at bounding box center [39, 104] width 65 height 64
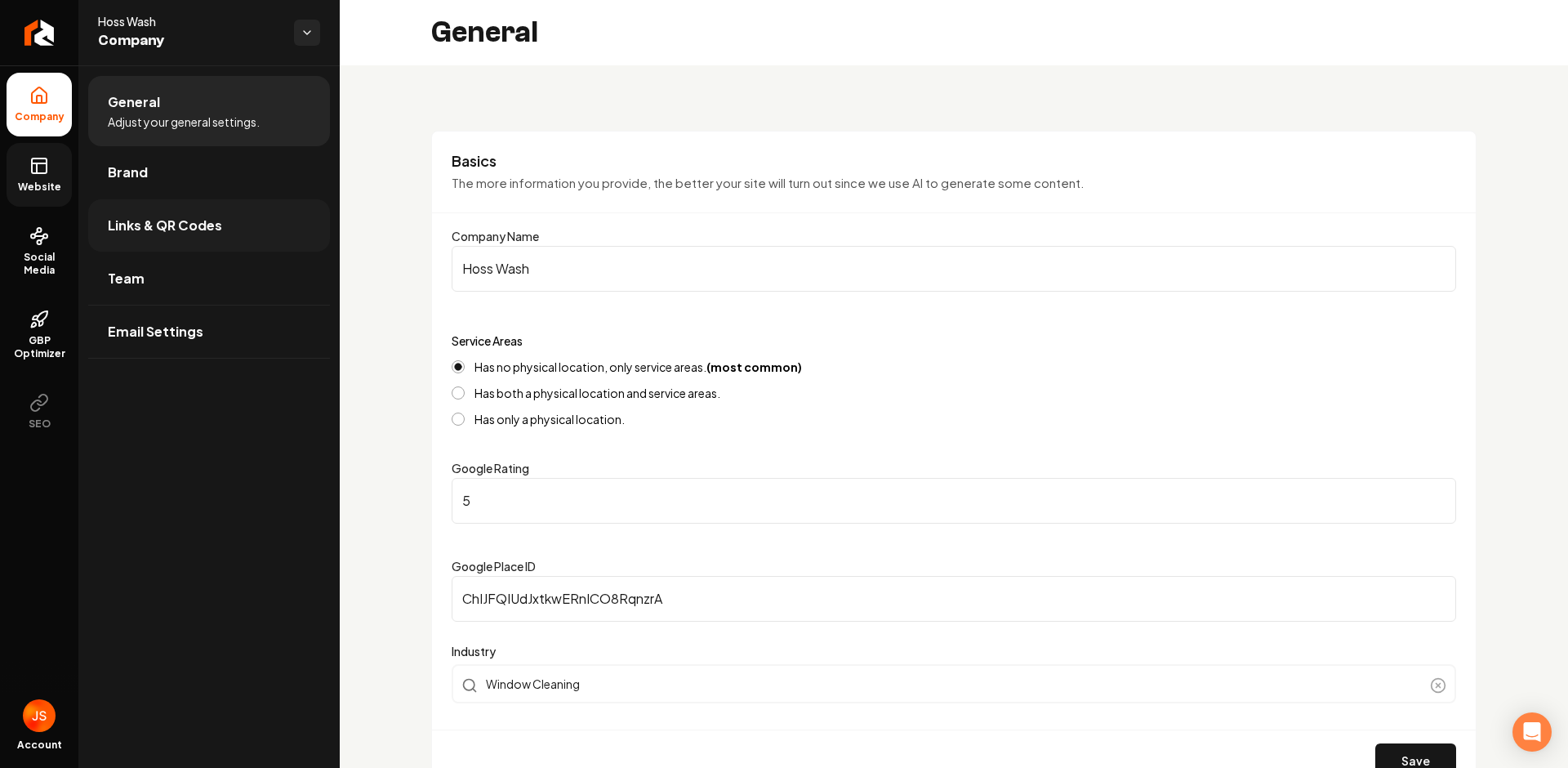
click at [171, 231] on span "Links & QR Codes" at bounding box center [165, 225] width 114 height 20
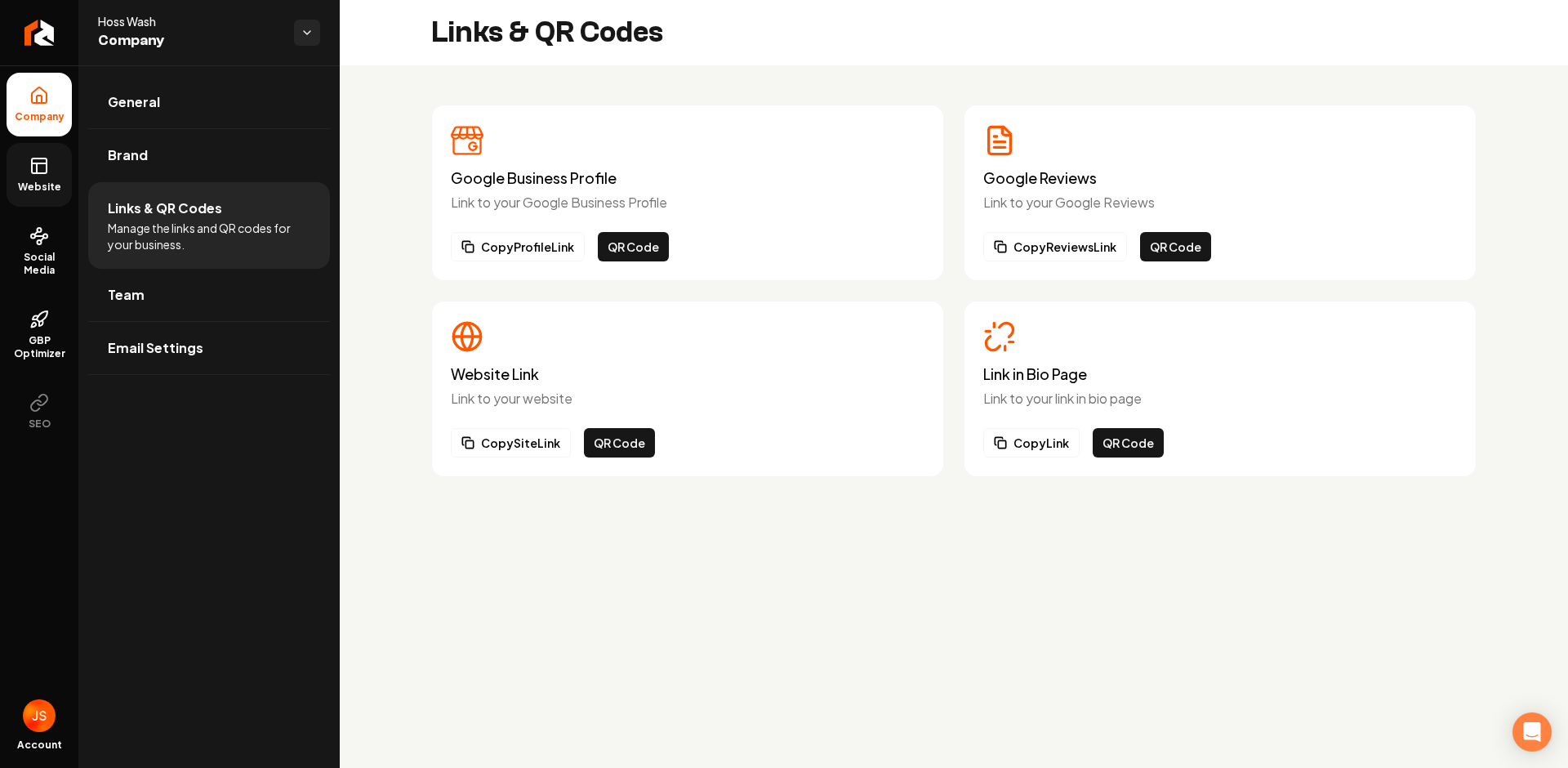
click at [1138, 544] on main "Links & QR Codes Google Business Profile Link to your Google Business Profile C…" at bounding box center [953, 384] width 1228 height 768
drag, startPoint x: 1123, startPoint y: 445, endPoint x: 1142, endPoint y: 445, distance: 19.0
click at [1130, 474] on div "Link in Bio Page Link to your link in bio page Copy Link QR Code" at bounding box center [1220, 388] width 513 height 176
drag, startPoint x: 990, startPoint y: 592, endPoint x: 1013, endPoint y: 533, distance: 63.3
click at [990, 588] on main "Links & QR Codes Google Business Profile Link to your Google Business Profile C…" at bounding box center [953, 384] width 1228 height 768
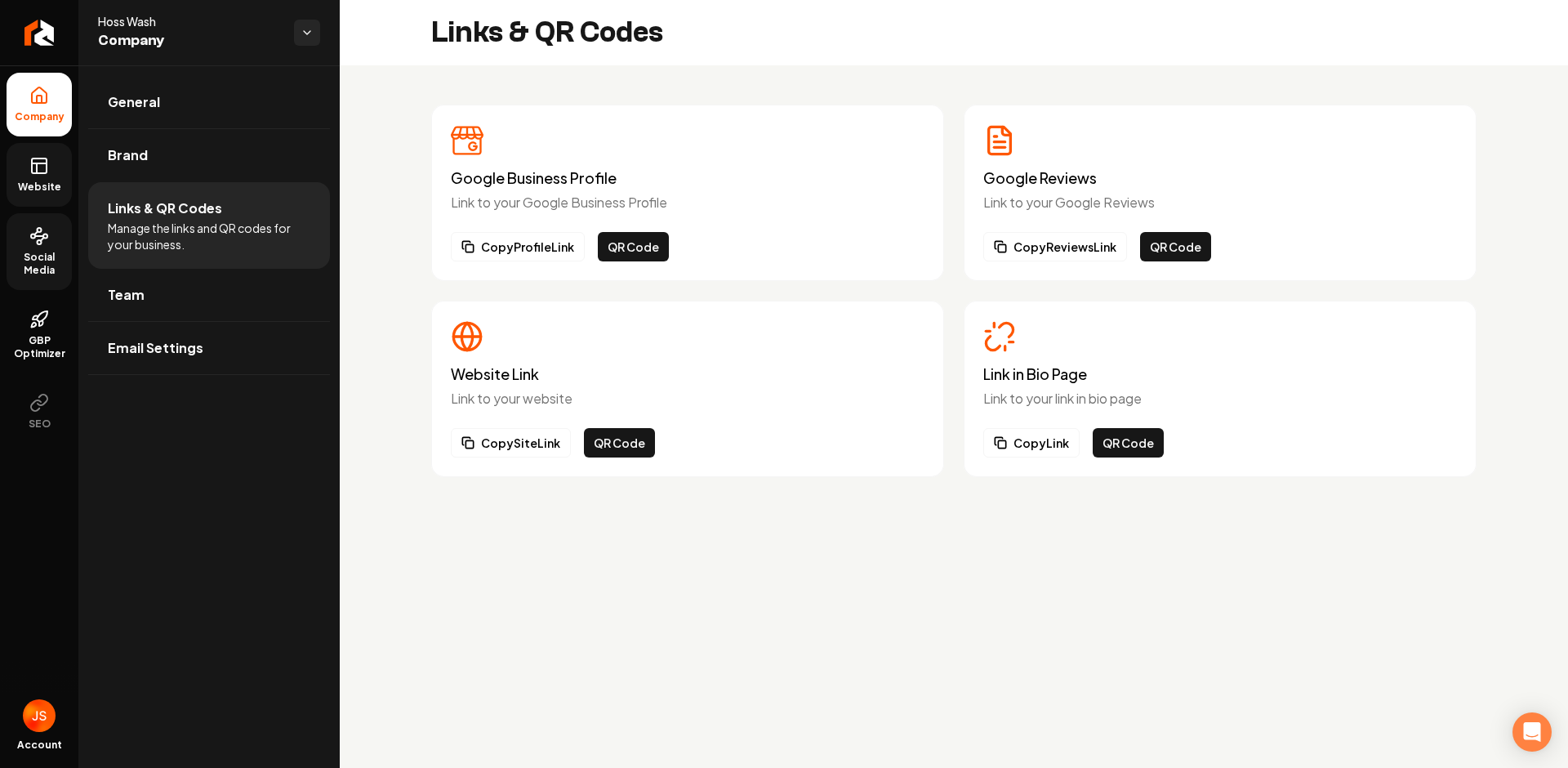
click at [31, 249] on link "Social Media" at bounding box center [39, 252] width 65 height 77
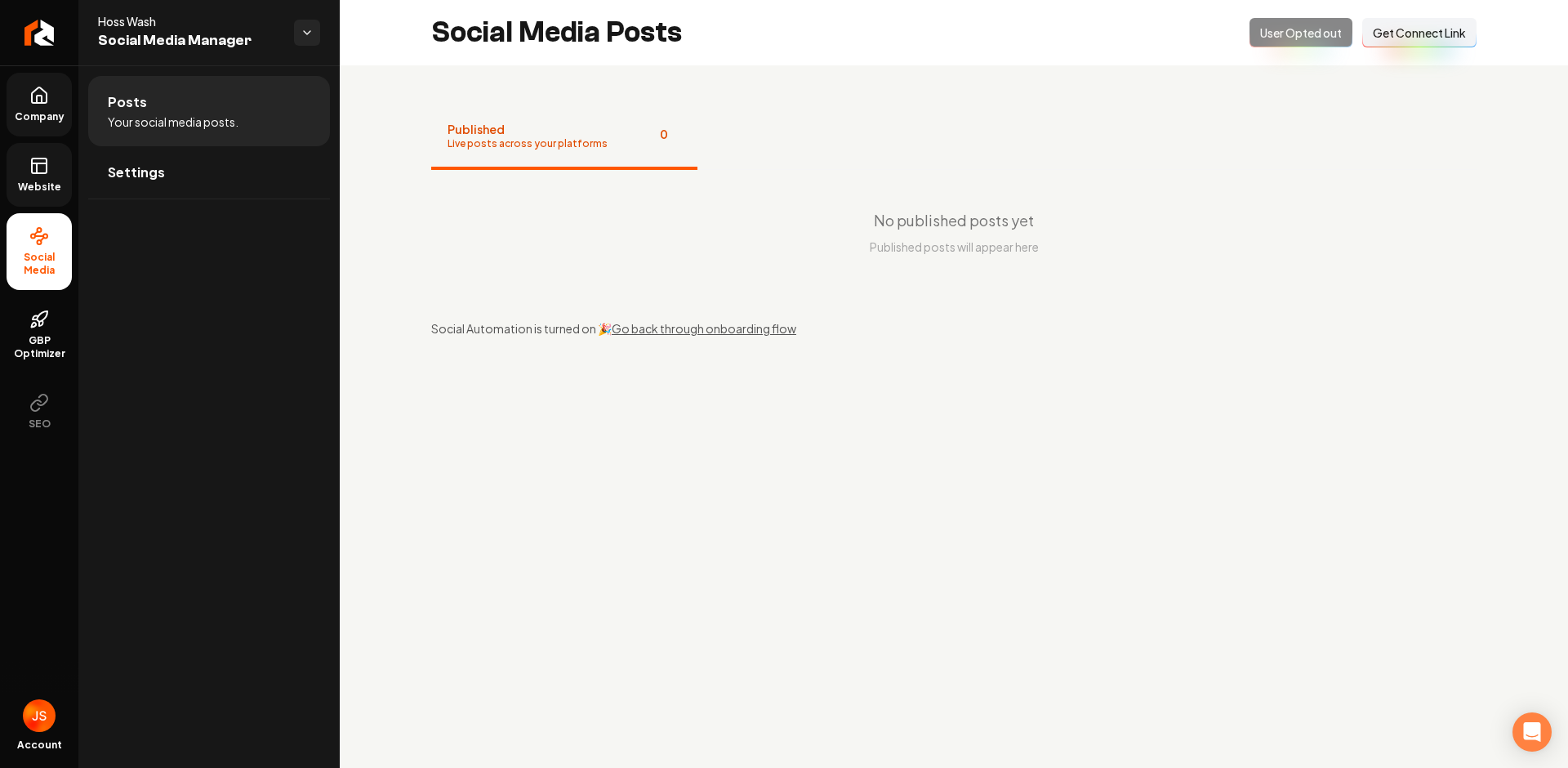
drag, startPoint x: 1002, startPoint y: 147, endPoint x: 755, endPoint y: 154, distance: 247.1
click at [1000, 147] on nav "Published Live posts across your platforms 0" at bounding box center [954, 137] width 1045 height 65
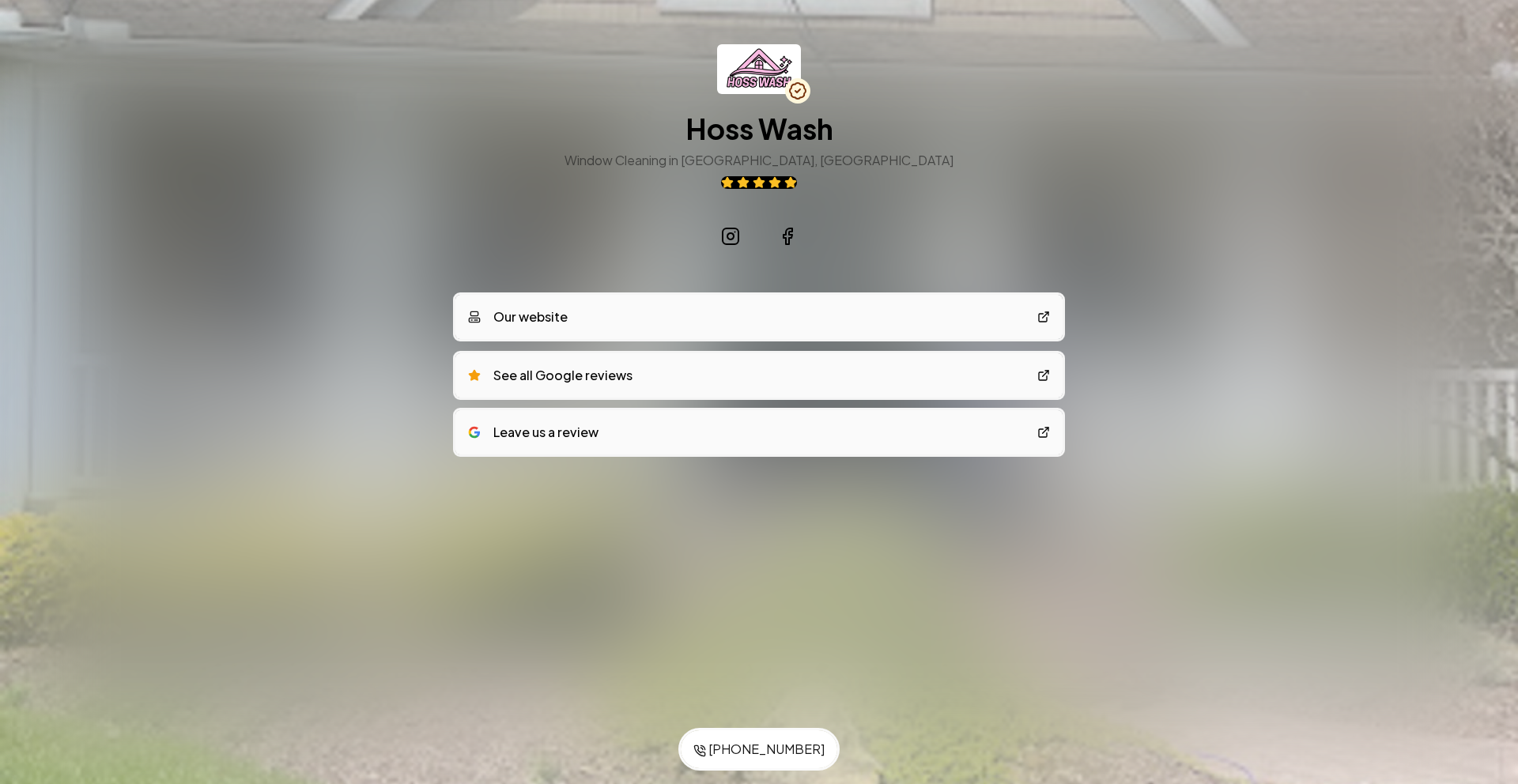
click at [664, 316] on link "Our website" at bounding box center [759, 317] width 607 height 45
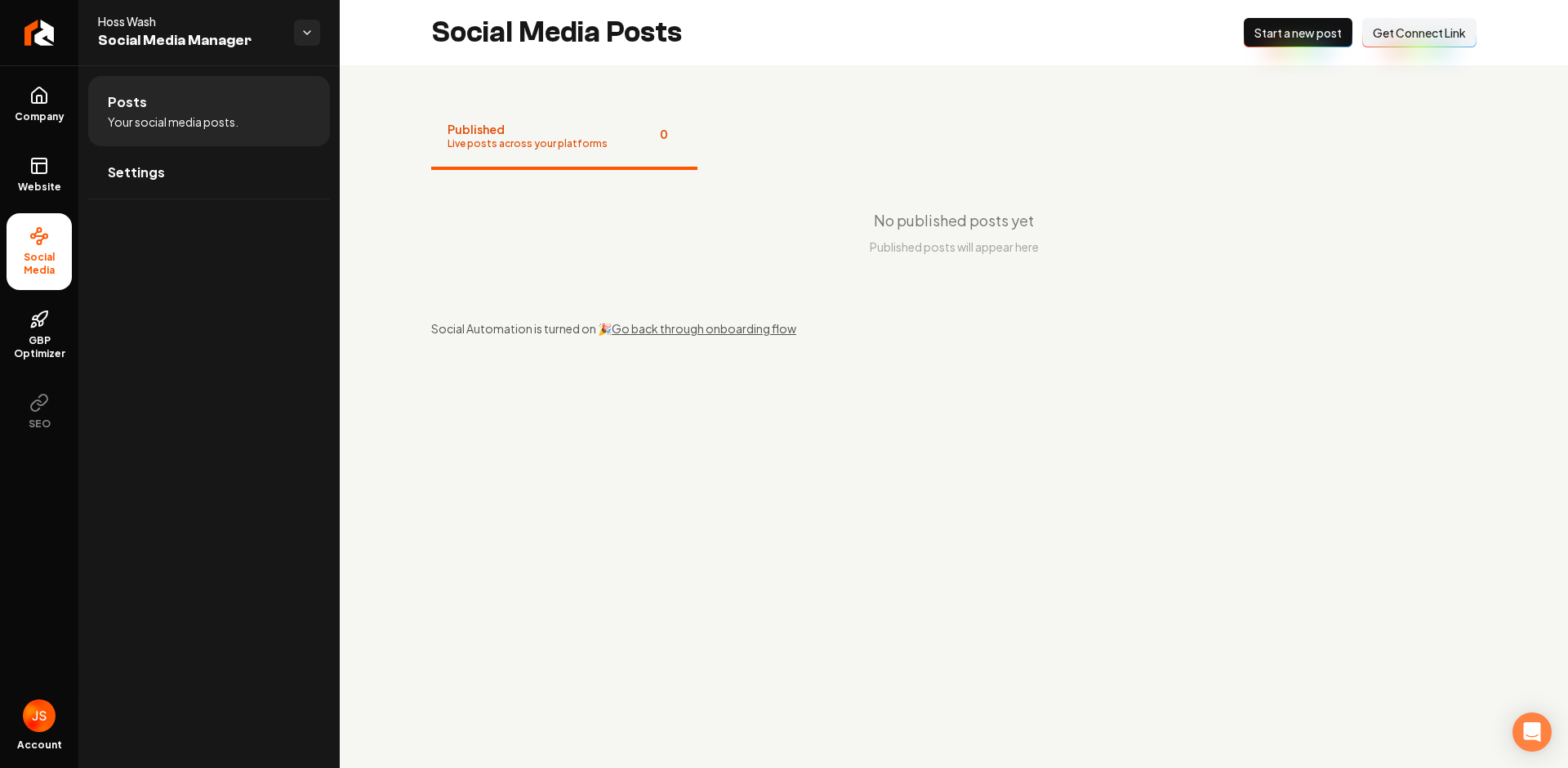
click at [1069, 179] on div "No published posts yet Published posts will appear here" at bounding box center [954, 232] width 1045 height 124
click at [1293, 36] on span "Start a new post" at bounding box center [1298, 32] width 87 height 17
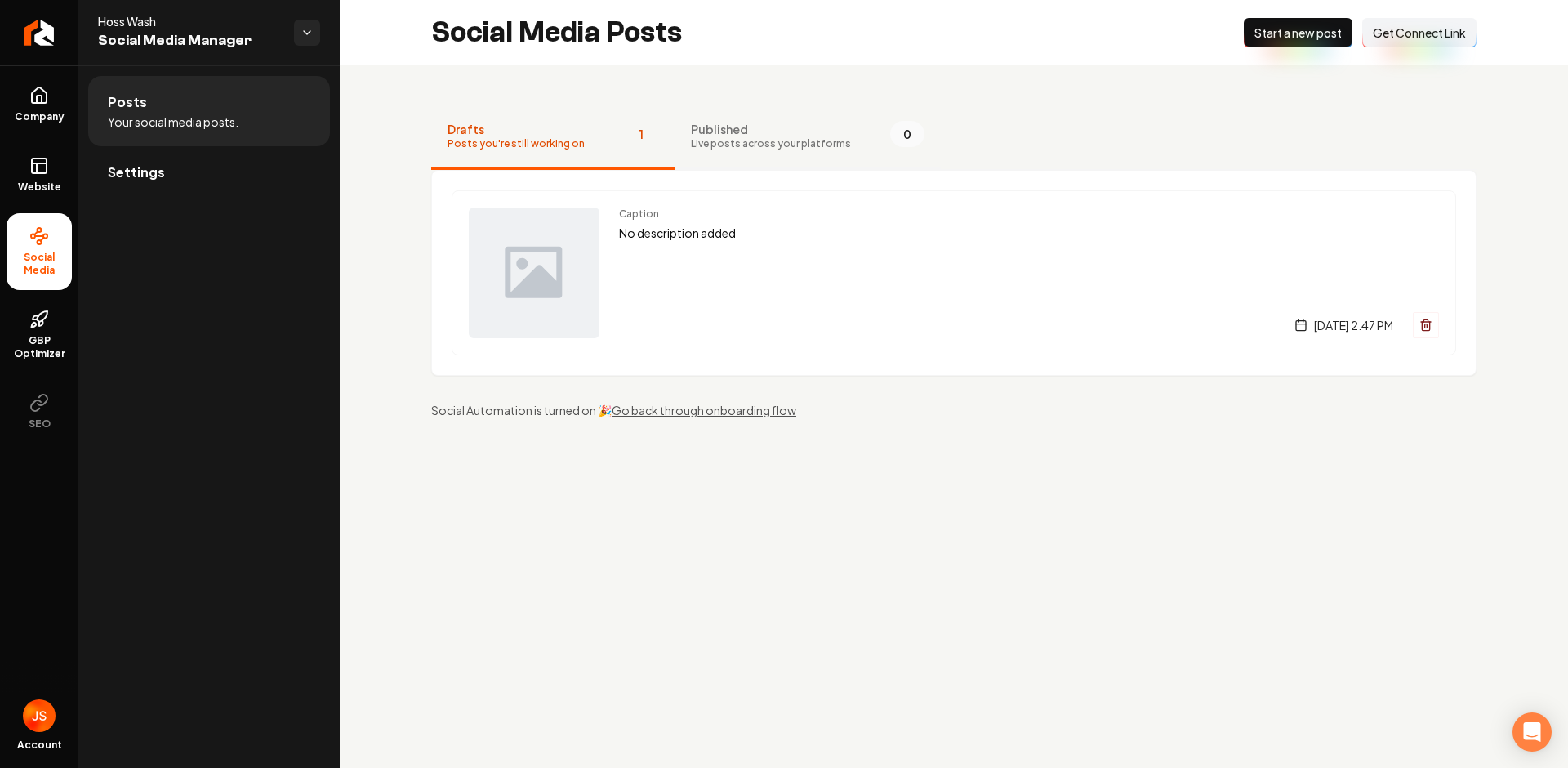
click at [812, 118] on button "Published Live posts across your platforms 0" at bounding box center [807, 137] width 266 height 65
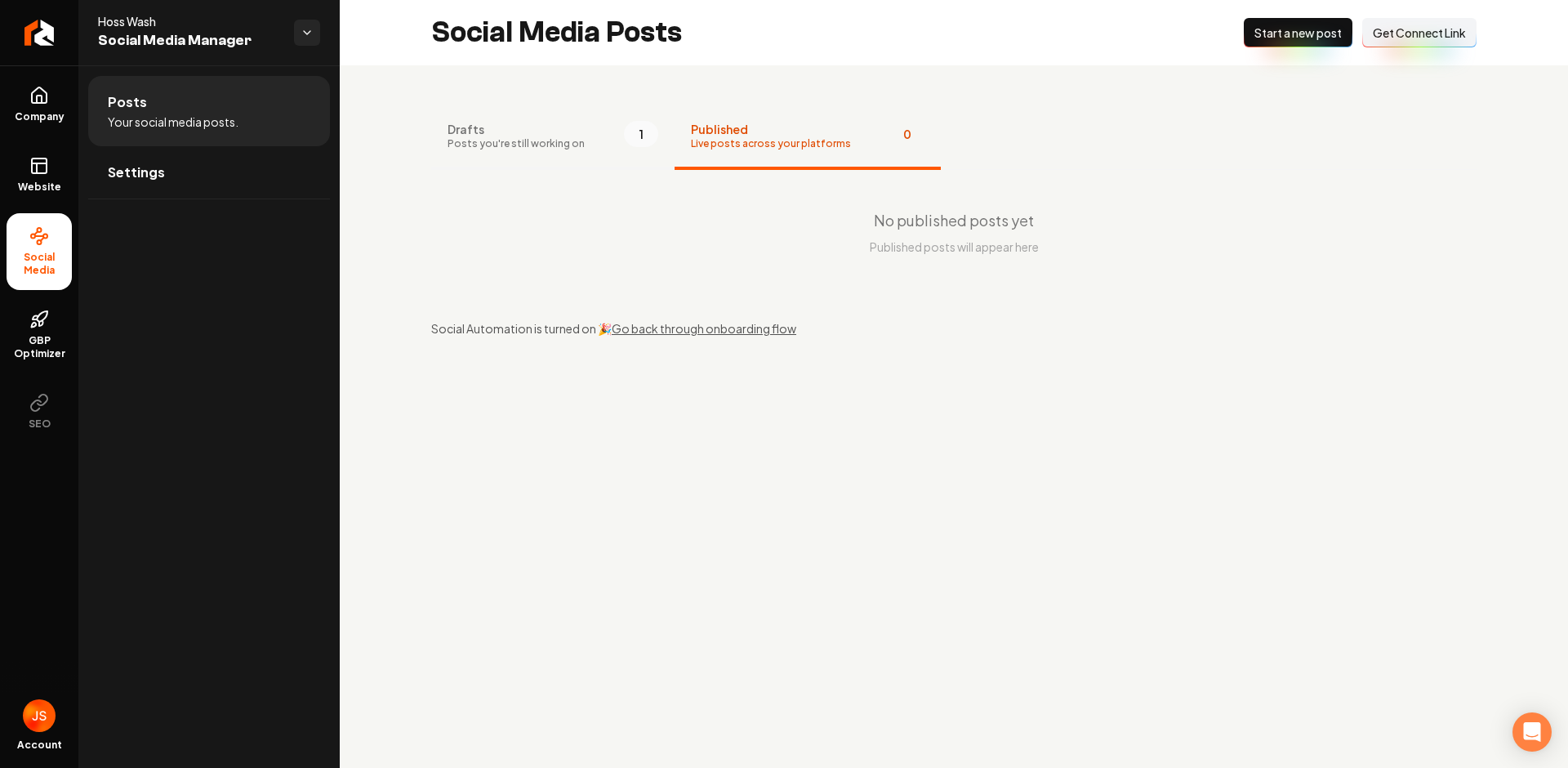
click at [562, 139] on span "Posts you're still working on" at bounding box center [516, 144] width 138 height 13
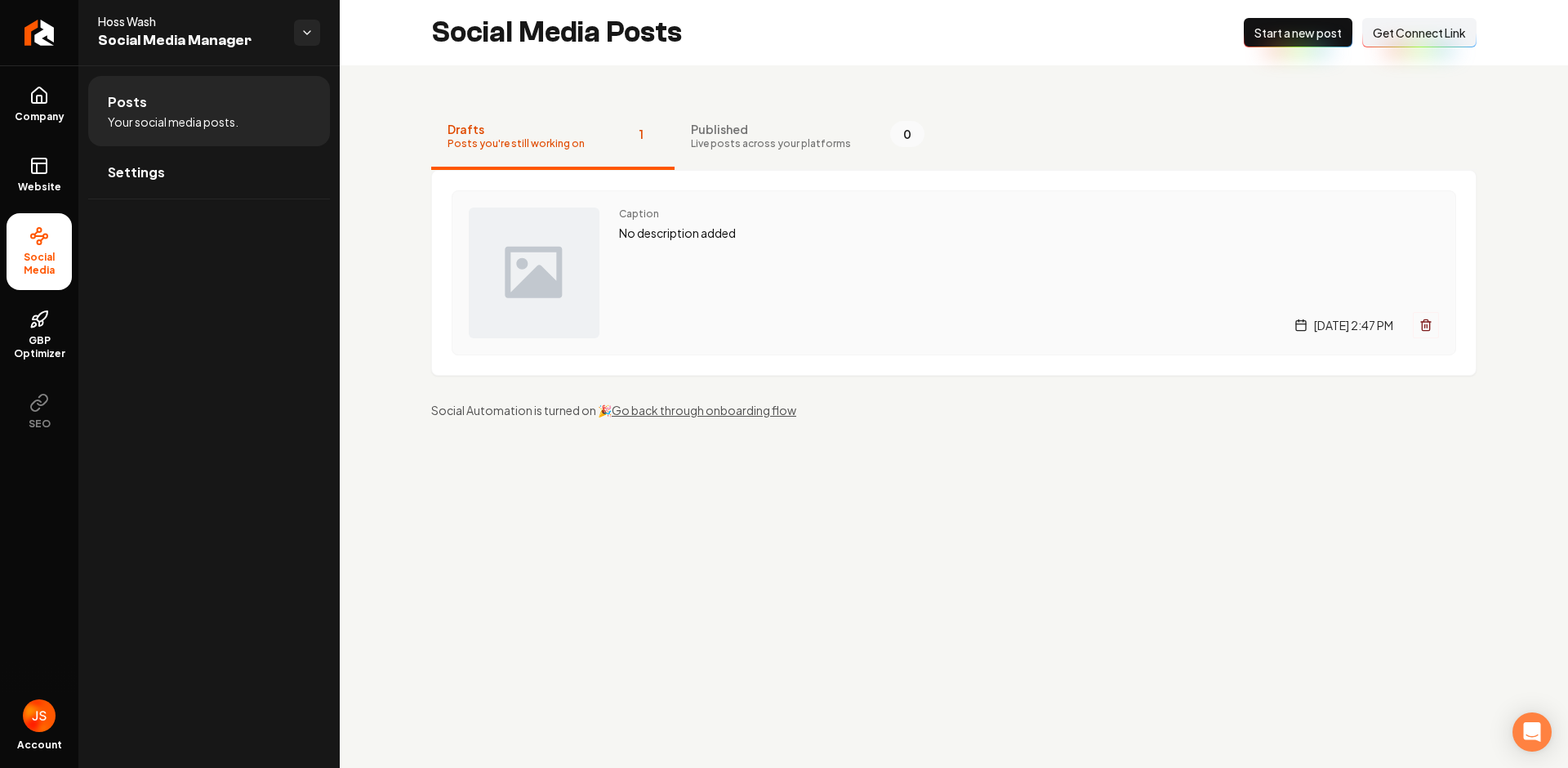
click at [667, 230] on p "No description added" at bounding box center [1029, 233] width 820 height 19
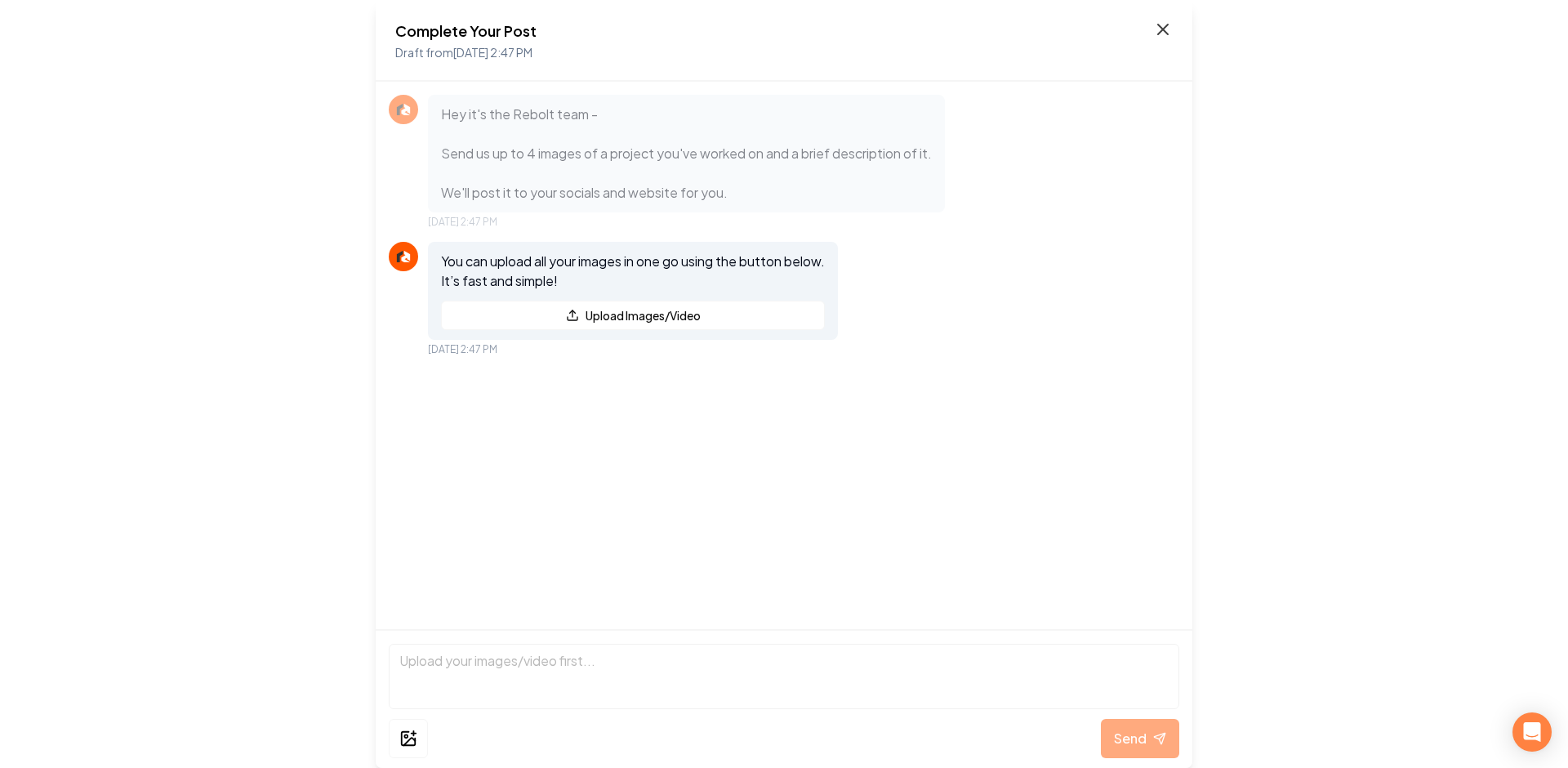
click at [1163, 21] on icon at bounding box center [1163, 30] width 20 height 20
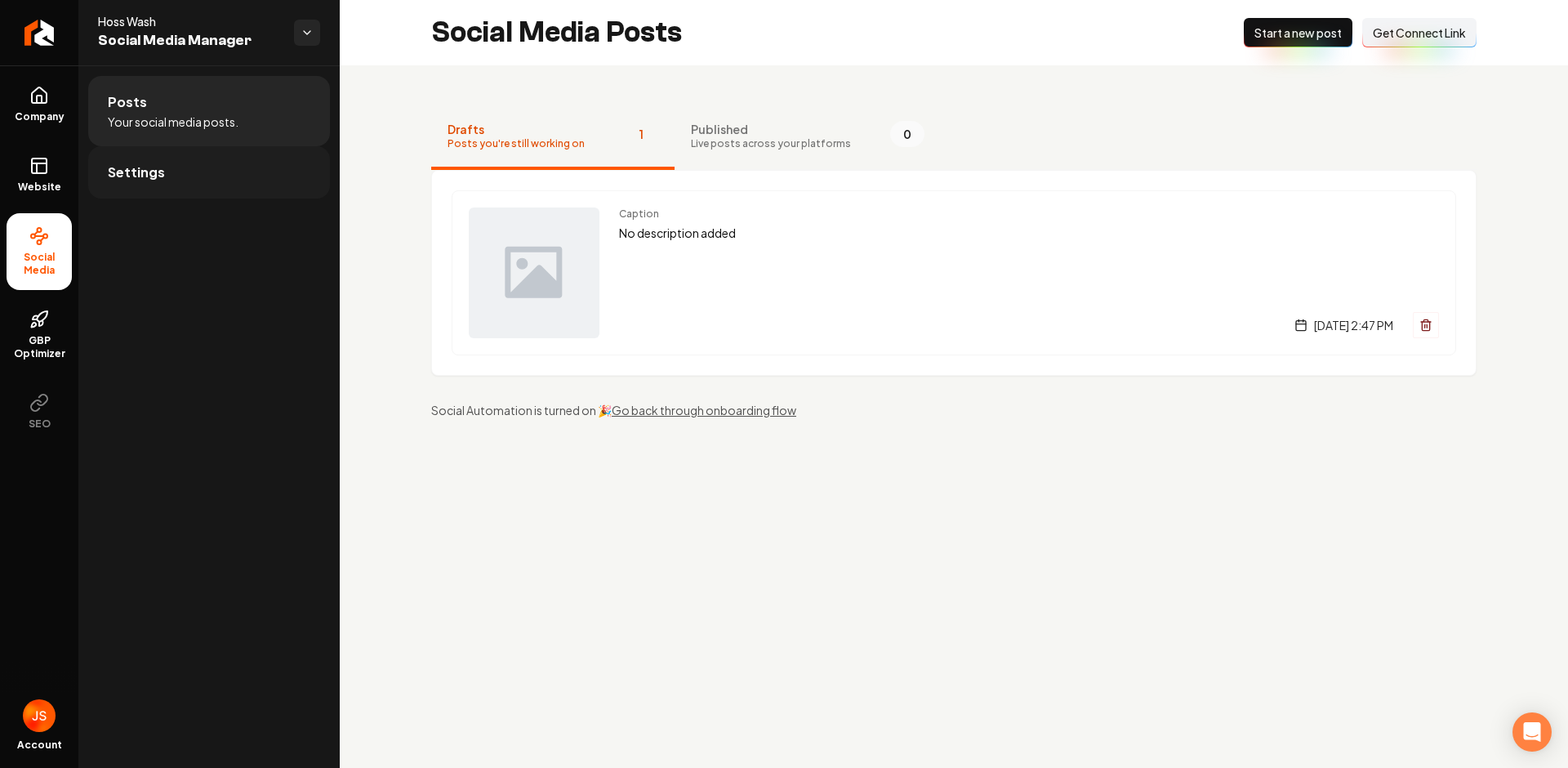
click at [144, 176] on span "Settings" at bounding box center [137, 172] width 57 height 20
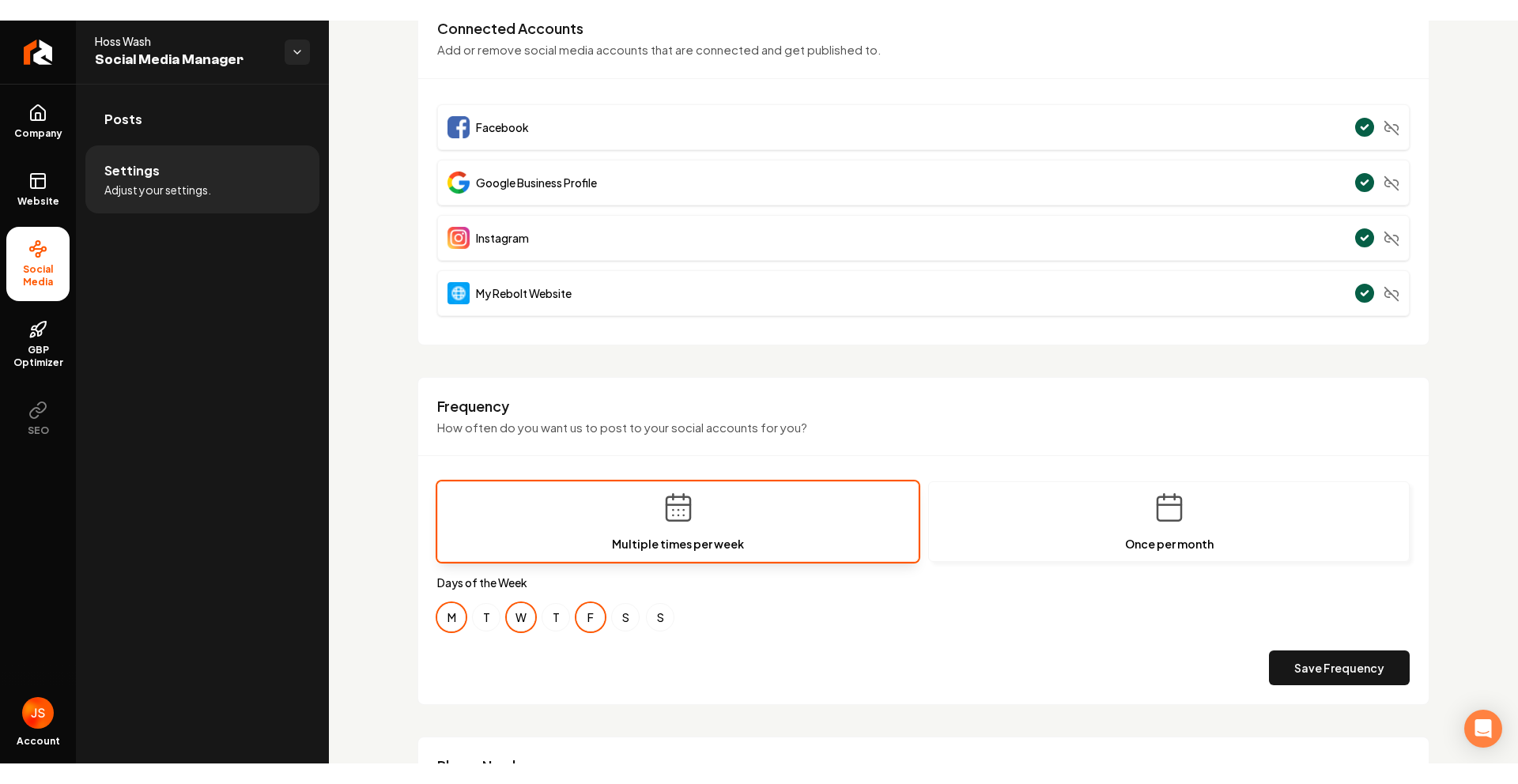
scroll to position [151, 0]
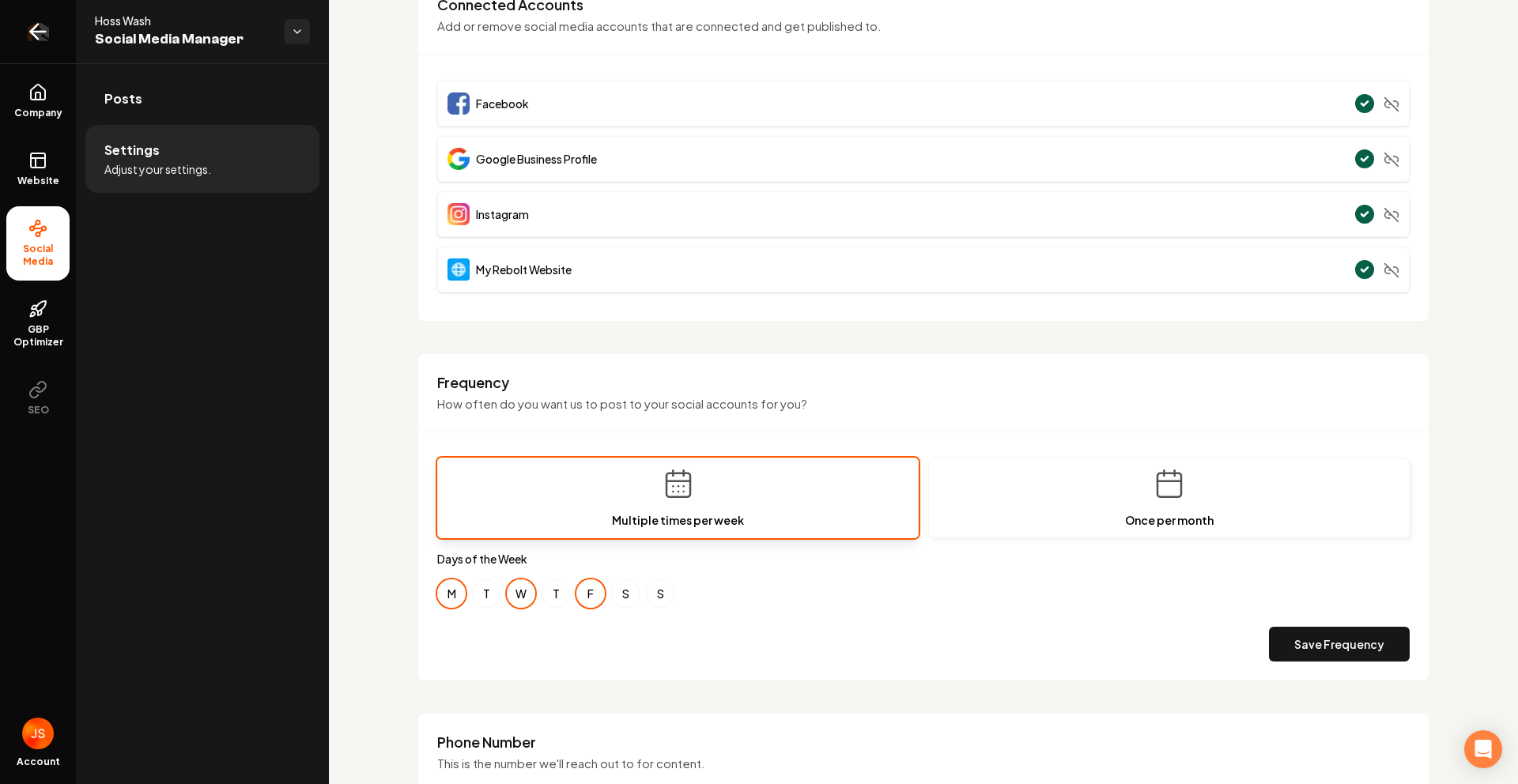
click at [49, 35] on link "Return to dashboard" at bounding box center [38, 31] width 76 height 63
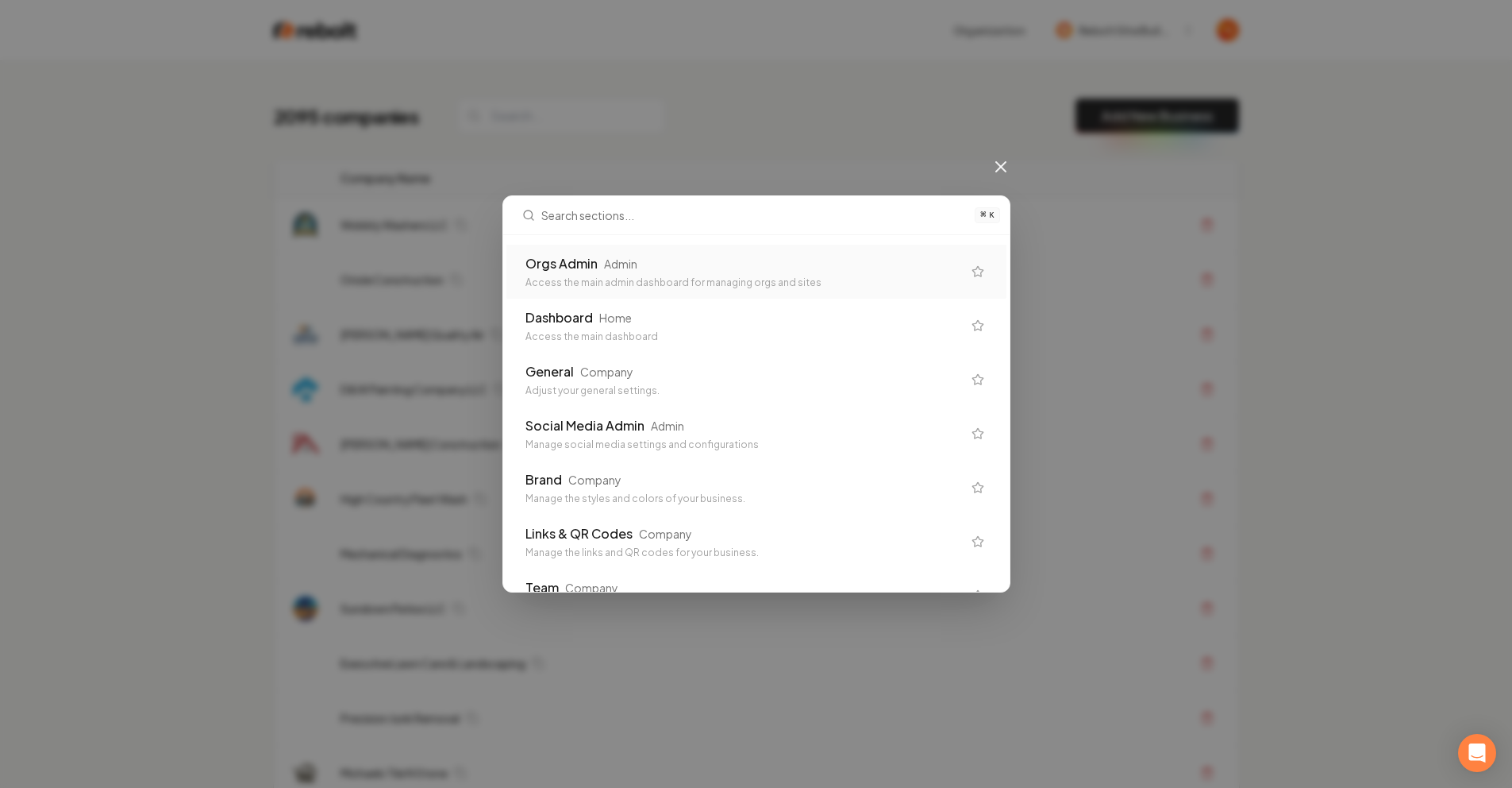
click at [592, 134] on div "⌘ K Orgs Admin Admin Access the main admin dashboard for managing orgs and site…" at bounding box center [756, 394] width 1512 height 788
click at [1014, 168] on icon at bounding box center [1006, 166] width 19 height 19
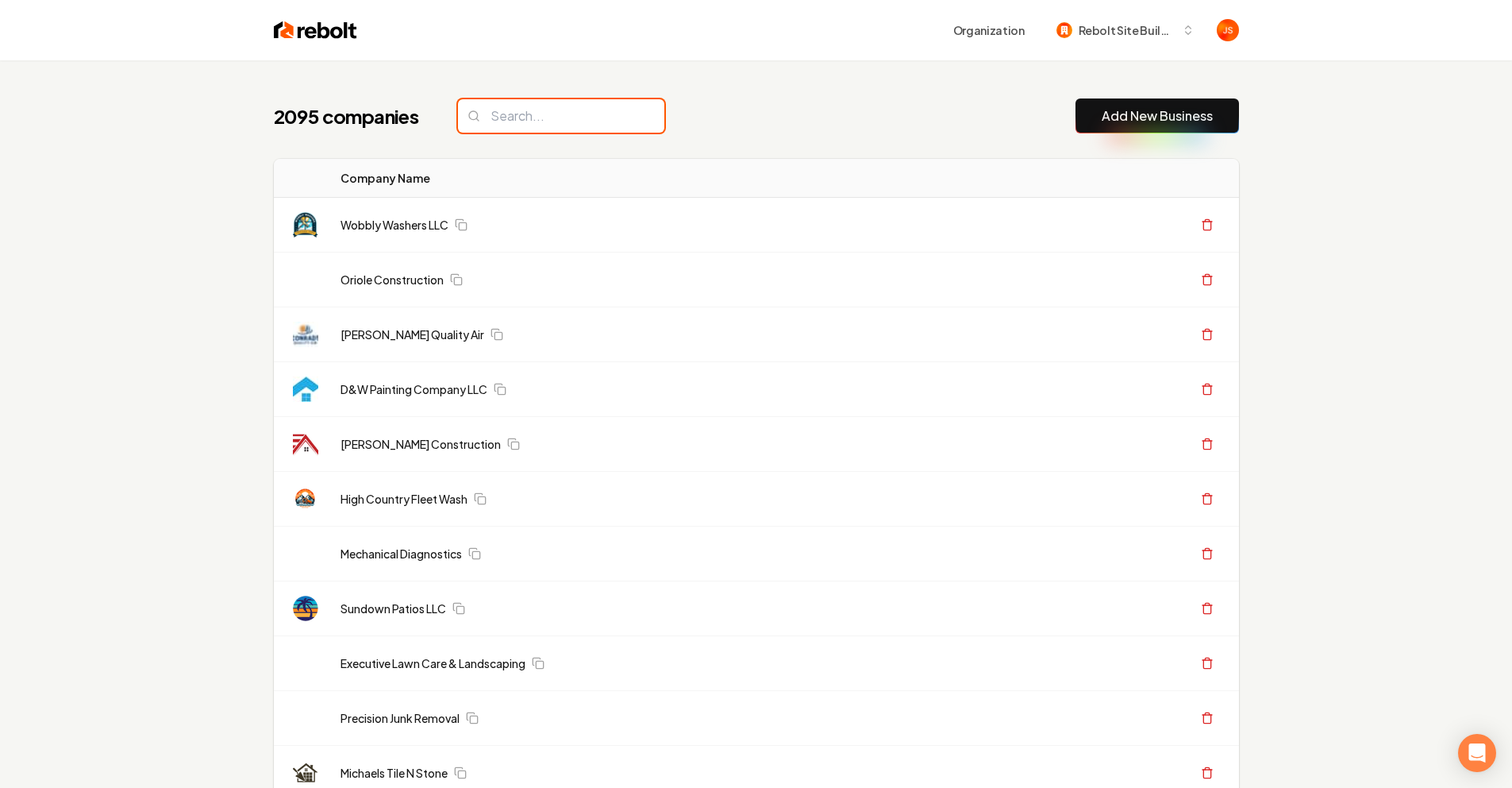
click at [572, 123] on input "search" at bounding box center [561, 116] width 206 height 33
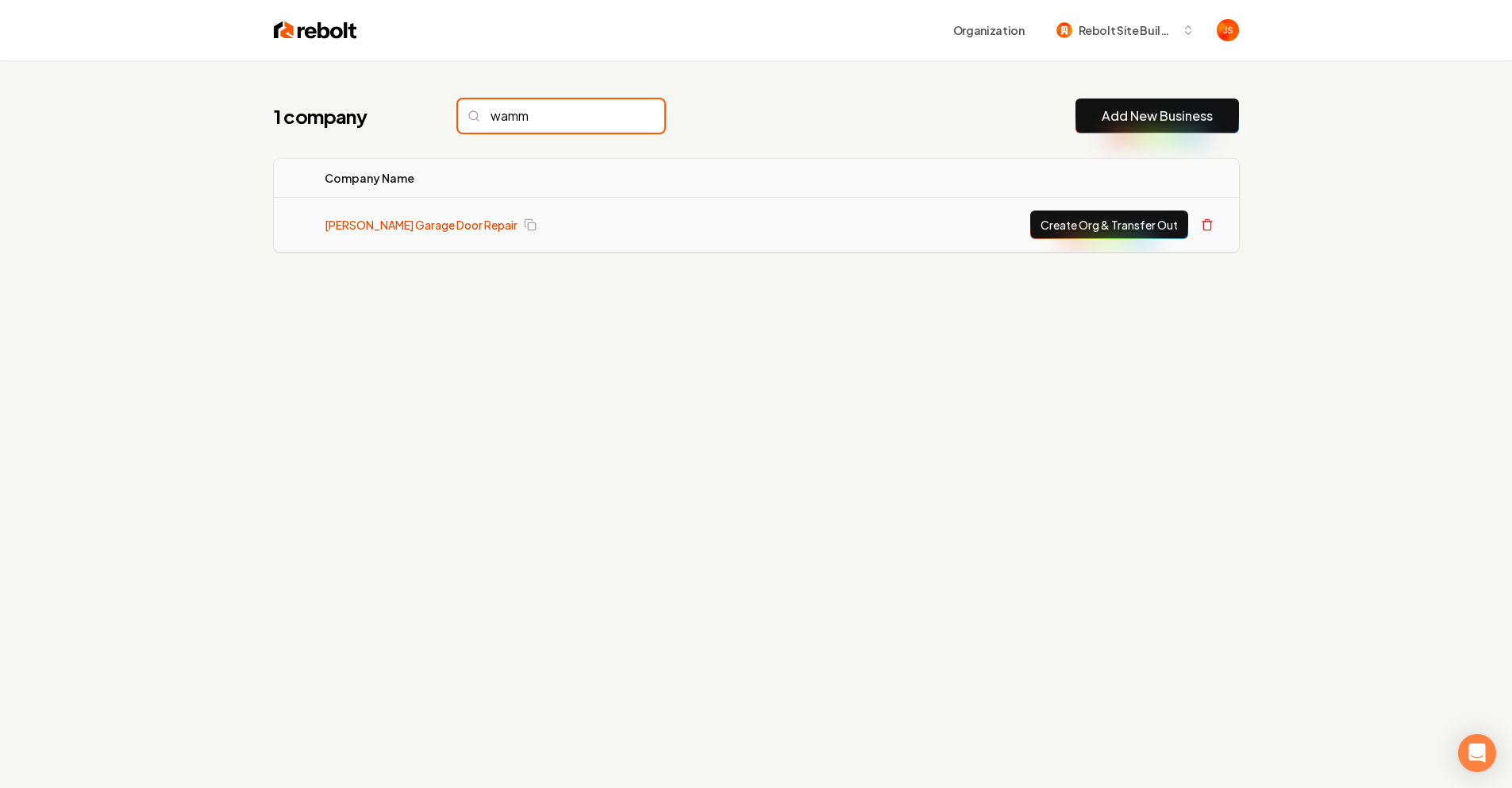
type input "wamm"
click at [460, 219] on link "[PERSON_NAME] Garage Door Repair" at bounding box center [421, 225] width 193 height 16
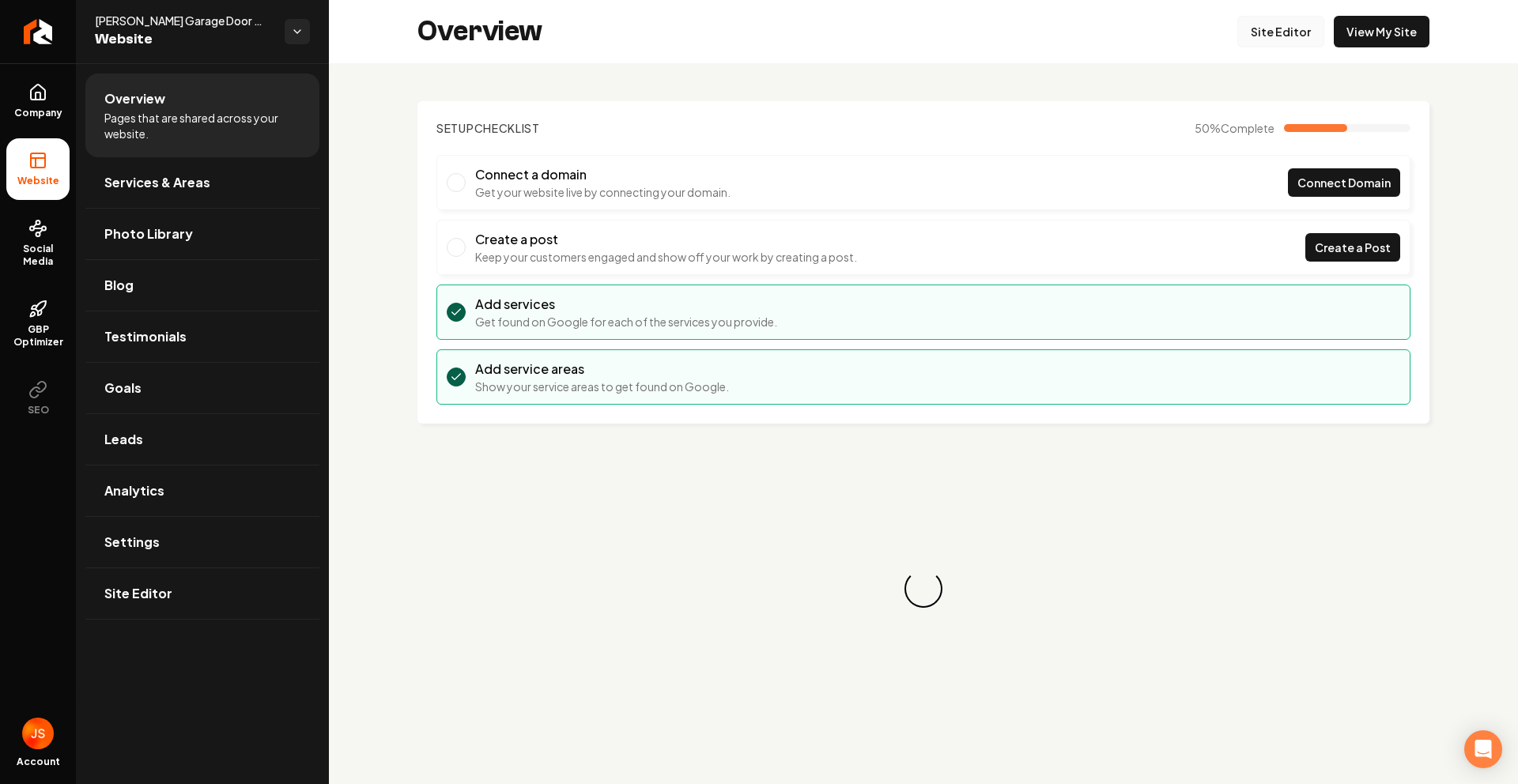
click at [1266, 36] on link "Site Editor" at bounding box center [1280, 31] width 87 height 31
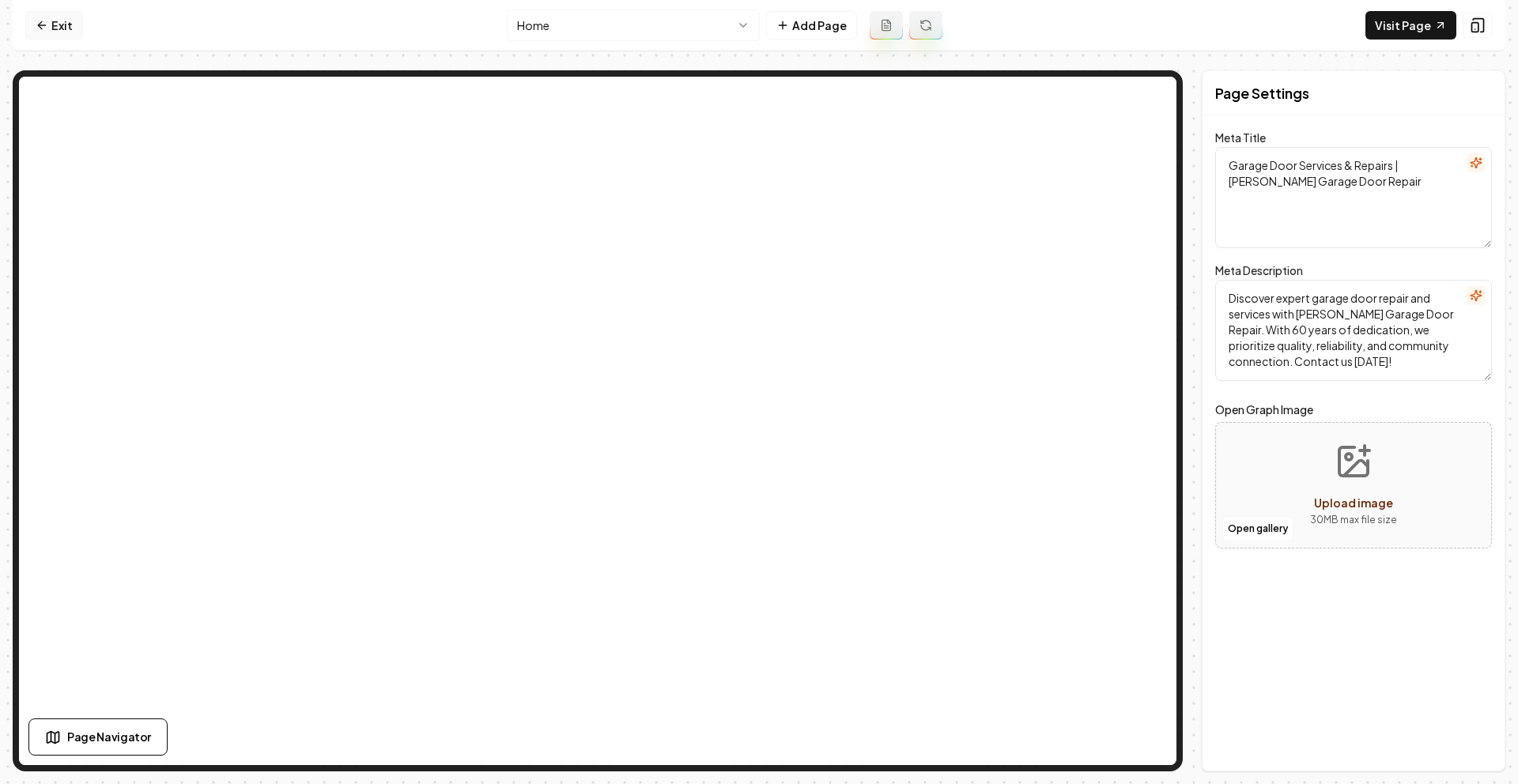
click at [69, 28] on link "Exit" at bounding box center [54, 26] width 58 height 29
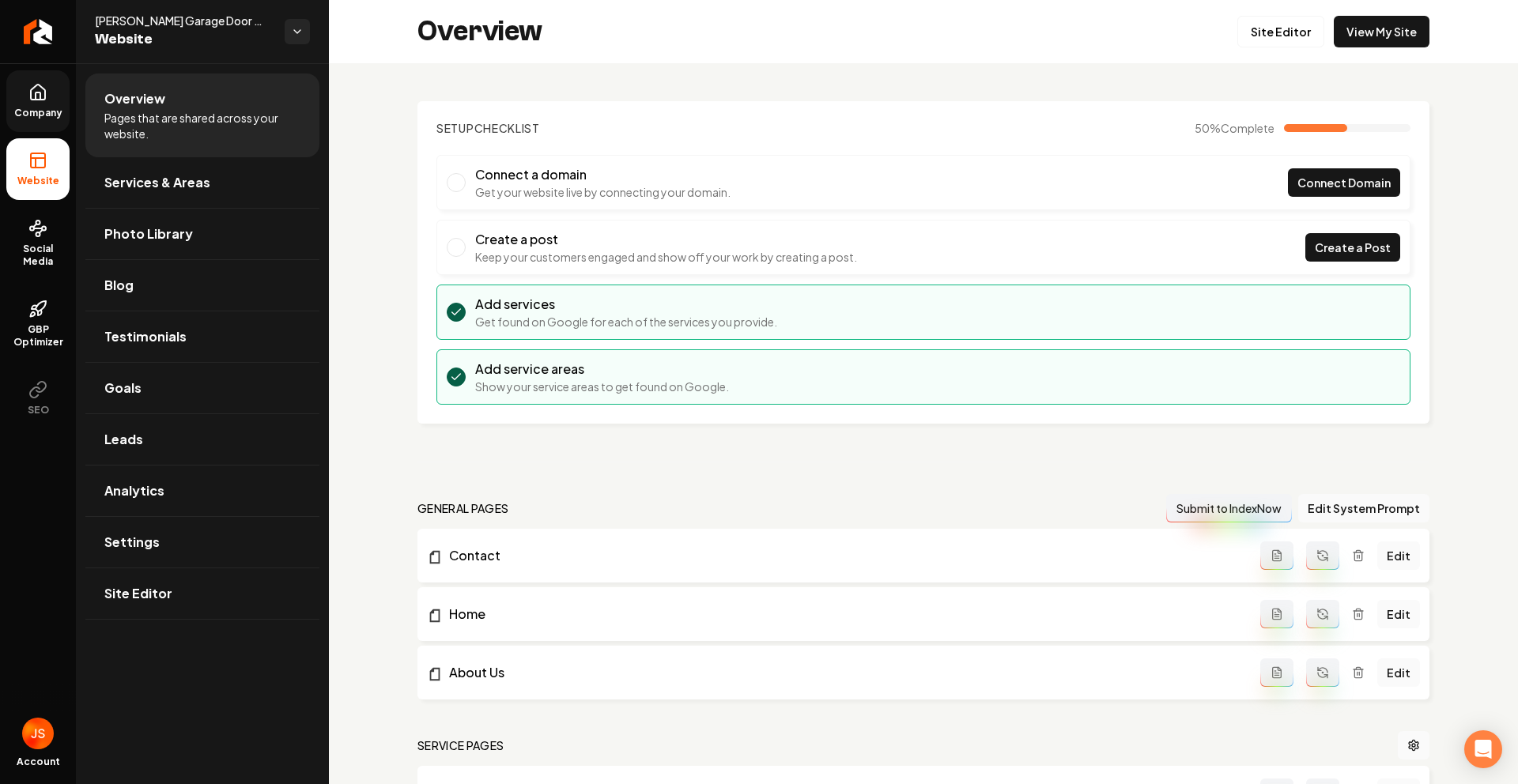
click at [39, 122] on link "Company" at bounding box center [38, 101] width 63 height 62
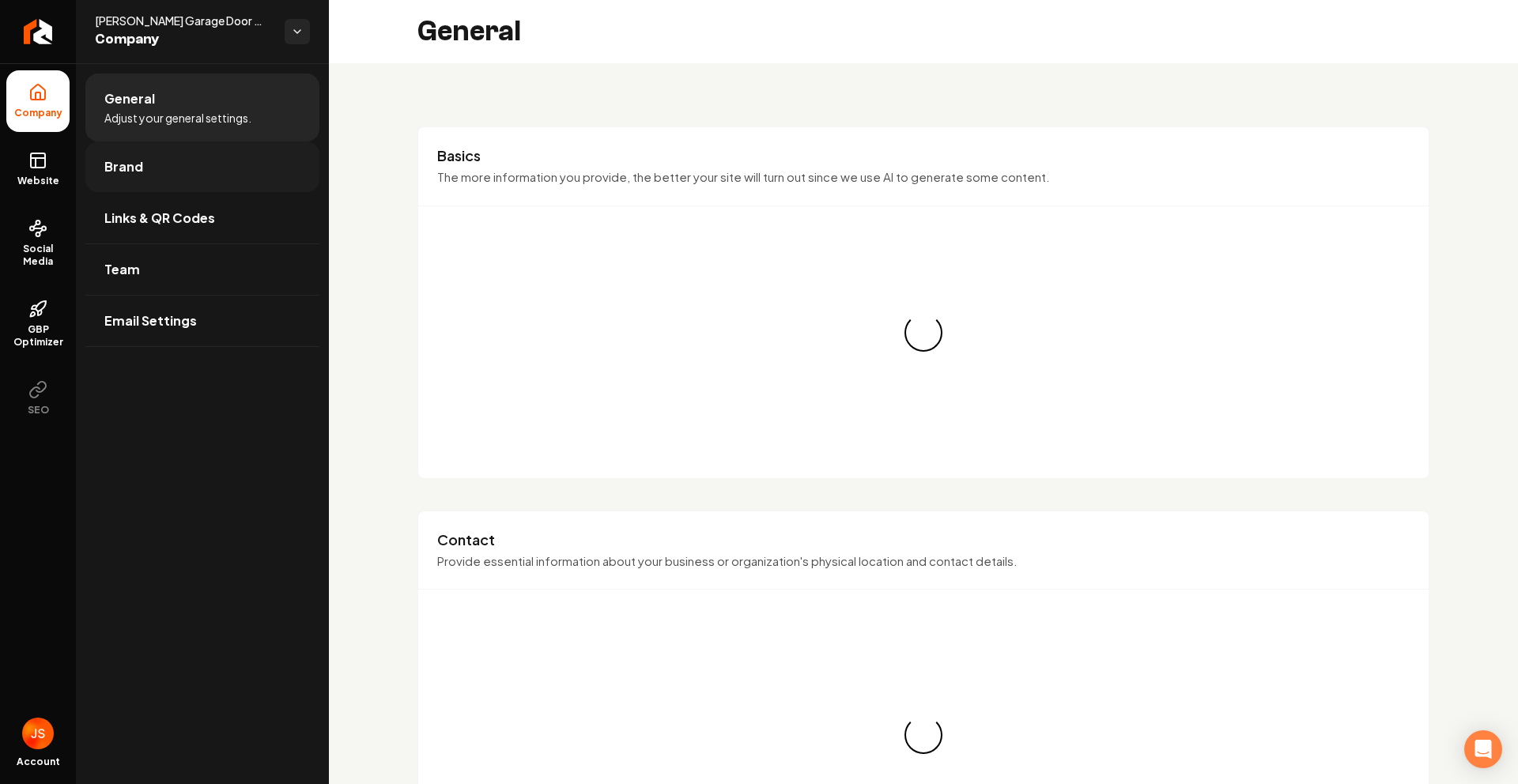
click at [123, 169] on span "Brand" at bounding box center [124, 167] width 39 height 19
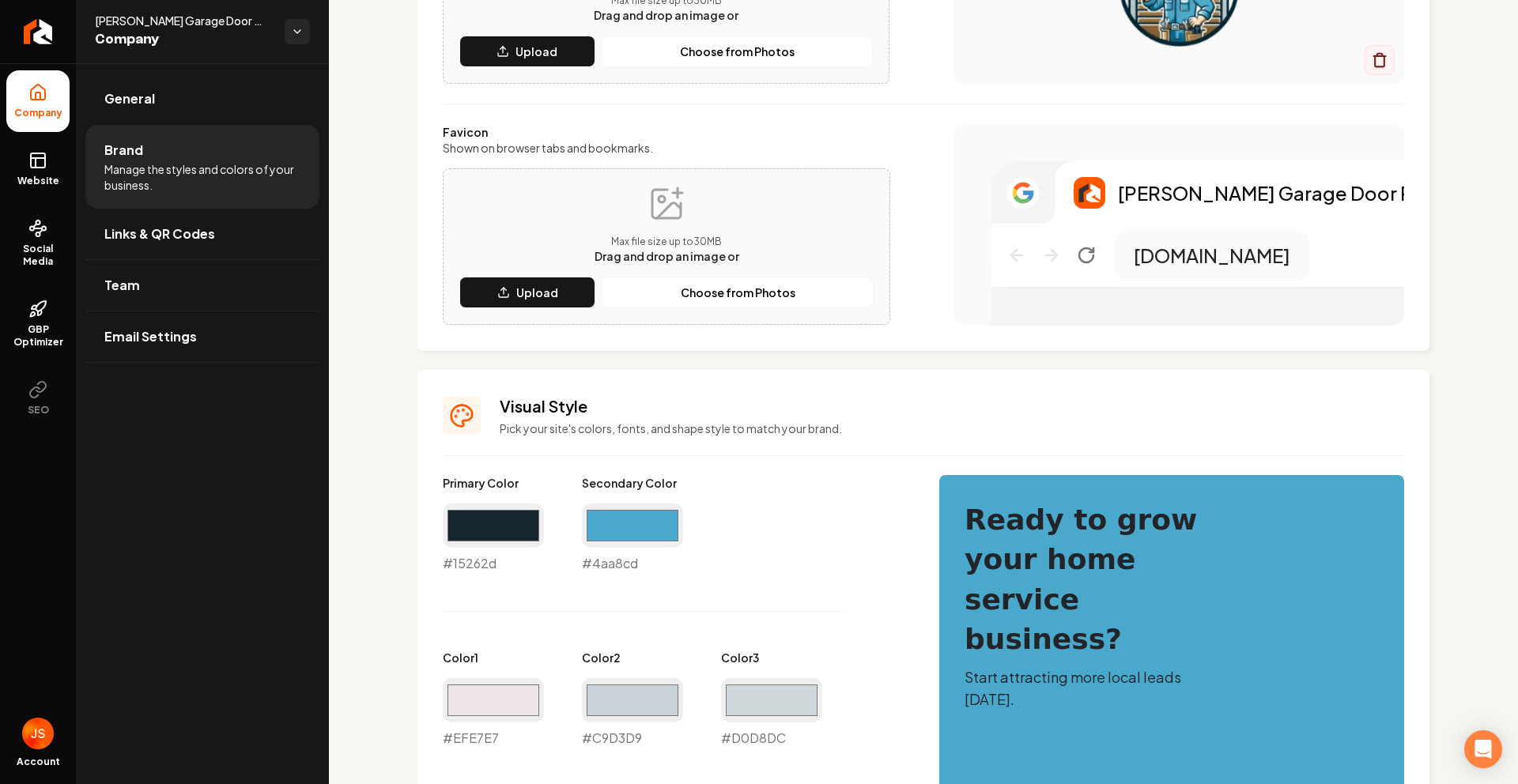
scroll to position [541, 0]
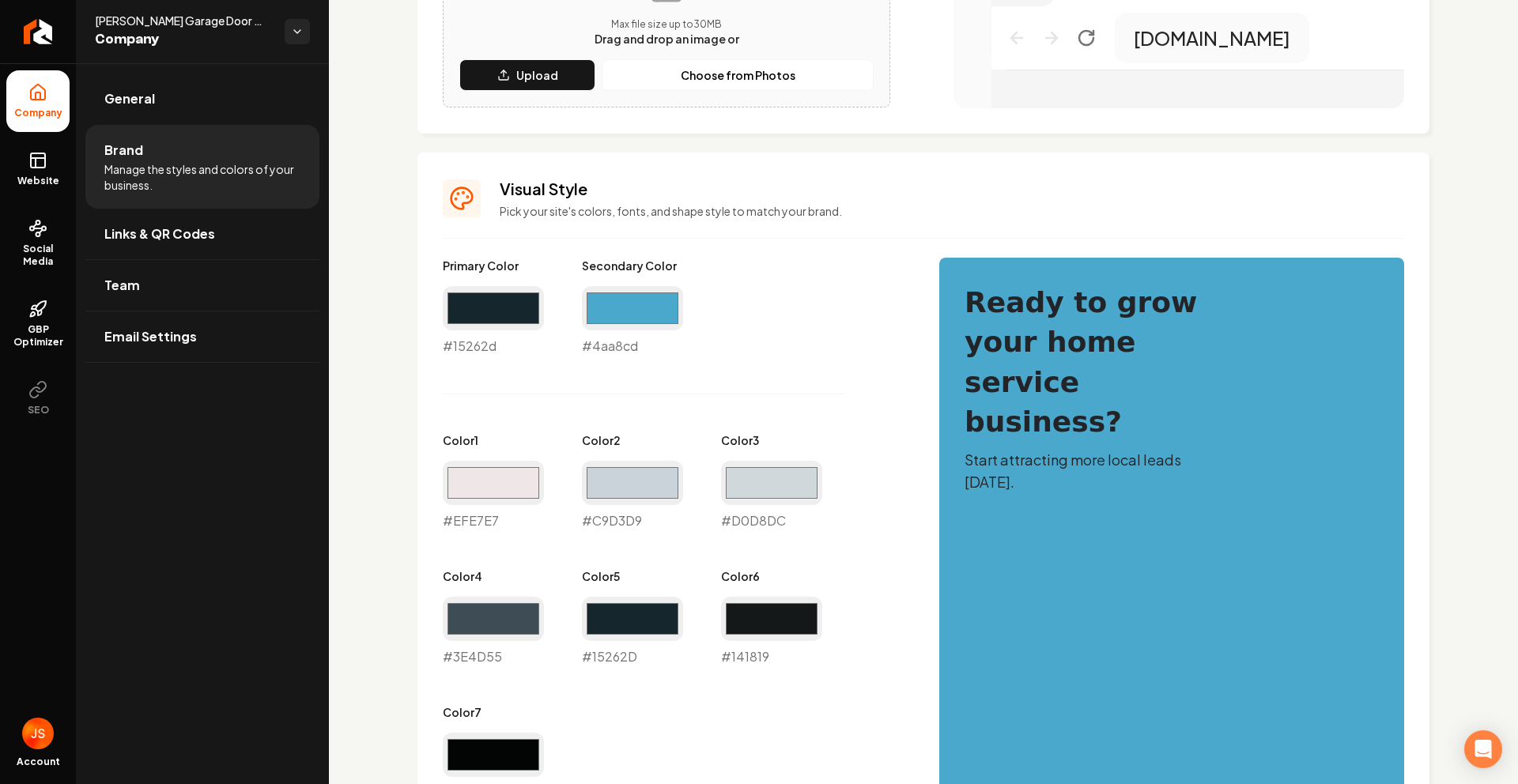
click at [600, 352] on div "#4aa8cd #4aa8cd" at bounding box center [632, 321] width 101 height 69
copy div "#4aa8cd"
click at [39, 168] on icon at bounding box center [38, 161] width 19 height 19
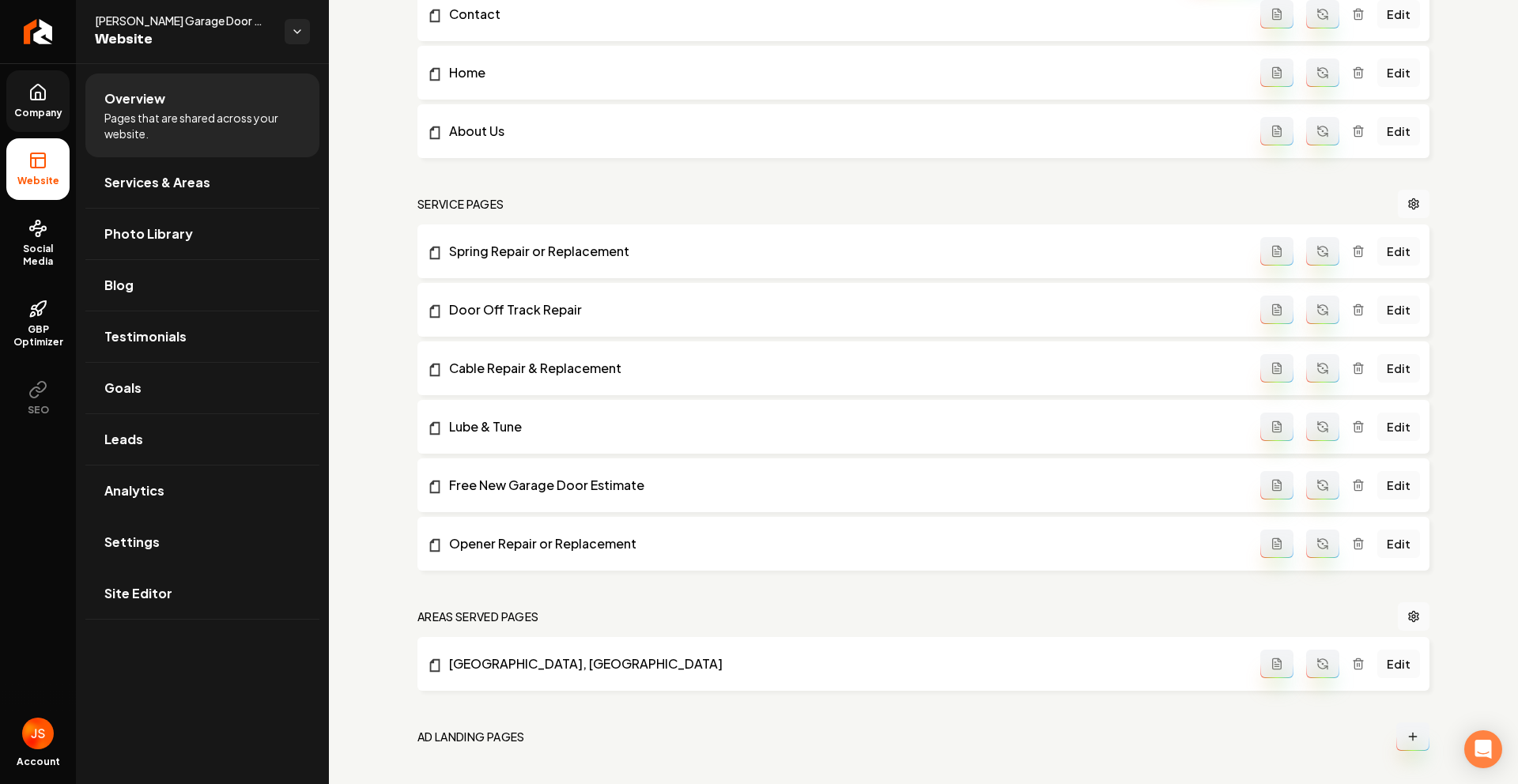
click at [153, 558] on link "Settings" at bounding box center [203, 541] width 234 height 50
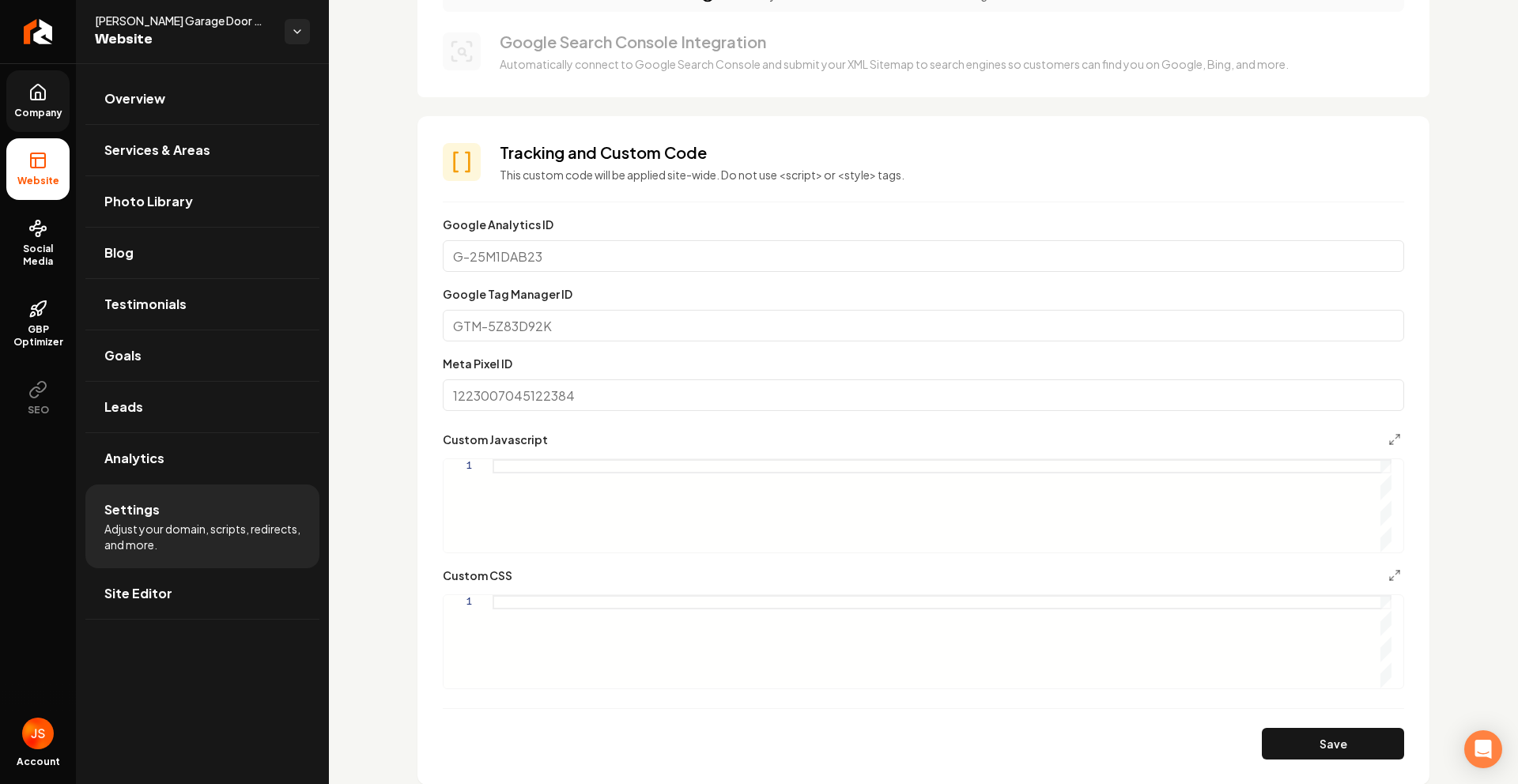
scroll to position [989, 0]
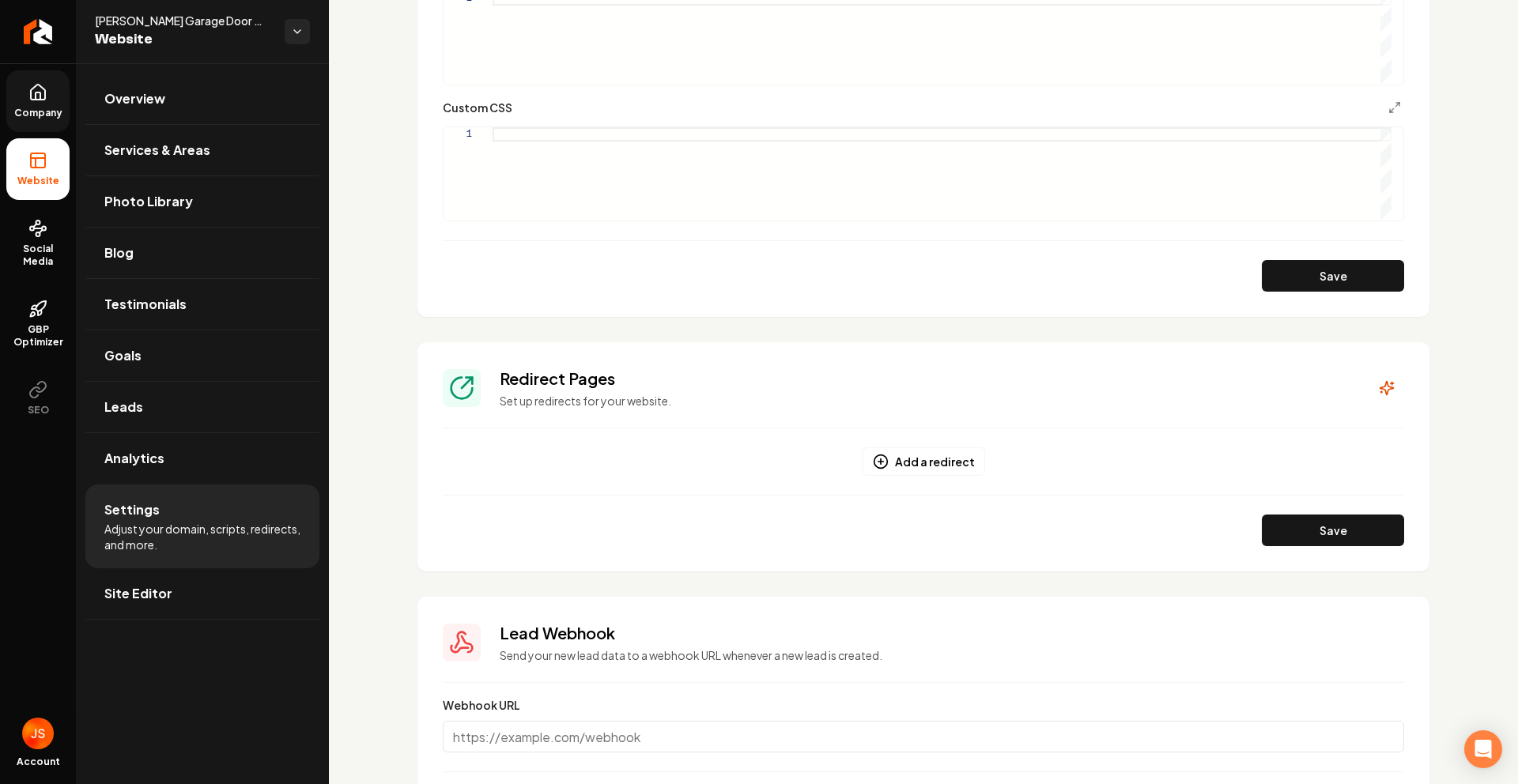
click at [536, 143] on div "Main content area" at bounding box center [941, 174] width 898 height 93
type textarea "**********"
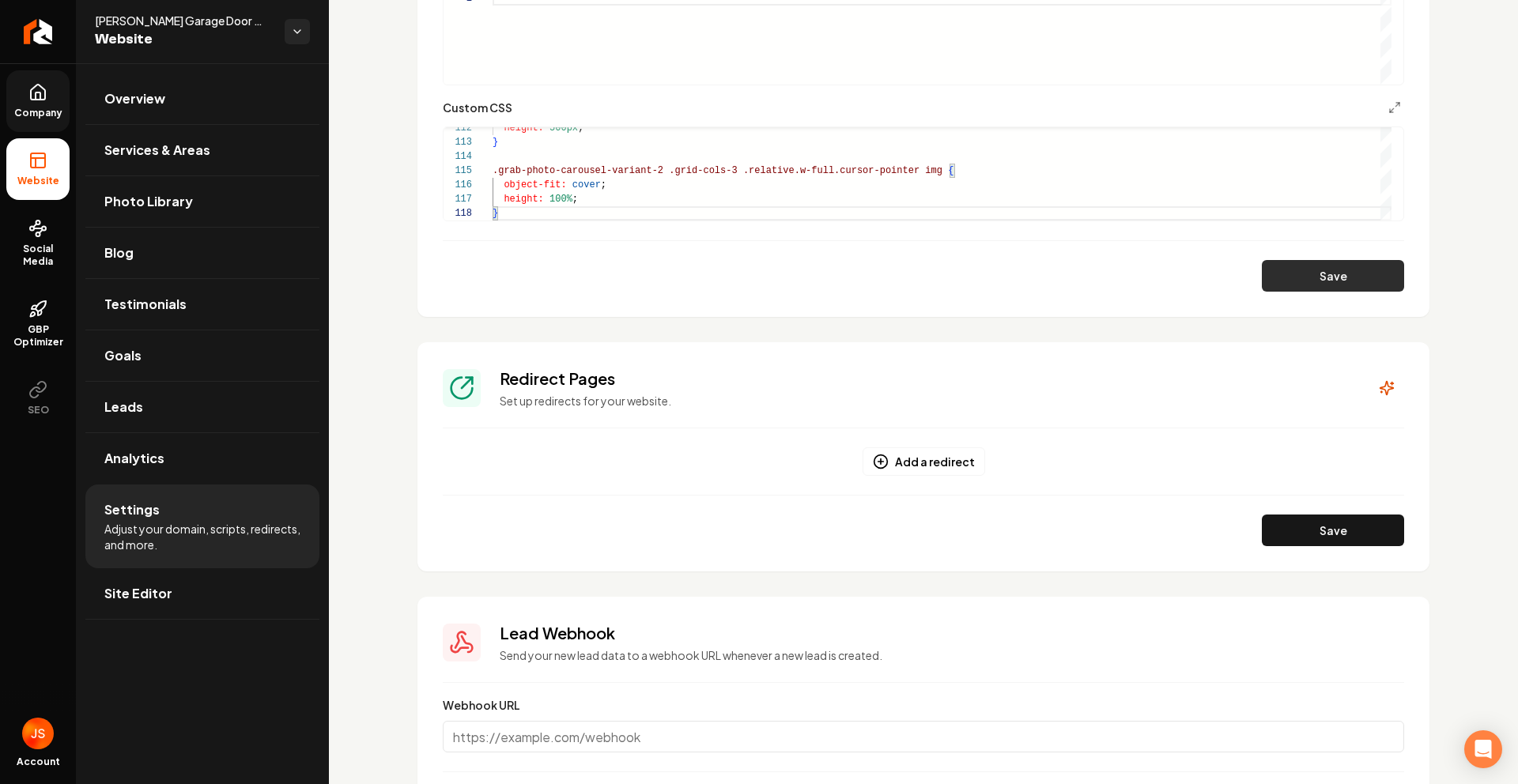
click at [1267, 278] on button "Save" at bounding box center [1331, 275] width 142 height 31
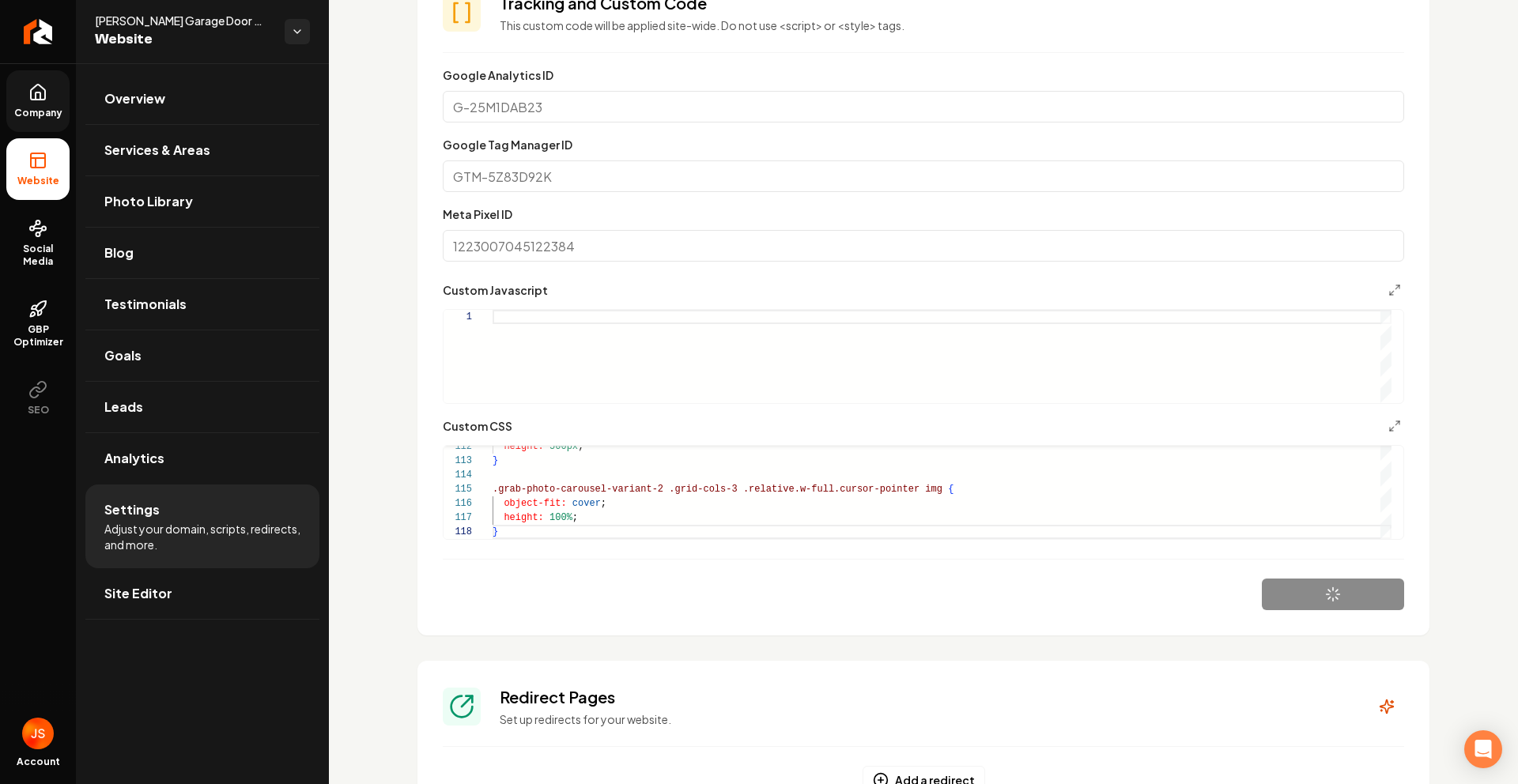
scroll to position [424, 0]
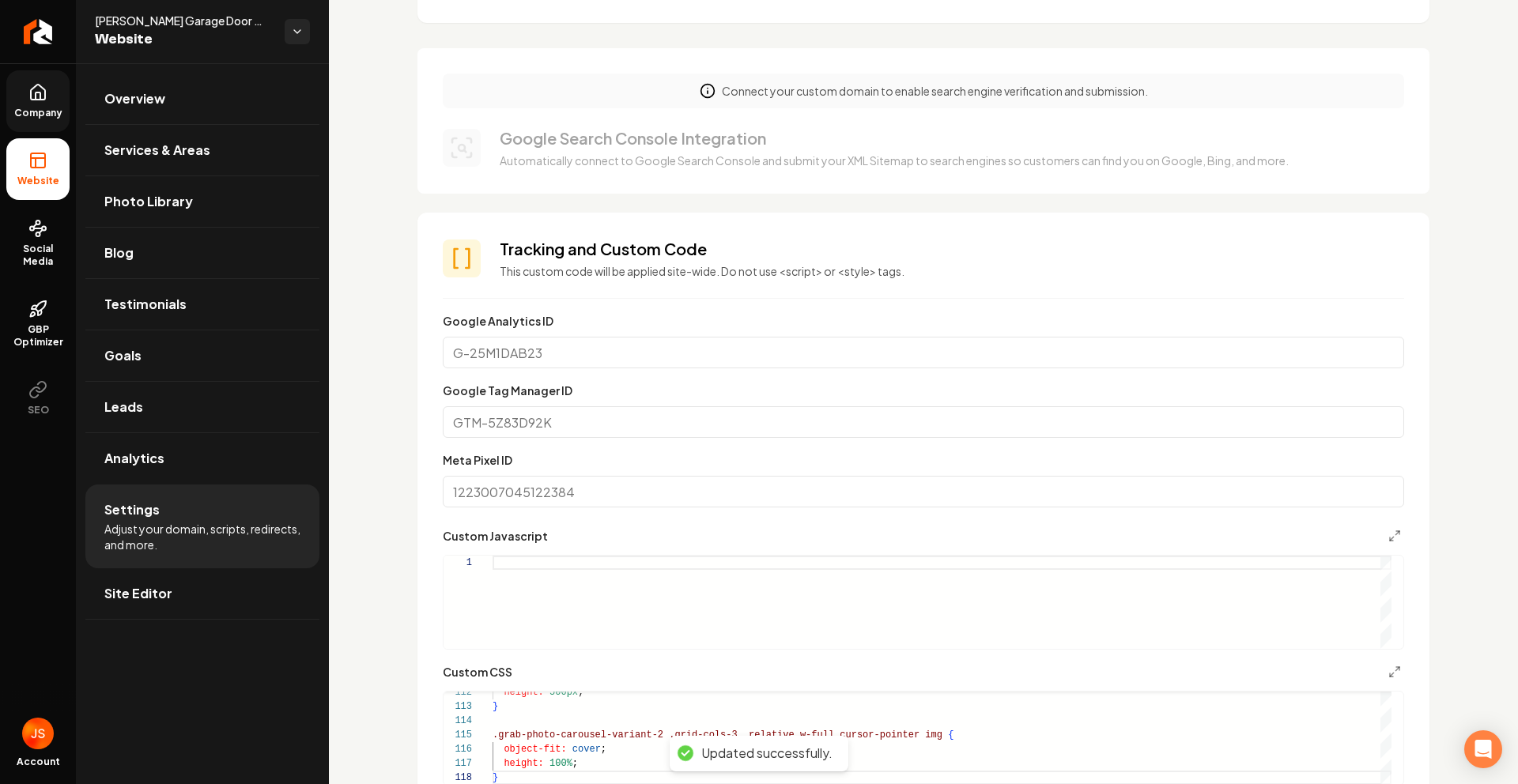
click at [30, 96] on icon at bounding box center [37, 92] width 14 height 15
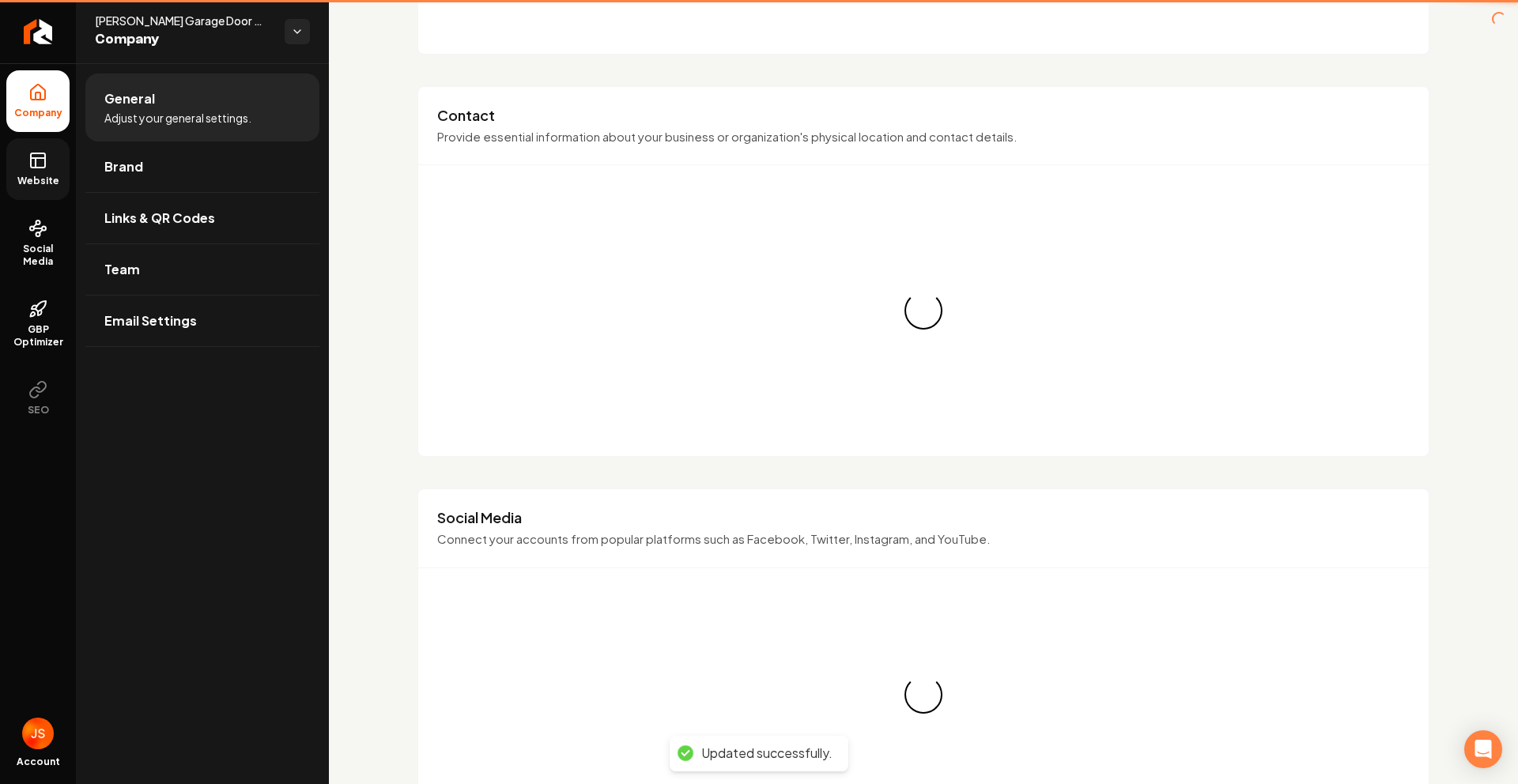
click at [30, 160] on icon at bounding box center [38, 161] width 19 height 19
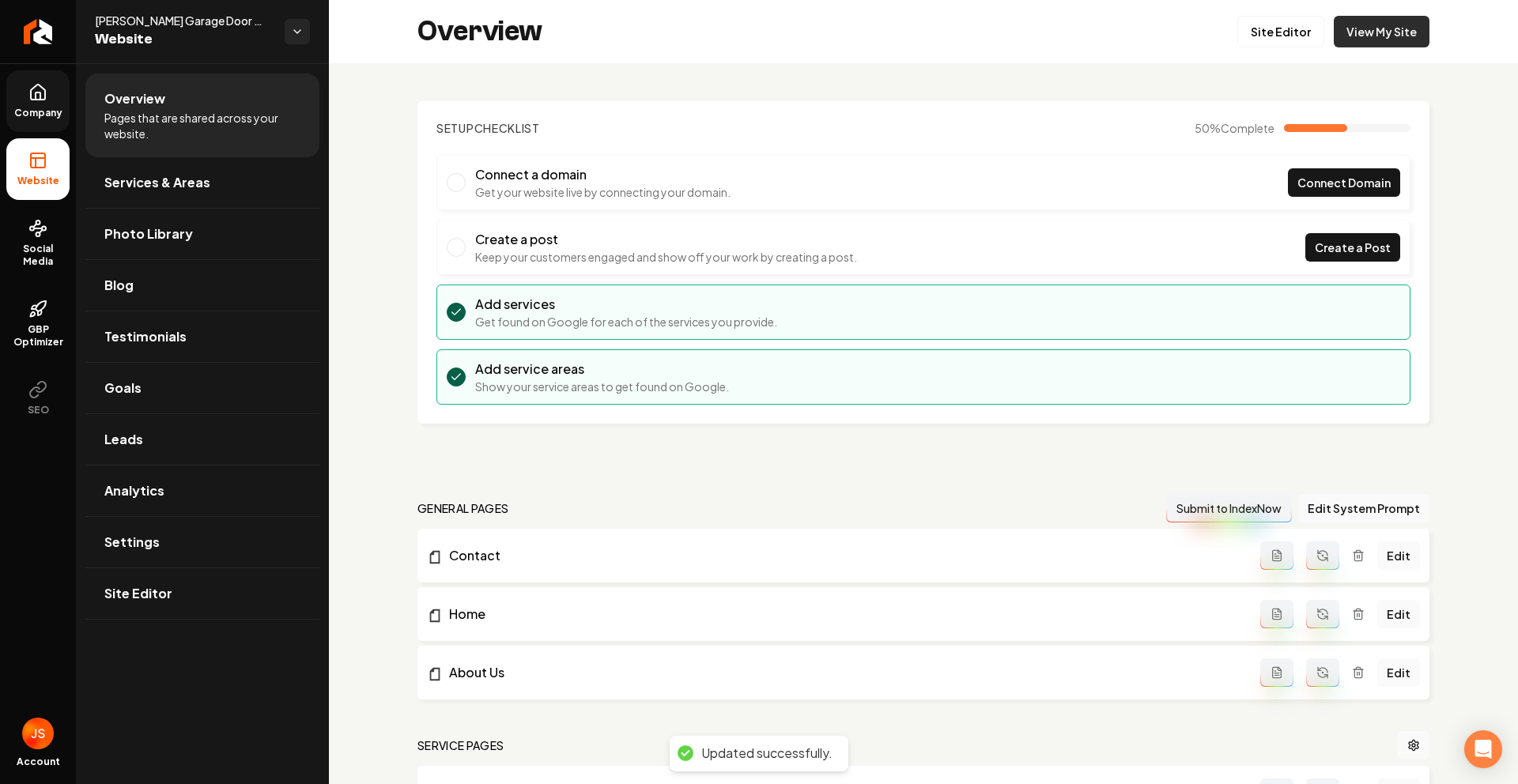
click at [1336, 46] on link "View My Site" at bounding box center [1381, 31] width 95 height 31
click at [1256, 36] on link "Site Editor" at bounding box center [1280, 31] width 87 height 31
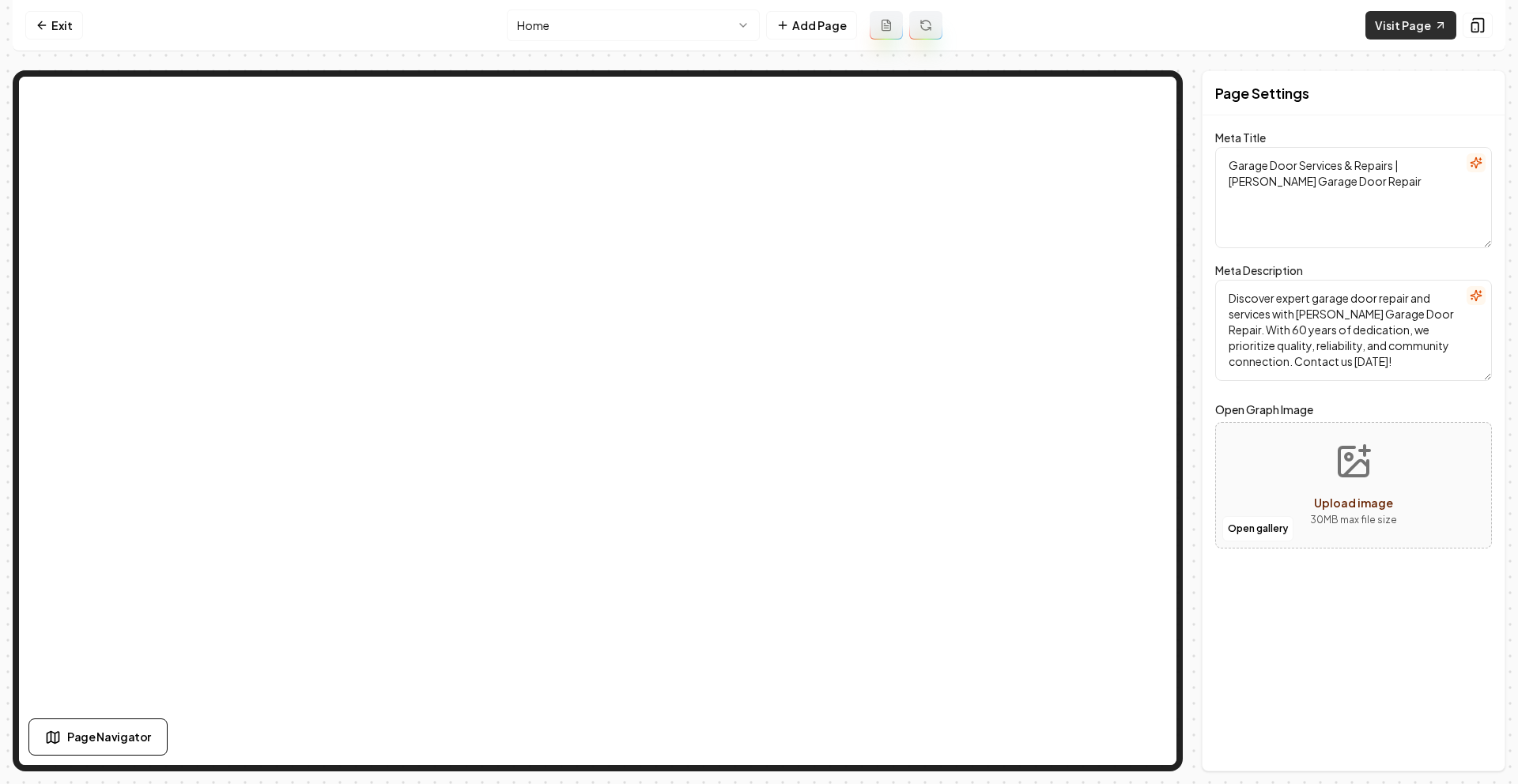
click at [1390, 26] on link "Visit Page" at bounding box center [1410, 26] width 91 height 29
